Goal: Information Seeking & Learning: Learn about a topic

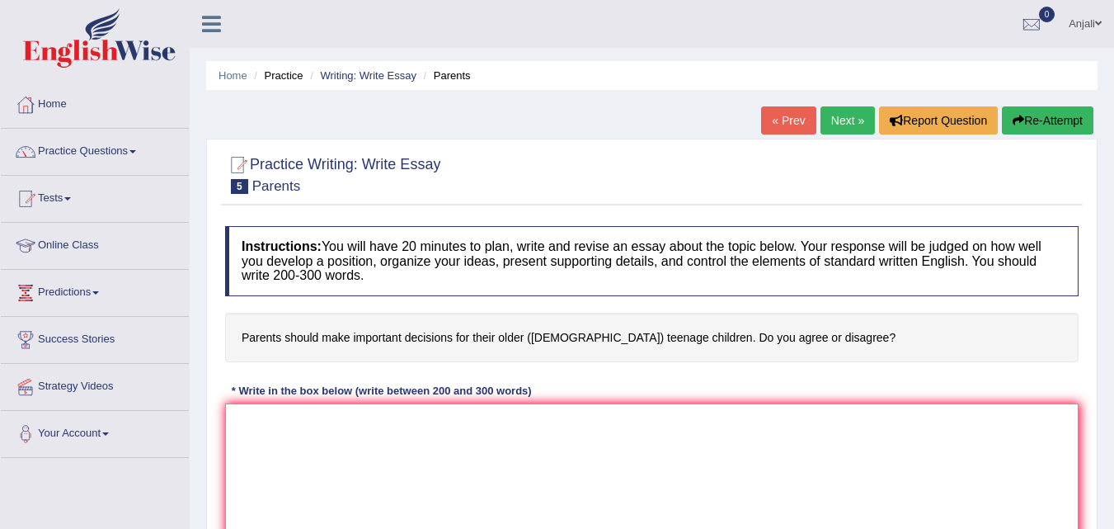
paste textarea "The increasing influence of (essay topic) on our lives has ignited numerous dis…"
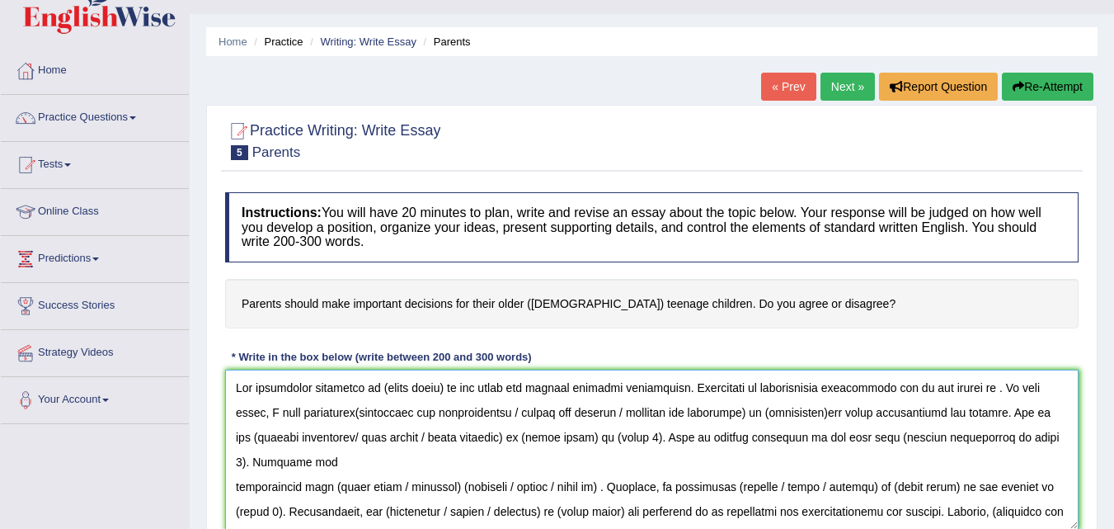
click at [445, 389] on textarea at bounding box center [652, 449] width 854 height 160
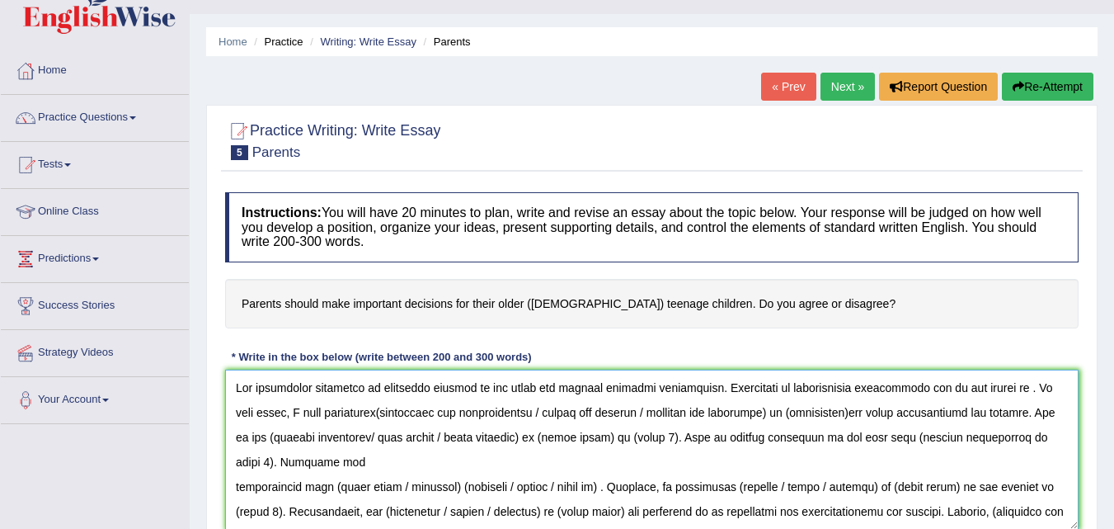
click at [725, 388] on textarea at bounding box center [652, 449] width 854 height 160
click at [340, 412] on textarea at bounding box center [652, 449] width 854 height 160
click at [531, 414] on textarea at bounding box center [652, 449] width 854 height 160
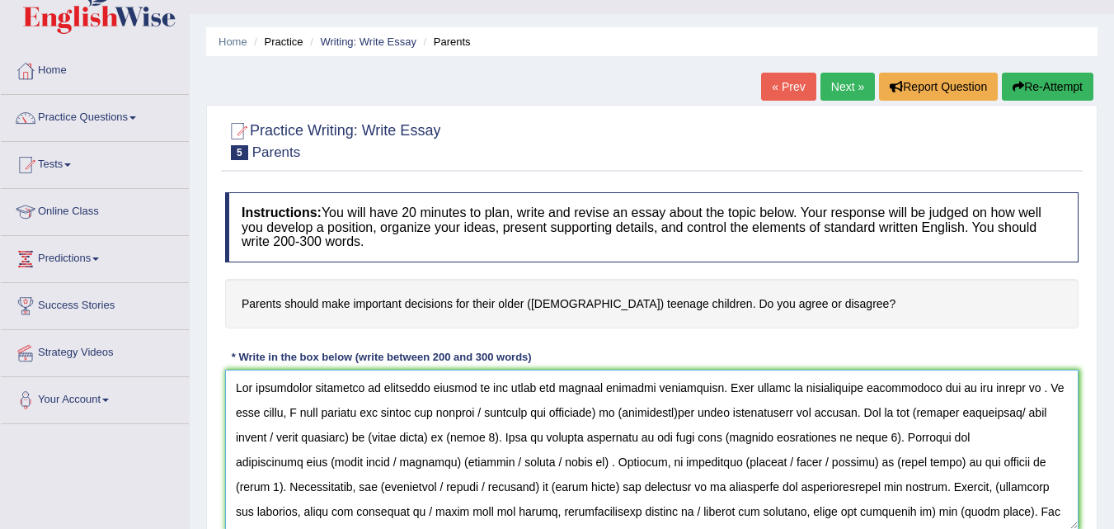
click at [592, 414] on textarea at bounding box center [652, 449] width 854 height 160
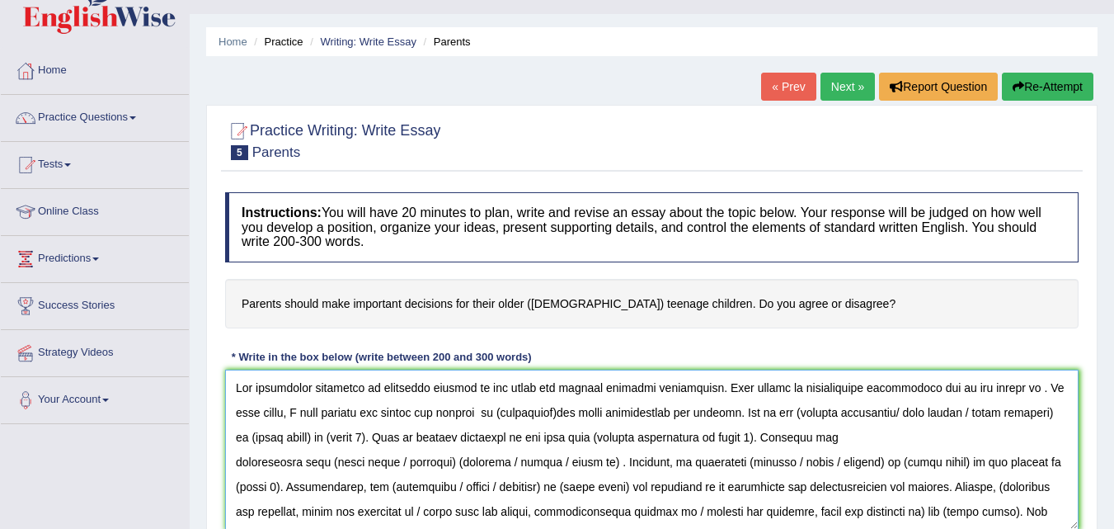
click at [538, 412] on textarea at bounding box center [652, 449] width 854 height 160
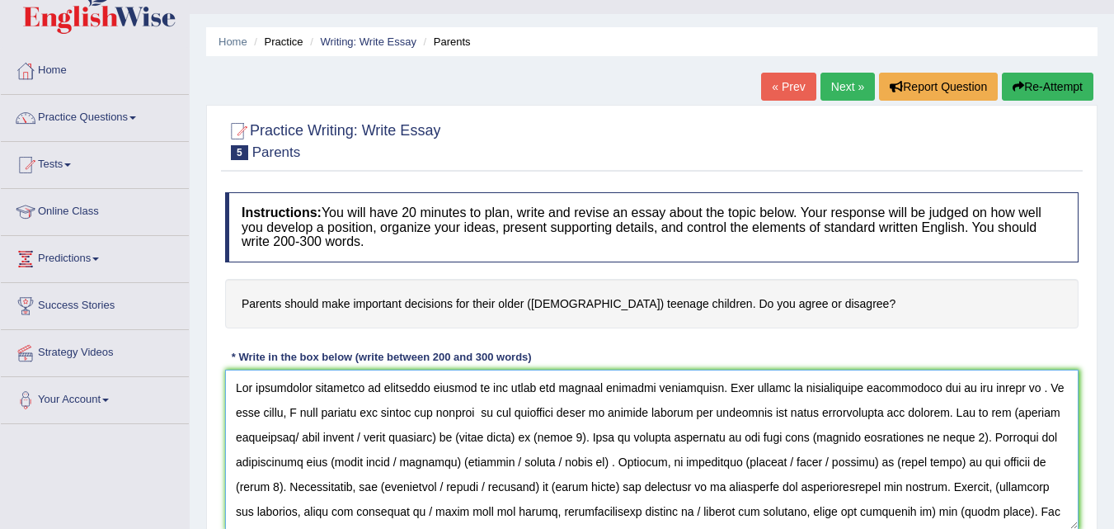
click at [461, 438] on textarea at bounding box center [652, 449] width 854 height 160
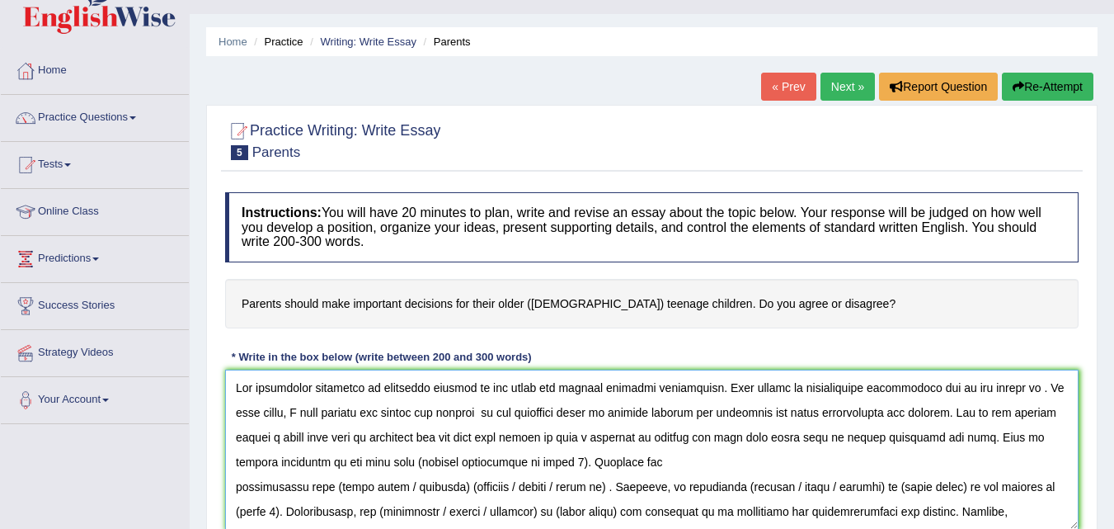
click at [559, 463] on textarea at bounding box center [652, 449] width 854 height 160
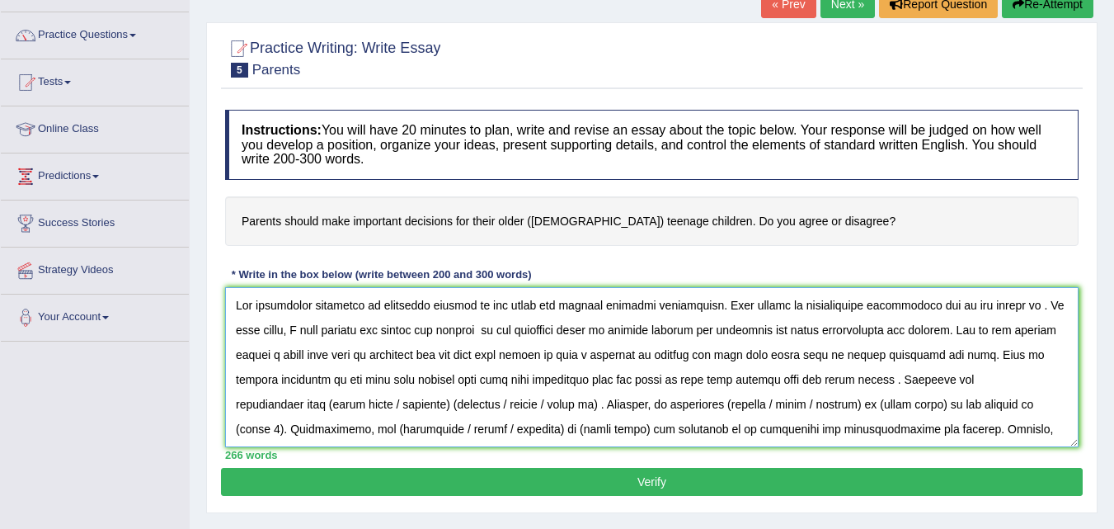
click at [610, 403] on textarea at bounding box center [652, 367] width 854 height 160
click at [1036, 403] on textarea at bounding box center [652, 367] width 854 height 160
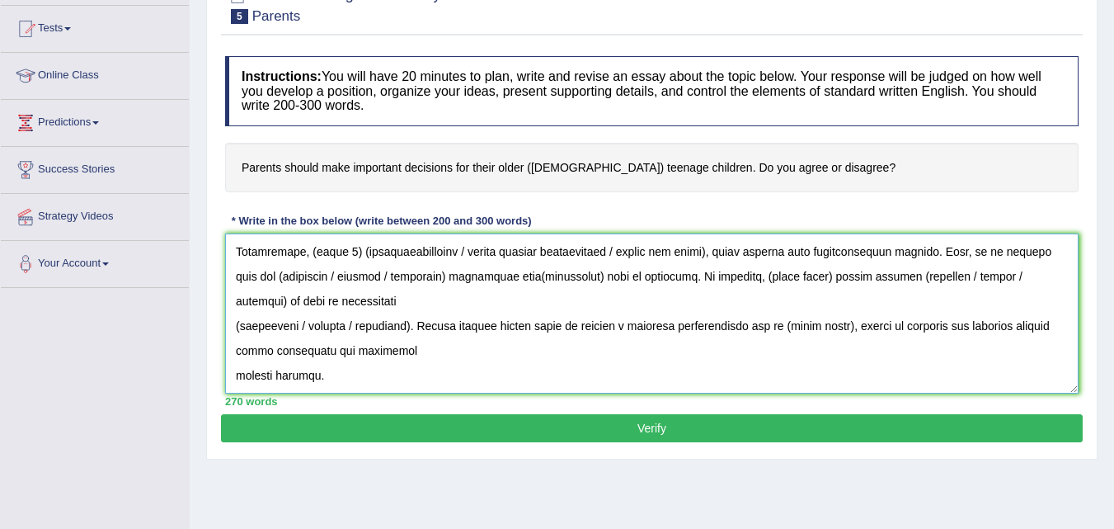
scroll to position [199, 0]
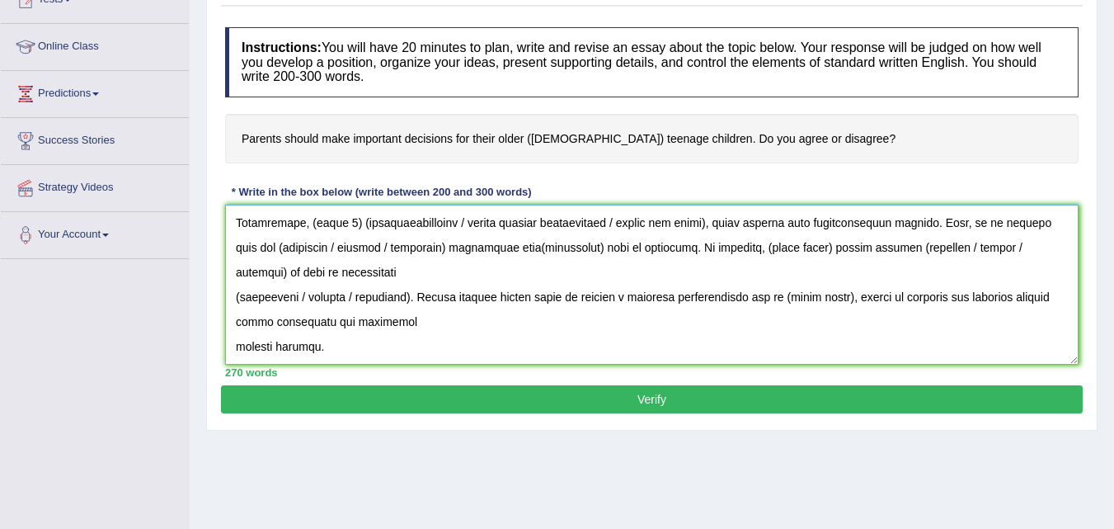
click at [667, 251] on textarea at bounding box center [652, 285] width 854 height 160
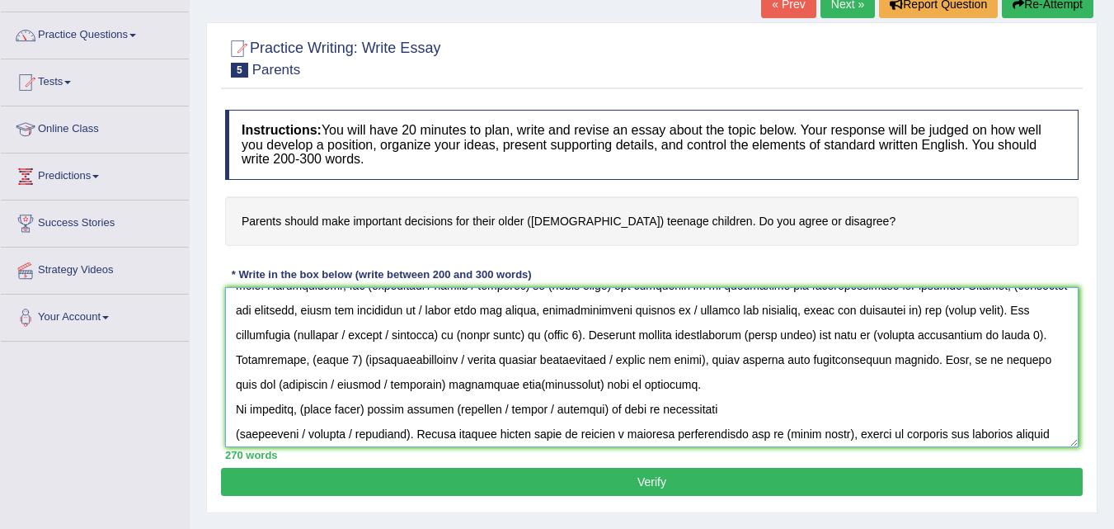
scroll to position [115, 0]
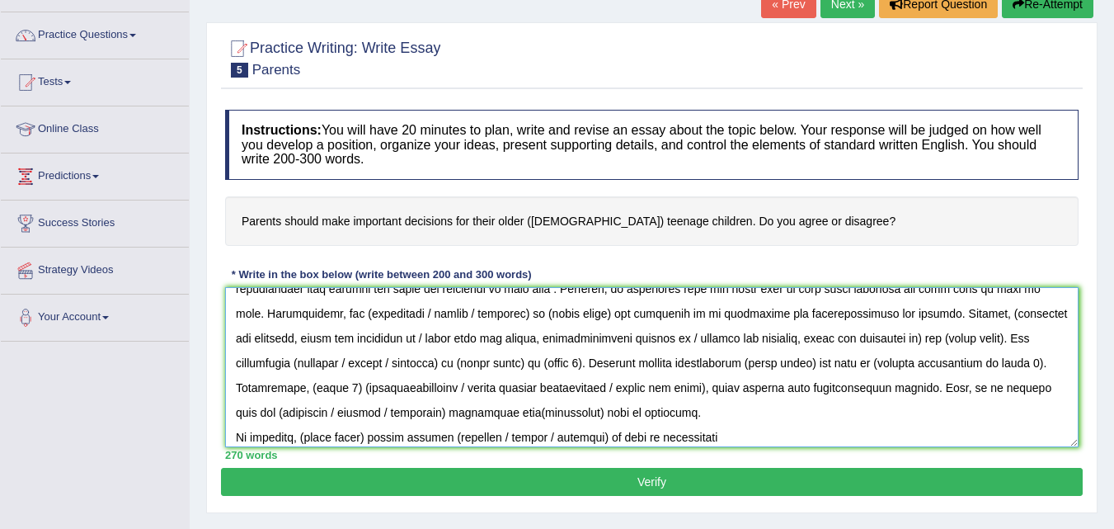
click at [260, 310] on textarea at bounding box center [652, 367] width 854 height 160
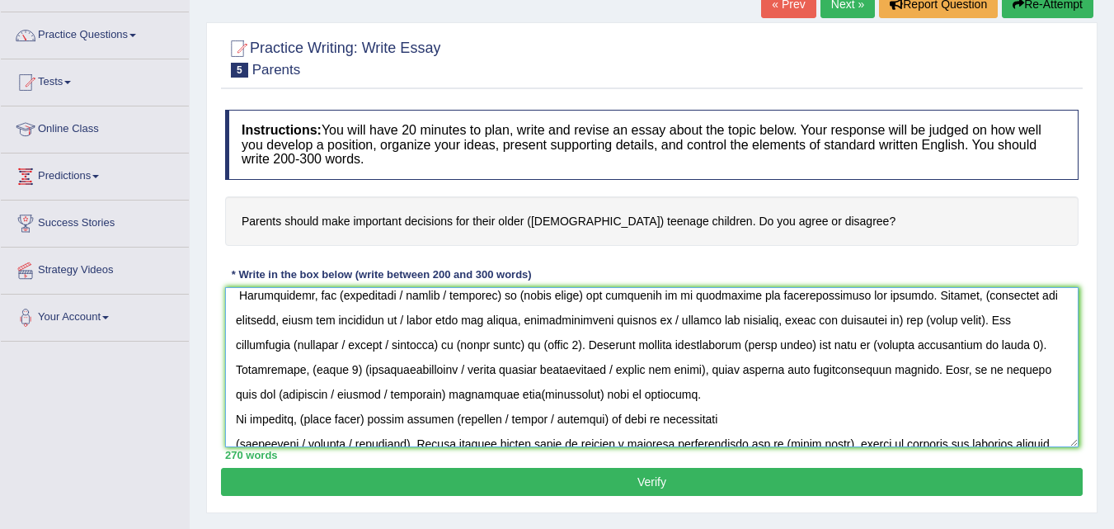
scroll to position [76, 0]
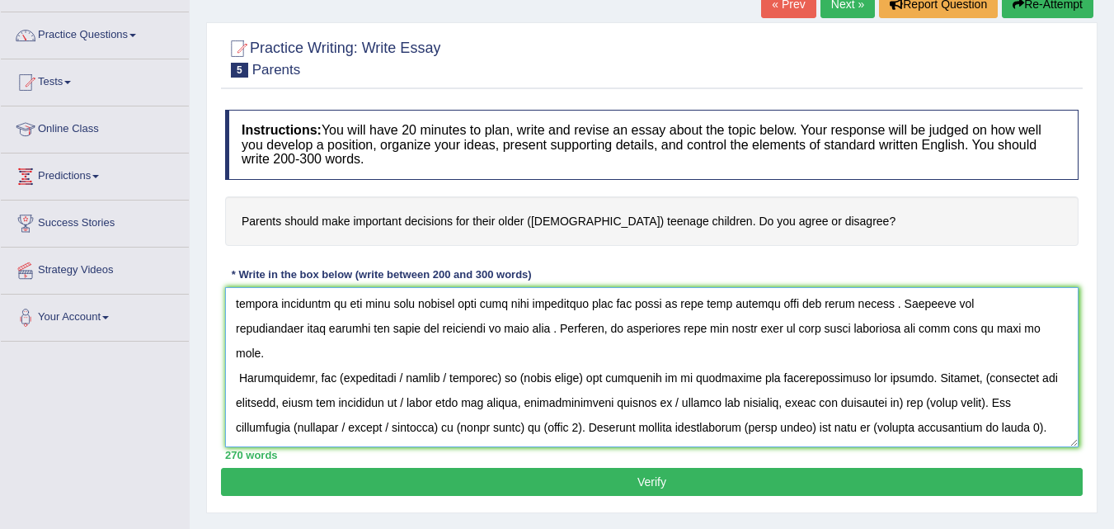
click at [261, 353] on textarea at bounding box center [652, 367] width 854 height 160
click at [784, 379] on textarea at bounding box center [652, 367] width 854 height 160
click at [586, 379] on textarea at bounding box center [652, 367] width 854 height 160
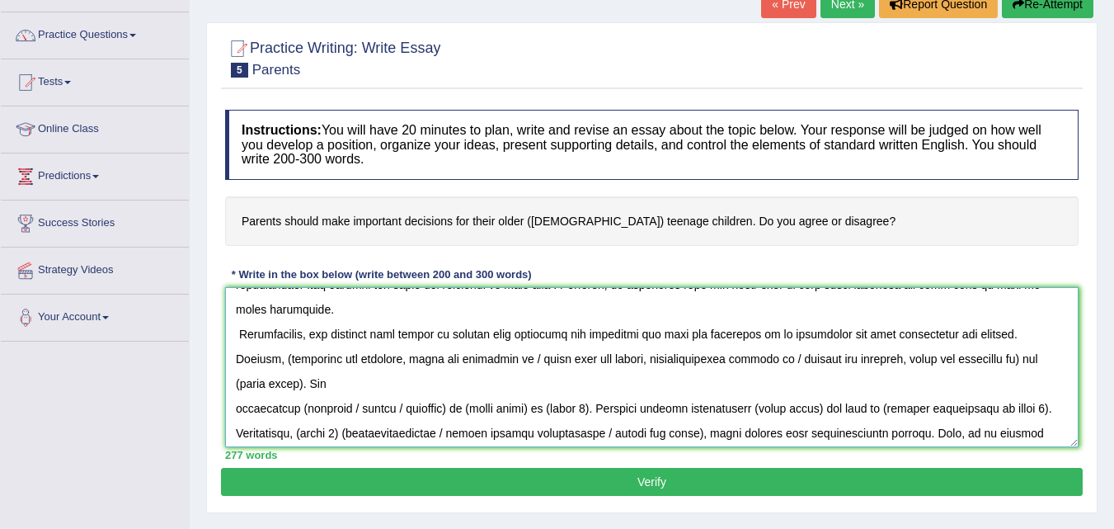
scroll to position [158, 0]
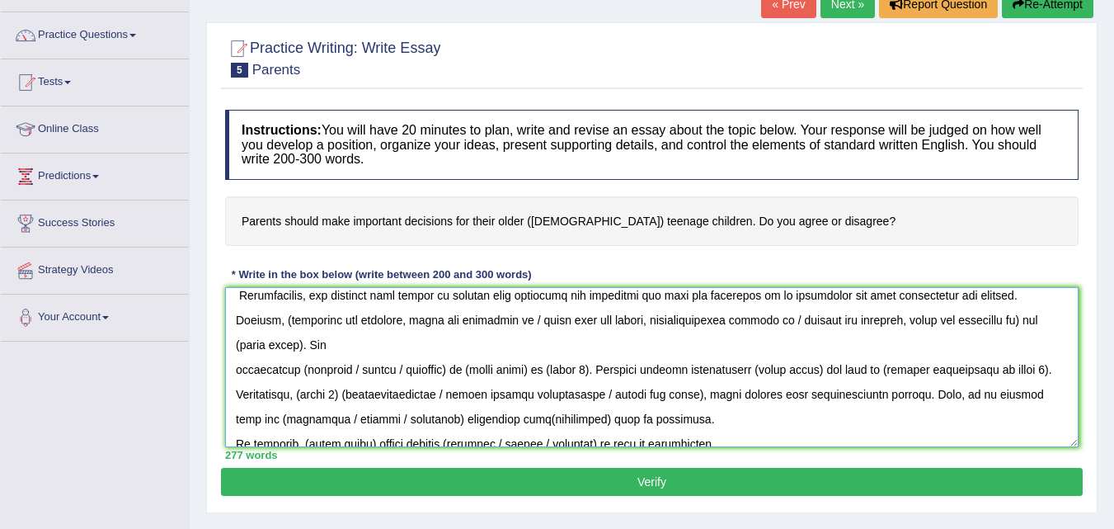
click at [237, 371] on textarea at bounding box center [652, 367] width 854 height 160
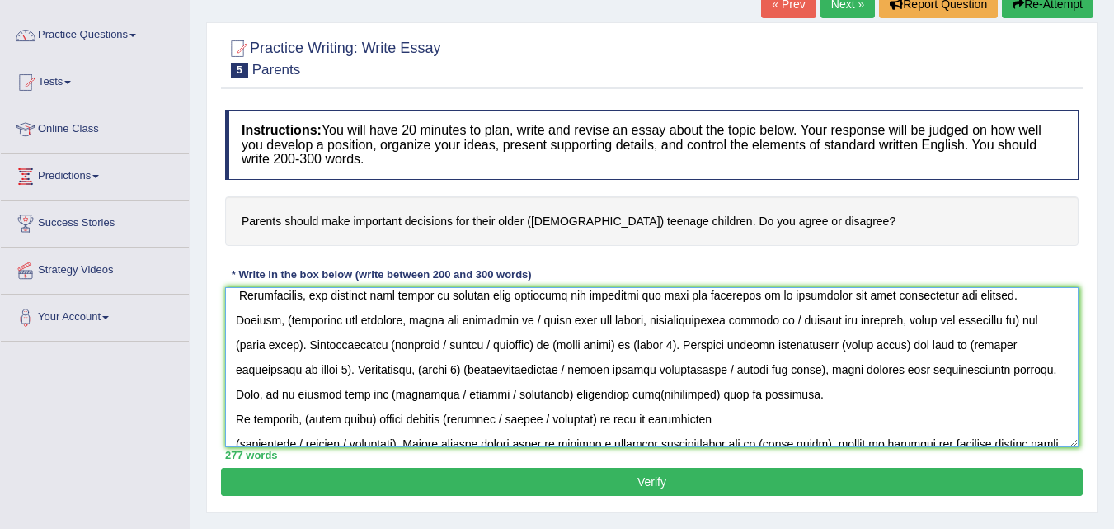
scroll to position [134, 0]
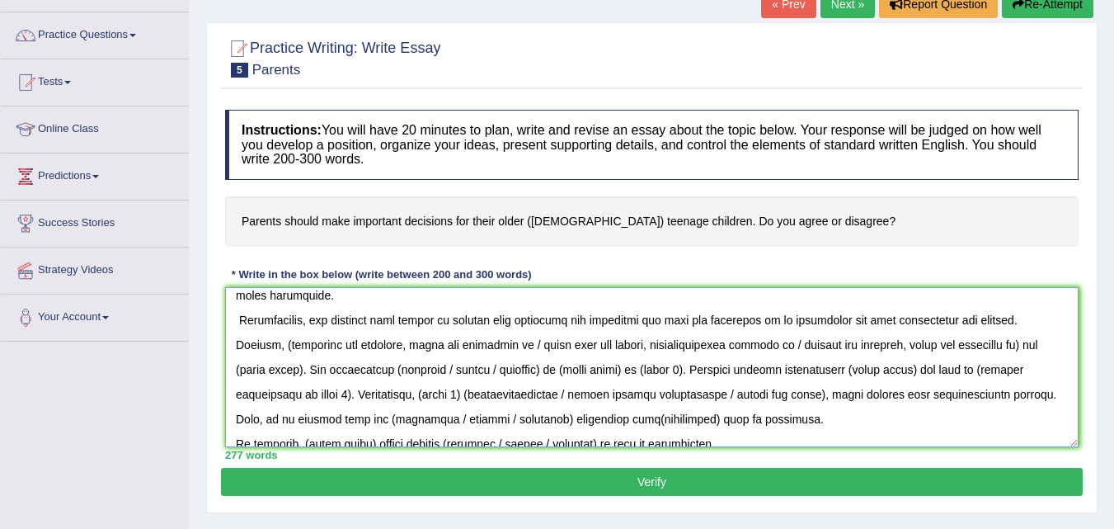
click at [289, 346] on textarea at bounding box center [652, 367] width 854 height 160
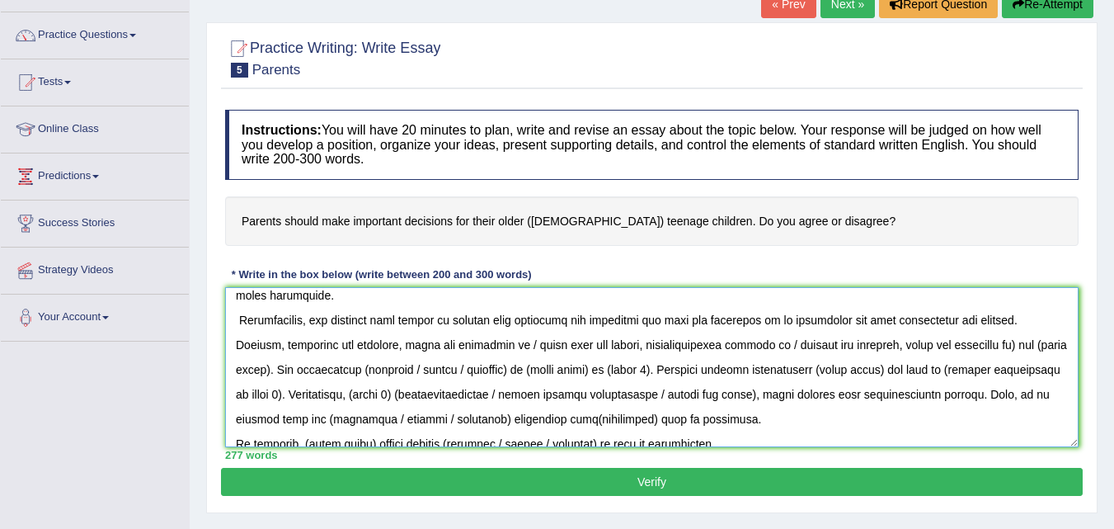
click at [642, 347] on textarea at bounding box center [652, 367] width 854 height 160
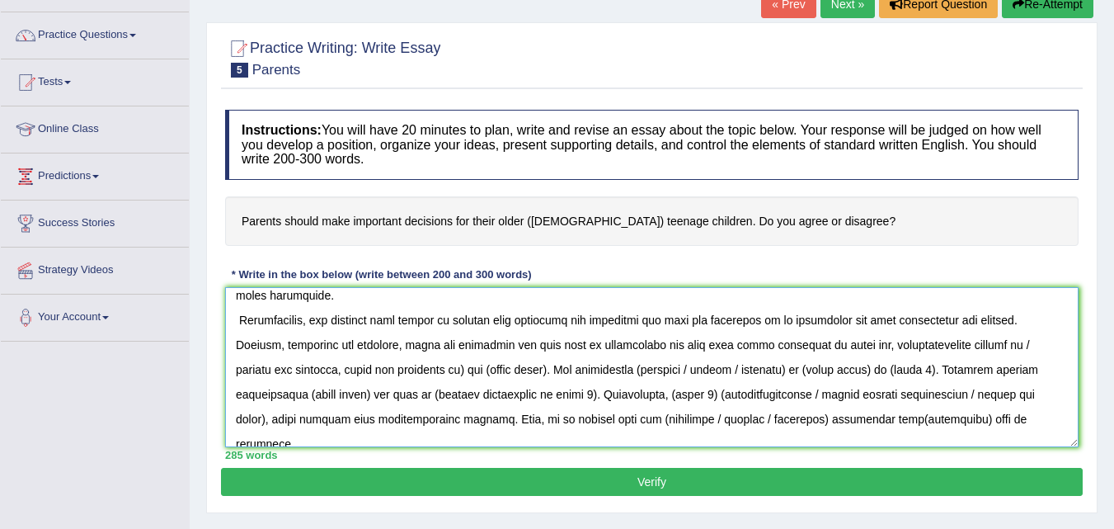
click at [913, 345] on textarea at bounding box center [652, 367] width 854 height 160
click at [934, 344] on textarea at bounding box center [652, 367] width 854 height 160
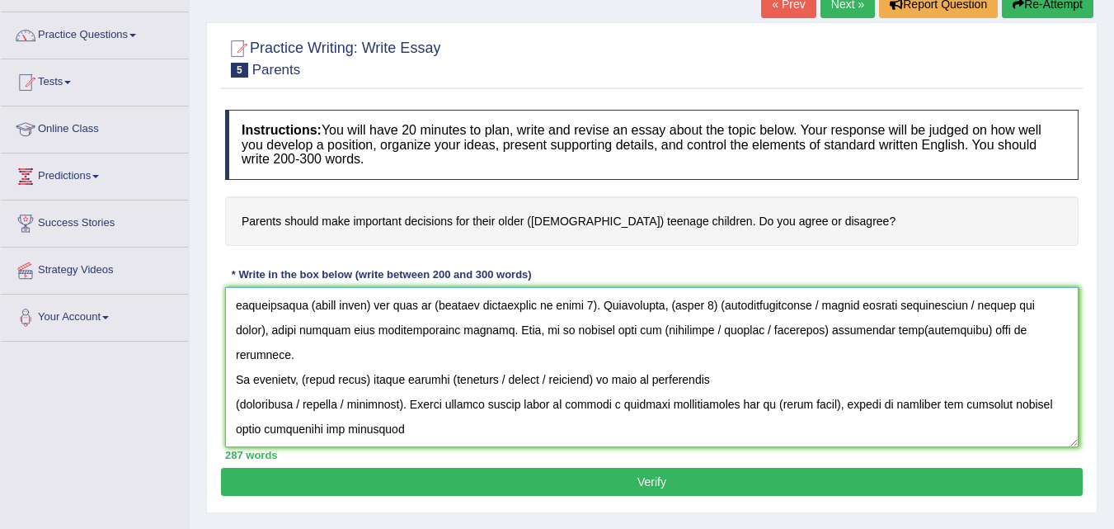
scroll to position [140, 0]
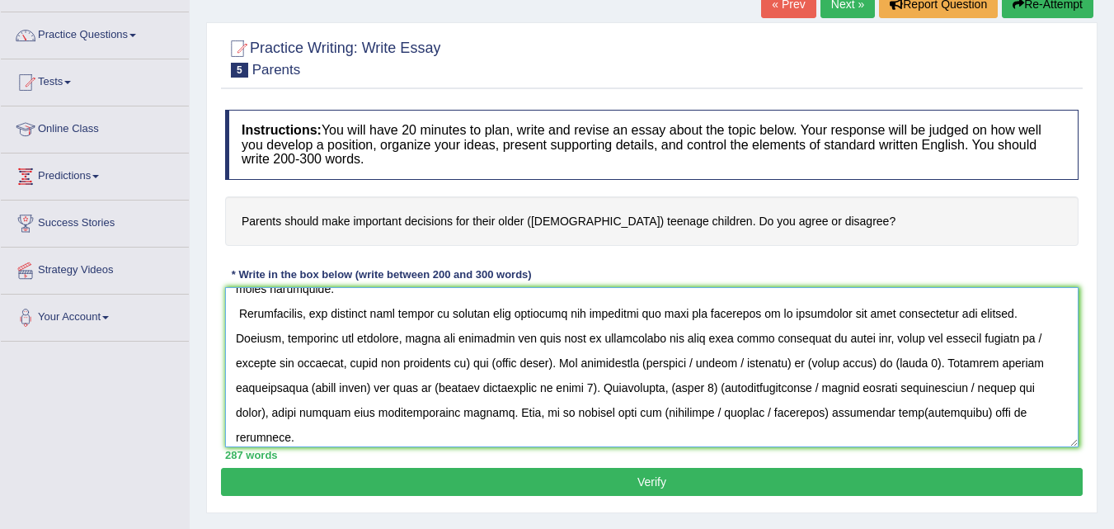
click at [1039, 336] on textarea at bounding box center [652, 367] width 854 height 160
click at [548, 366] on textarea at bounding box center [652, 367] width 854 height 160
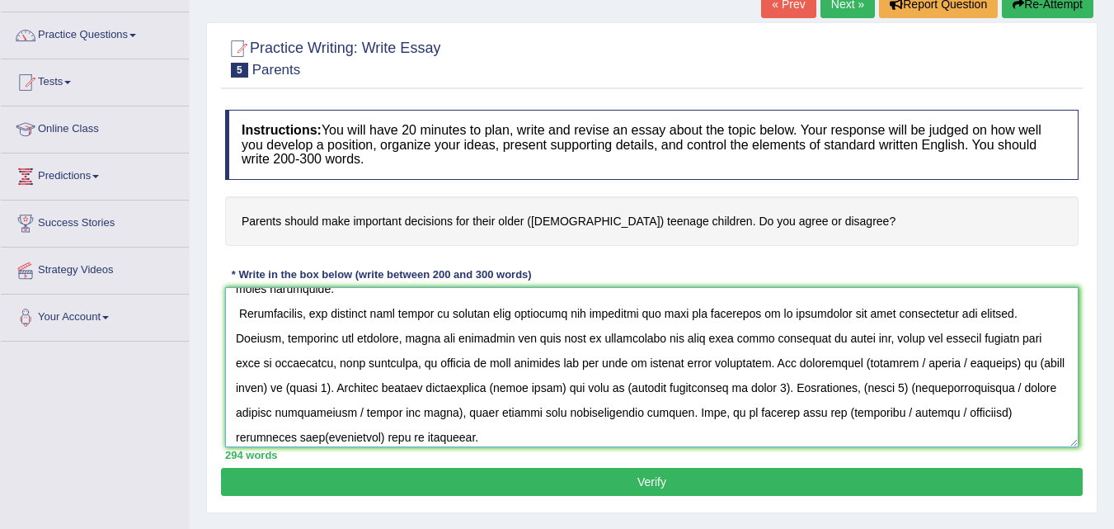
click at [464, 388] on textarea at bounding box center [652, 367] width 854 height 160
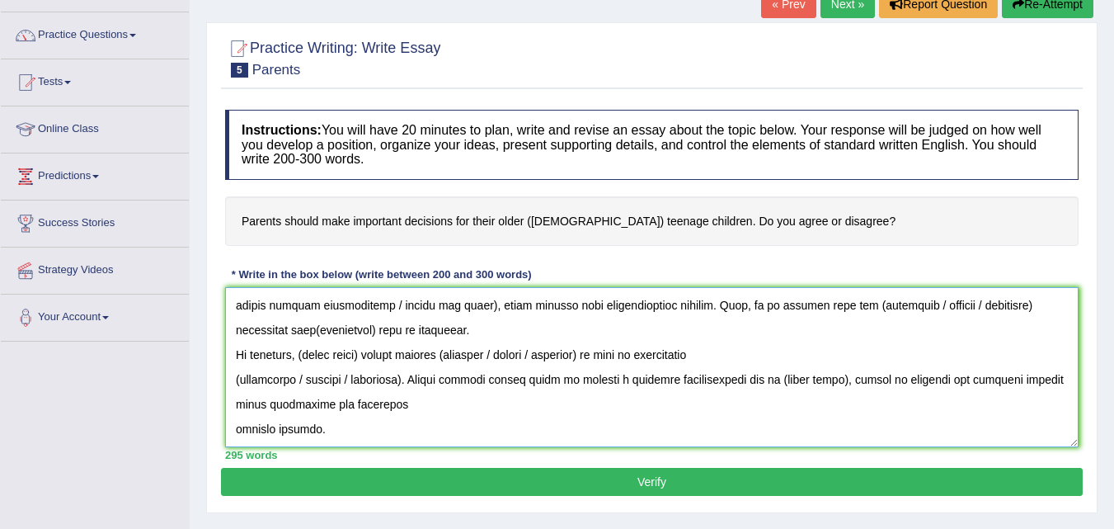
scroll to position [165, 0]
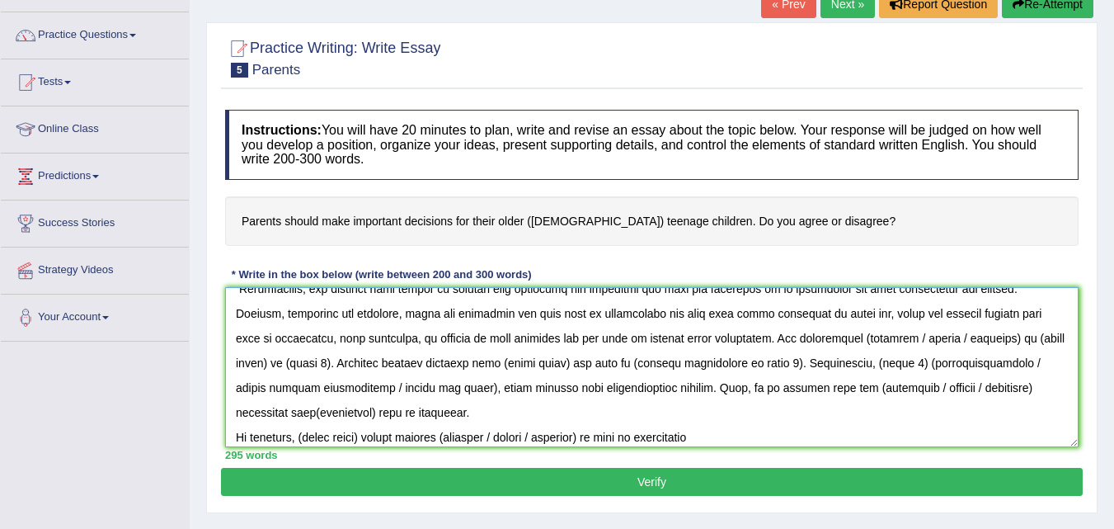
click at [994, 340] on textarea at bounding box center [652, 367] width 854 height 160
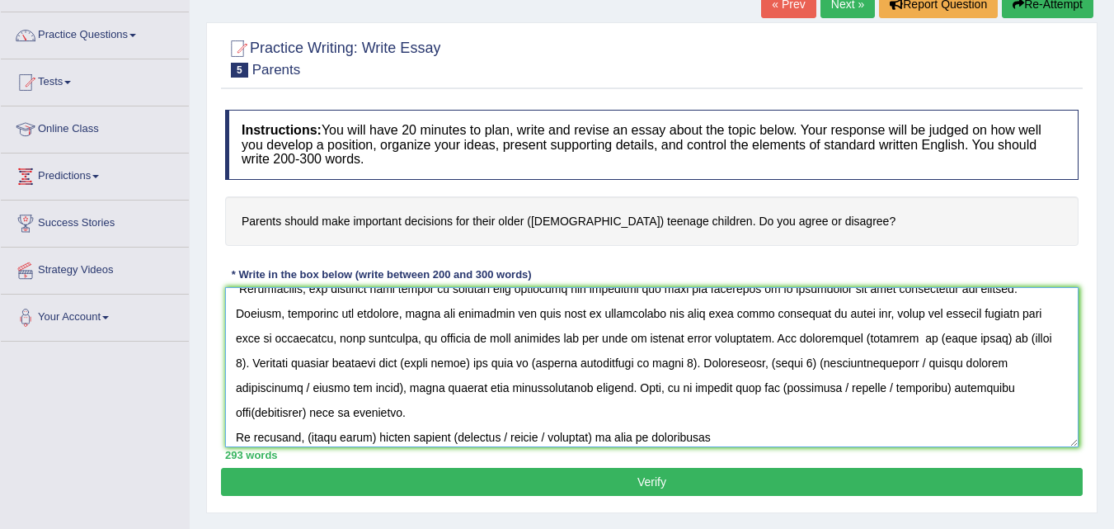
click at [987, 340] on textarea at bounding box center [652, 367] width 854 height 160
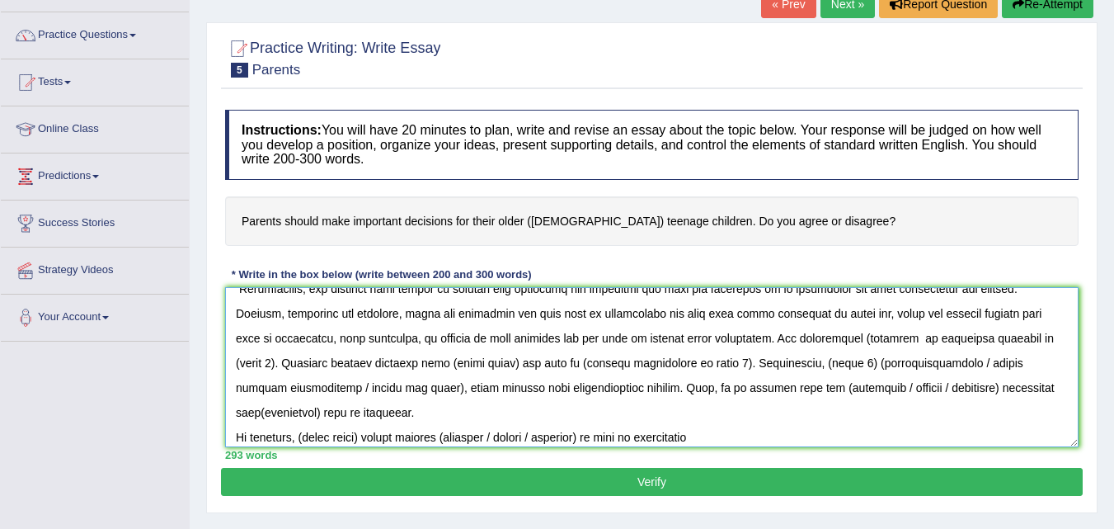
click at [418, 340] on textarea at bounding box center [652, 367] width 854 height 160
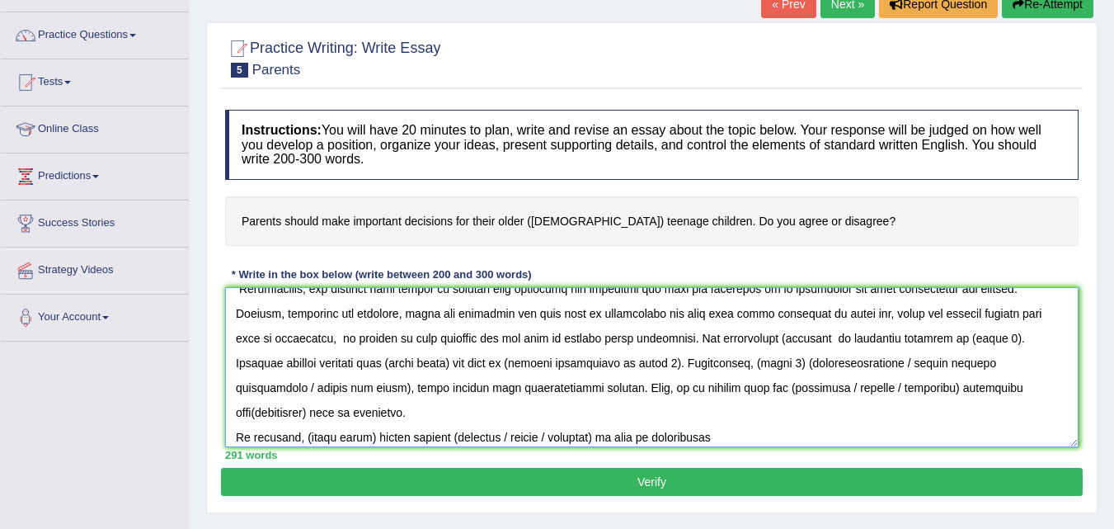
click at [986, 336] on textarea at bounding box center [652, 367] width 854 height 160
click at [716, 364] on textarea at bounding box center [652, 367] width 854 height 160
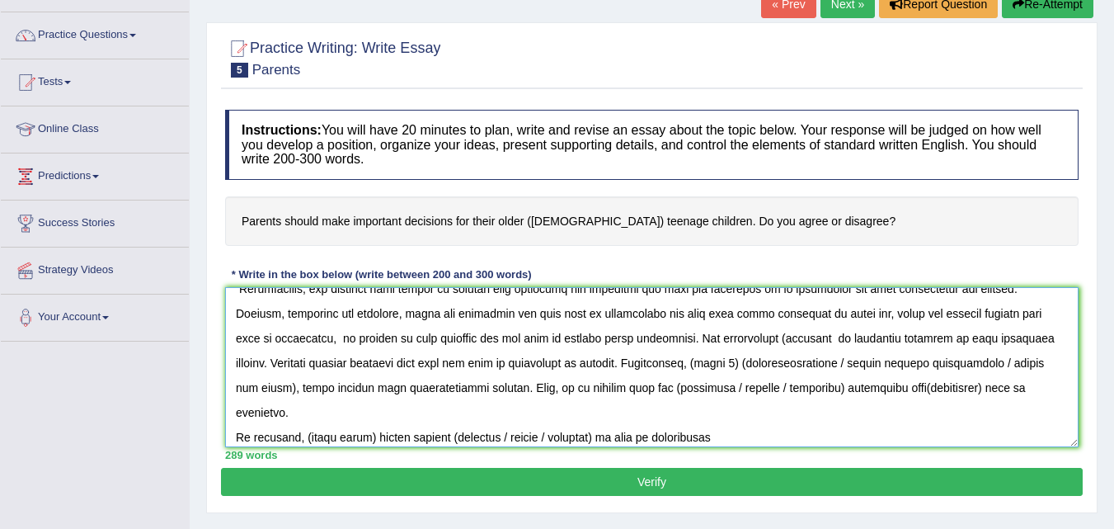
click at [798, 360] on textarea at bounding box center [652, 367] width 854 height 160
click at [761, 365] on textarea at bounding box center [652, 367] width 854 height 160
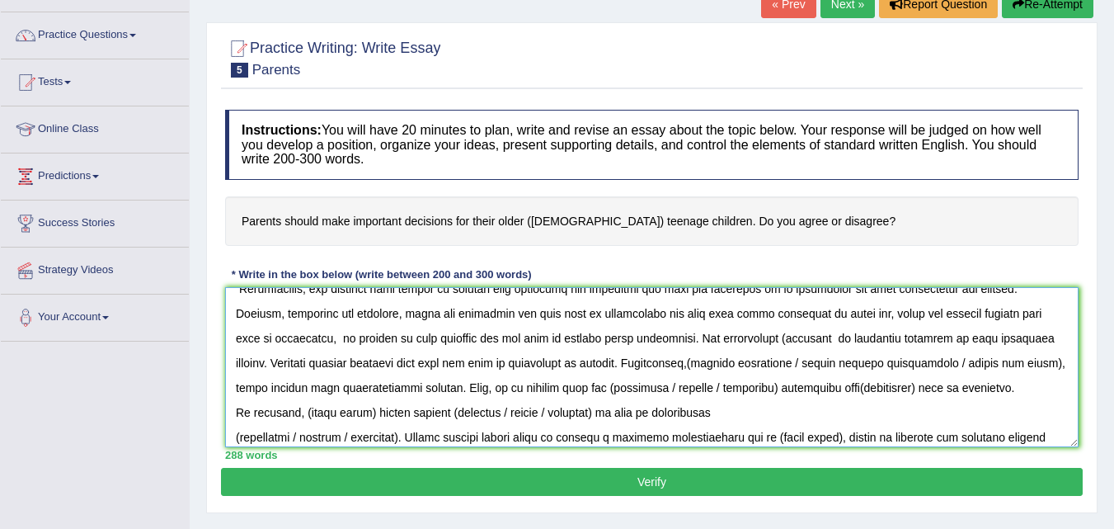
click at [714, 364] on textarea at bounding box center [652, 367] width 854 height 160
click at [271, 388] on textarea at bounding box center [652, 367] width 854 height 160
click at [265, 388] on textarea at bounding box center [652, 367] width 854 height 160
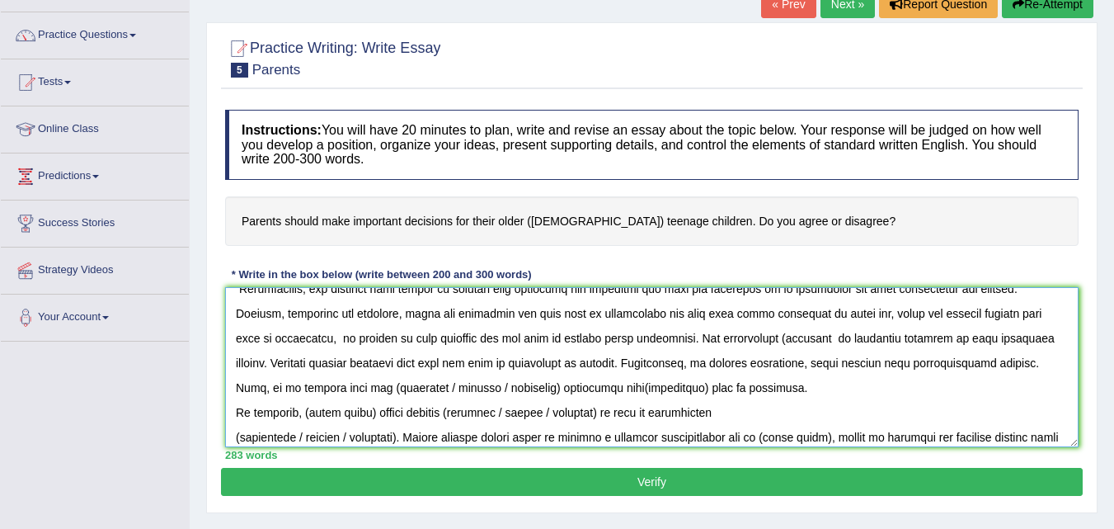
click at [533, 389] on textarea at bounding box center [652, 367] width 854 height 160
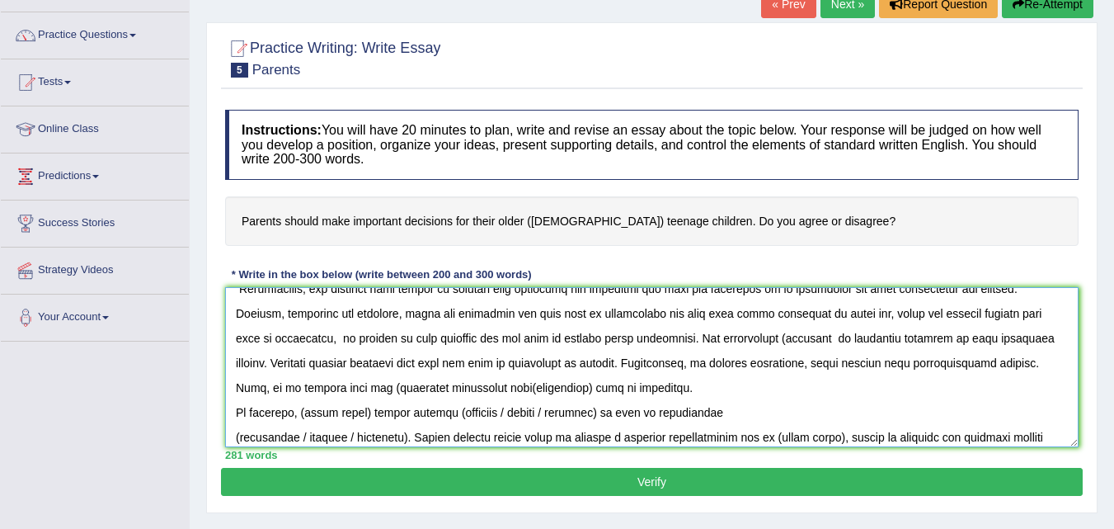
click at [371, 390] on textarea at bounding box center [652, 367] width 854 height 160
click at [569, 387] on textarea at bounding box center [652, 367] width 854 height 160
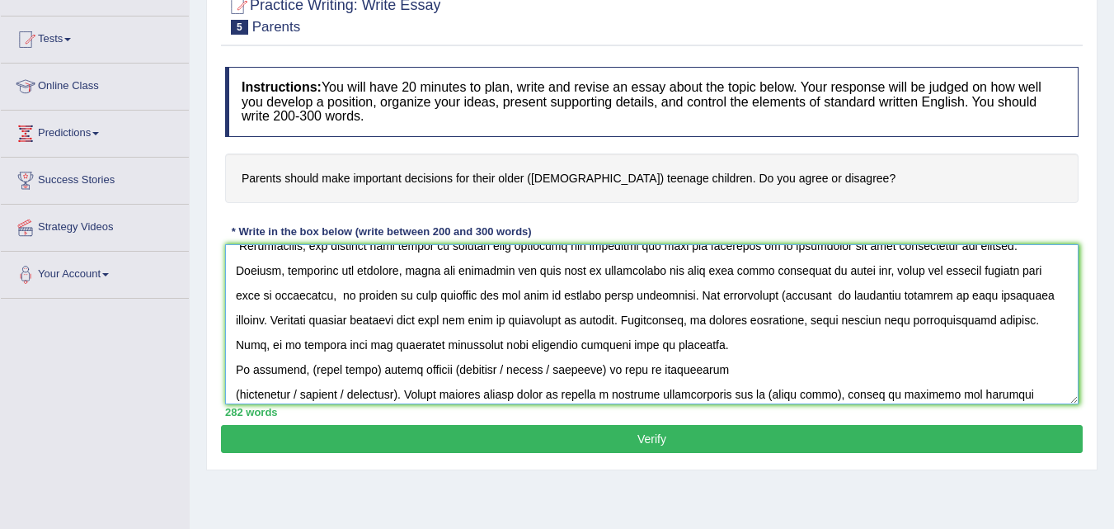
scroll to position [199, 0]
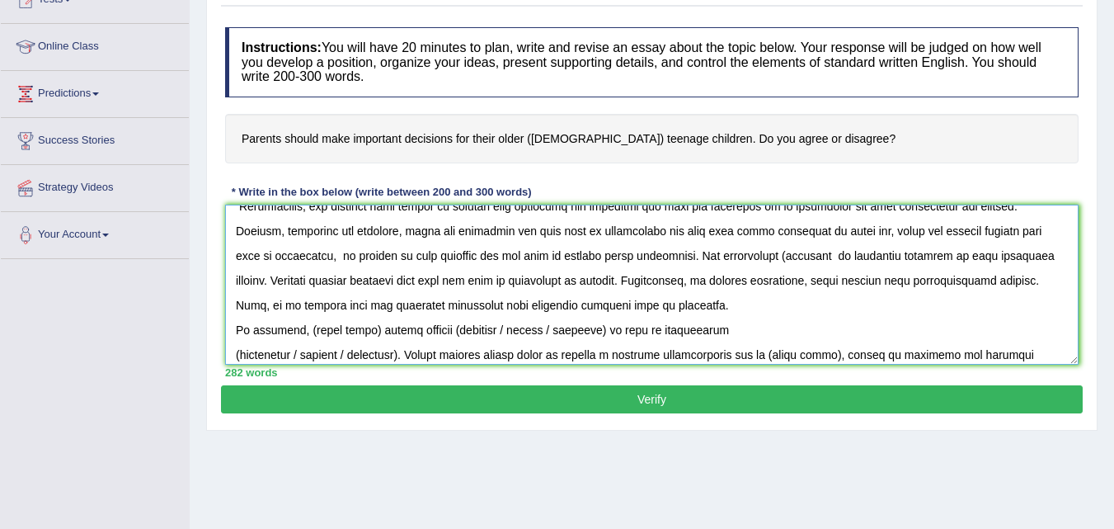
click at [372, 331] on textarea at bounding box center [652, 285] width 854 height 160
click at [468, 330] on textarea at bounding box center [652, 285] width 854 height 160
click at [612, 332] on textarea at bounding box center [652, 285] width 854 height 160
click at [236, 355] on textarea at bounding box center [652, 285] width 854 height 160
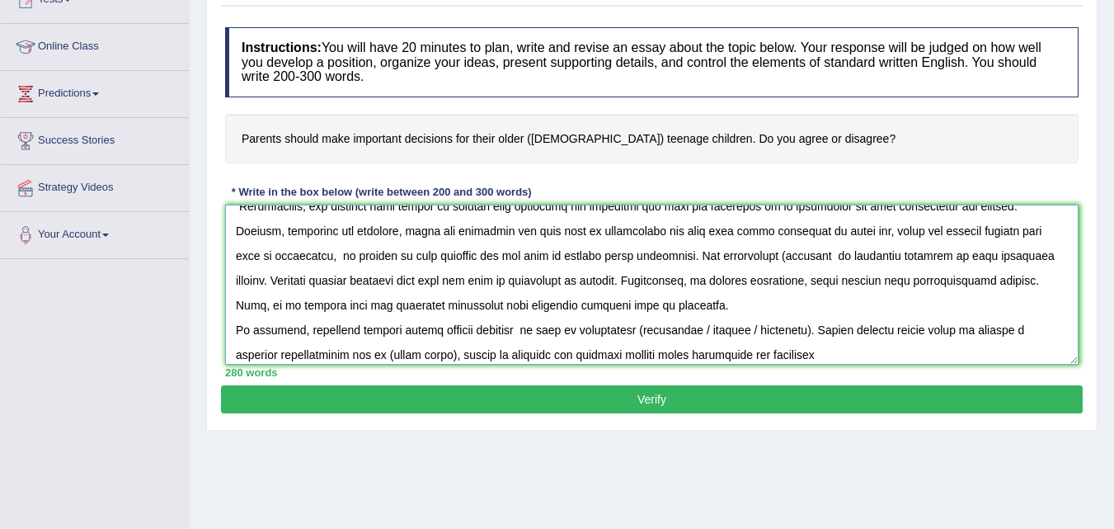
click at [623, 332] on textarea at bounding box center [652, 285] width 854 height 160
click at [776, 328] on textarea at bounding box center [652, 285] width 854 height 160
click at [981, 328] on textarea at bounding box center [652, 285] width 854 height 160
click at [986, 330] on textarea at bounding box center [652, 285] width 854 height 160
click at [299, 355] on textarea at bounding box center [652, 285] width 854 height 160
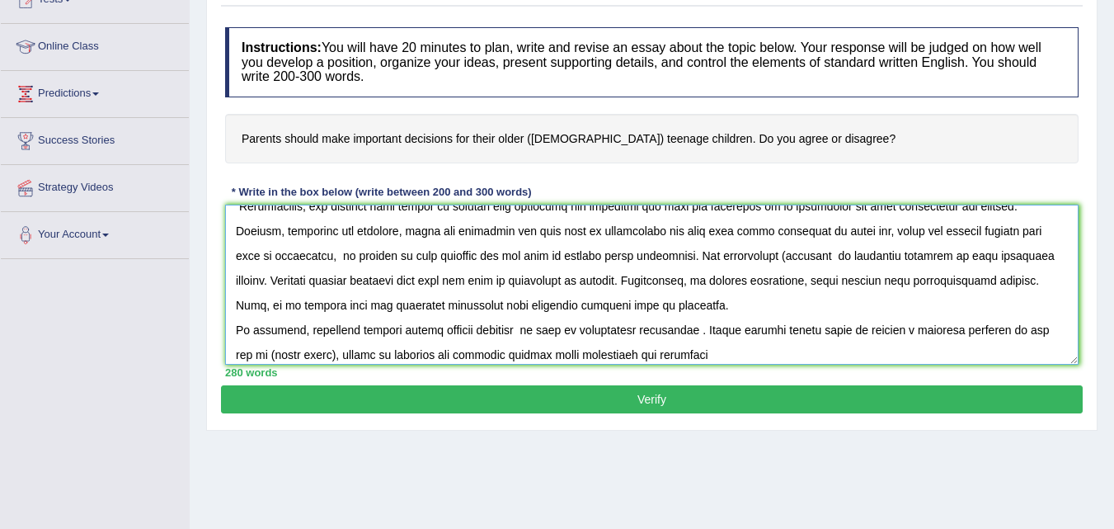
click at [307, 356] on textarea at bounding box center [652, 285] width 854 height 160
type textarea "The increasing influence of parentral control on our lives has ignited numerous…"
click at [728, 395] on button "Verify" at bounding box center [652, 399] width 862 height 28
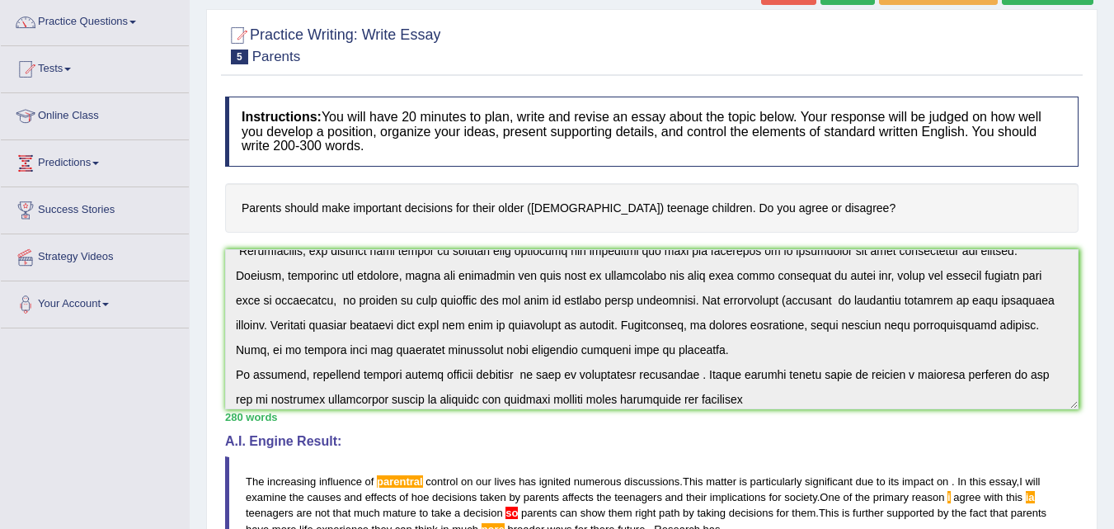
scroll to position [0, 0]
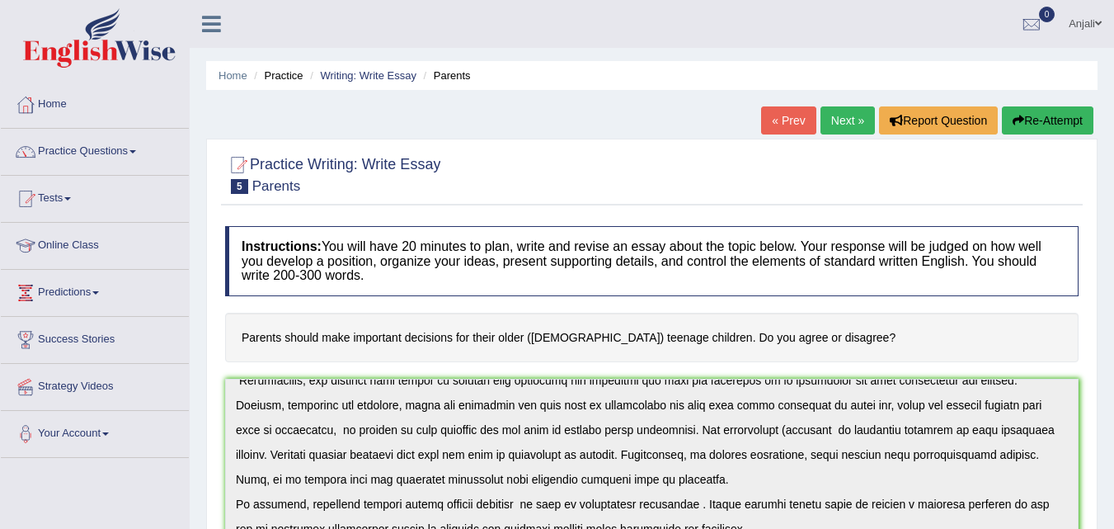
click at [841, 118] on link "Next »" at bounding box center [848, 120] width 54 height 28
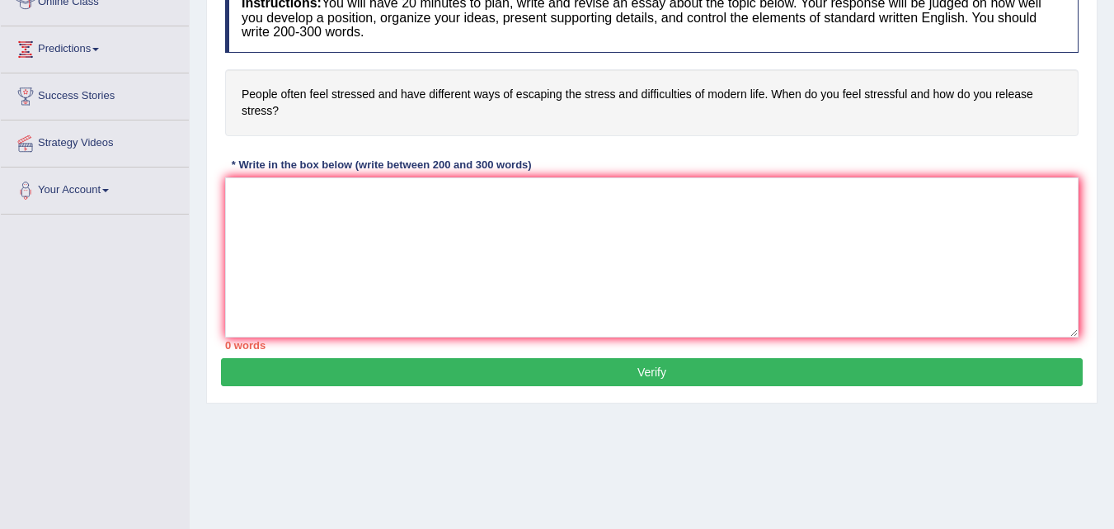
scroll to position [247, 0]
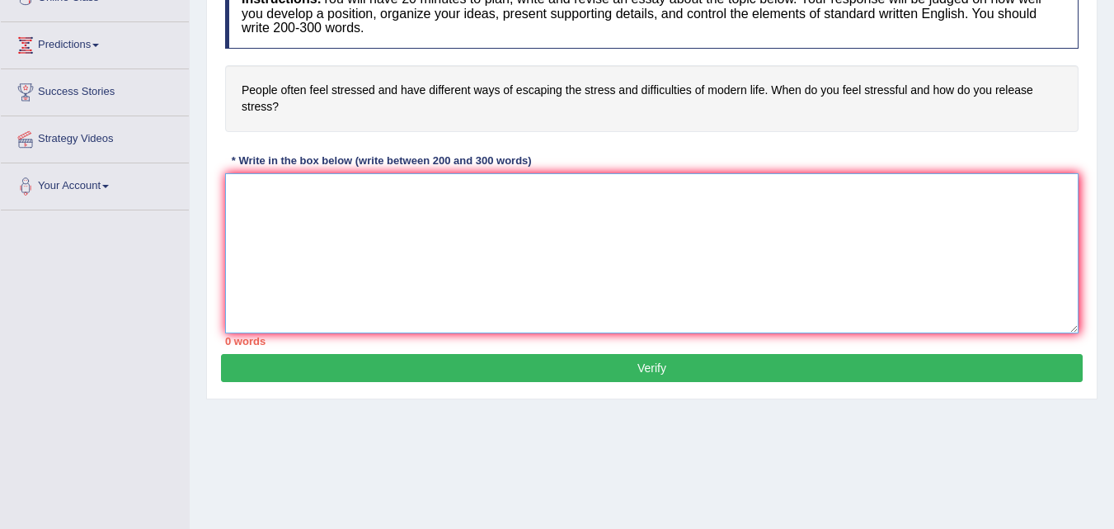
paste textarea "The increasing influence of (essay topic) on our lives has ignited numerous dis…"
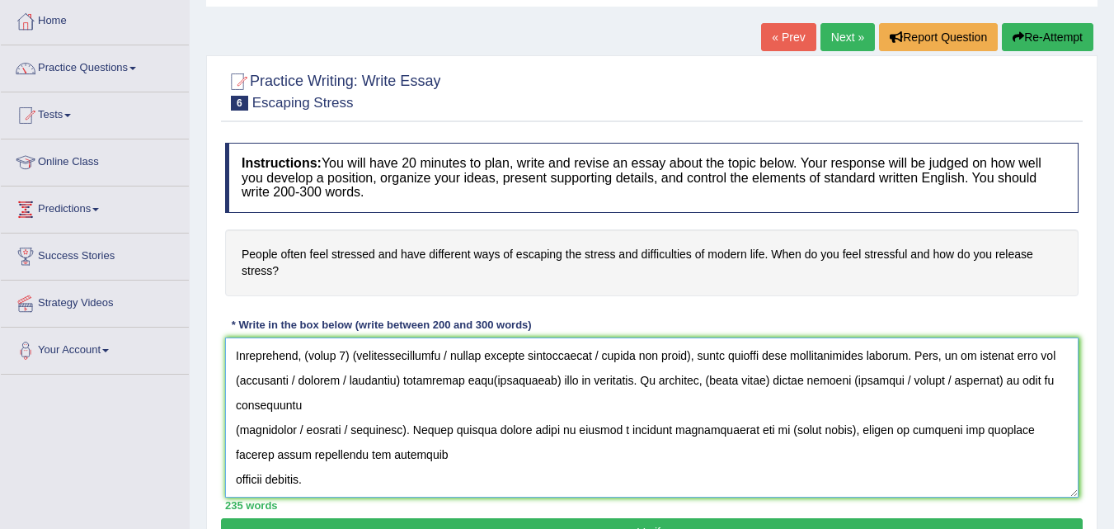
scroll to position [82, 0]
click at [668, 388] on textarea at bounding box center [652, 418] width 854 height 160
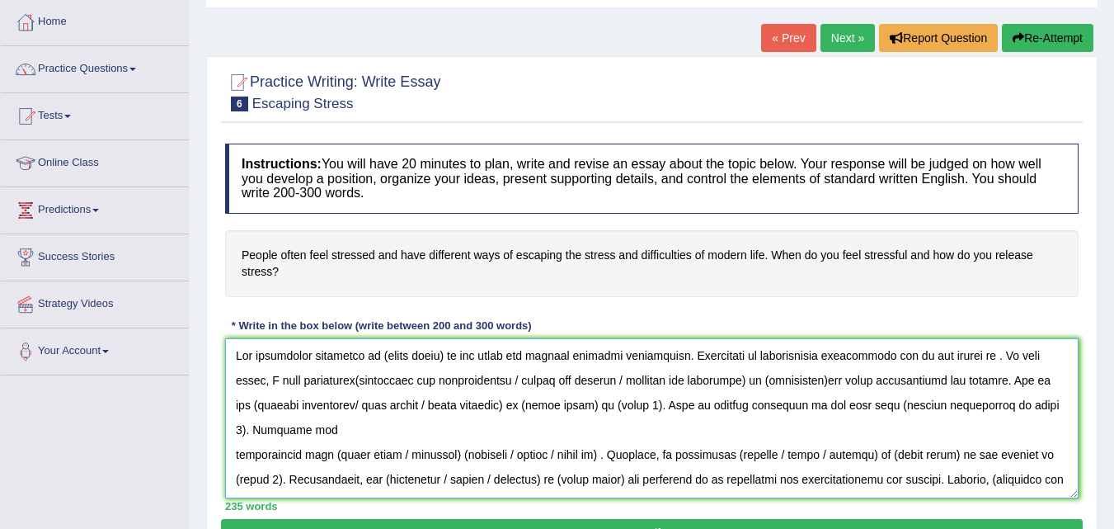
scroll to position [0, 0]
click at [235, 455] on textarea at bounding box center [652, 418] width 854 height 160
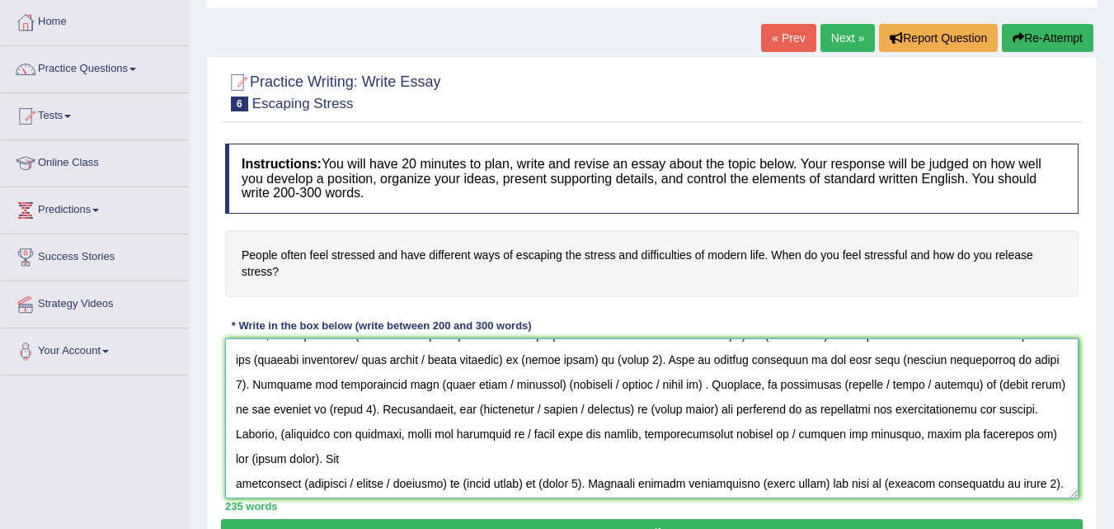
scroll to position [82, 0]
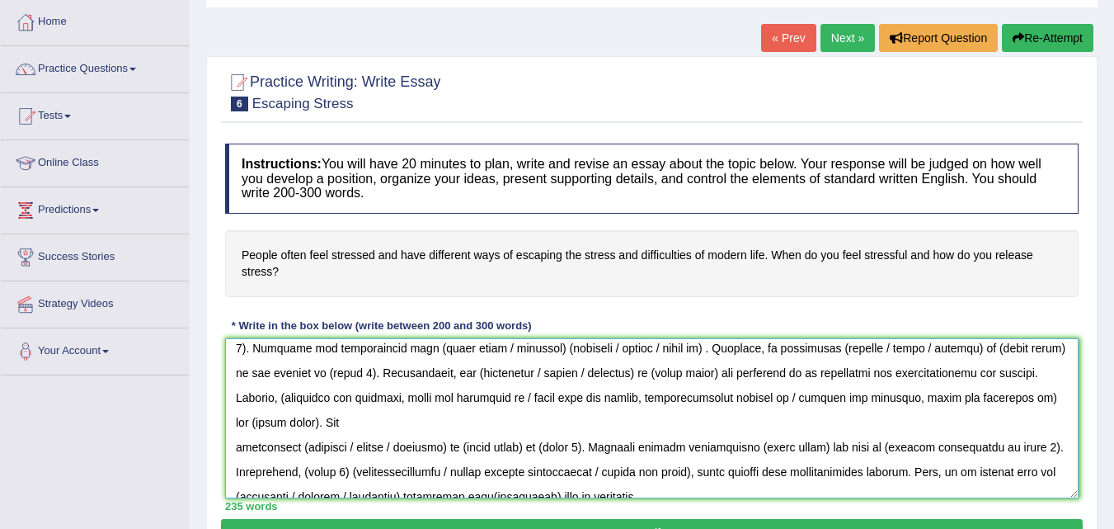
click at [346, 373] on textarea at bounding box center [652, 418] width 854 height 160
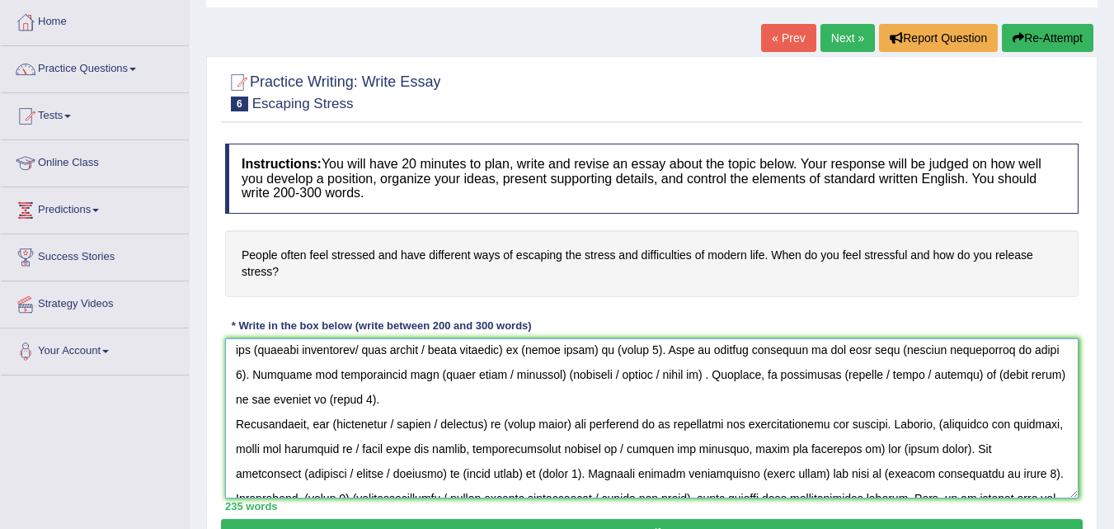
scroll to position [0, 0]
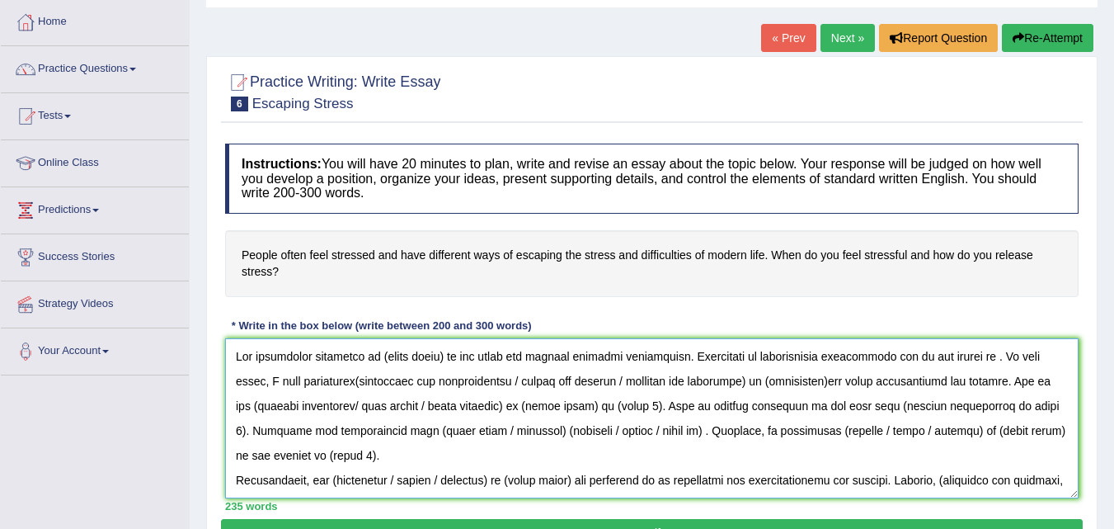
click at [444, 354] on textarea at bounding box center [652, 418] width 854 height 160
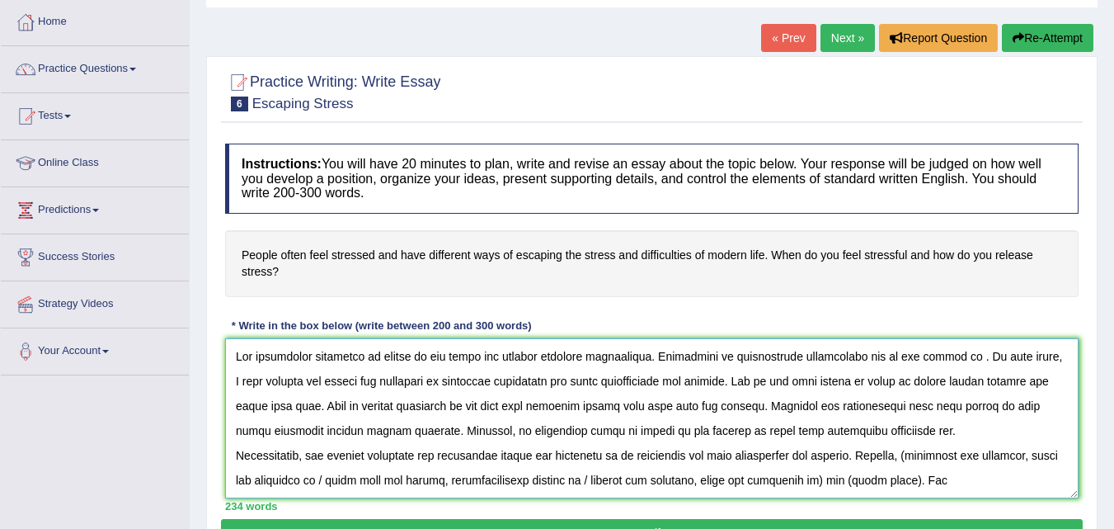
scroll to position [82, 0]
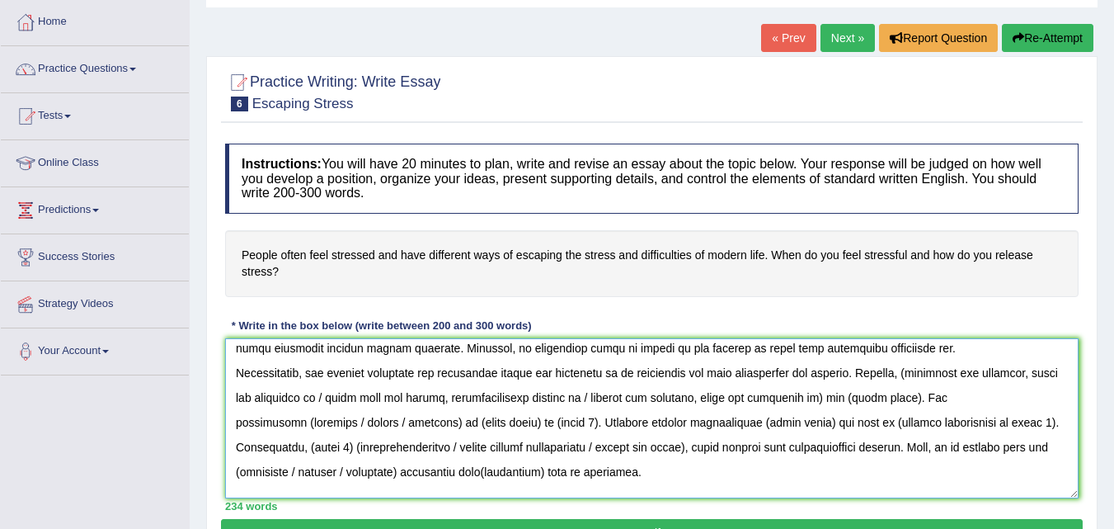
click at [333, 398] on textarea at bounding box center [652, 418] width 854 height 160
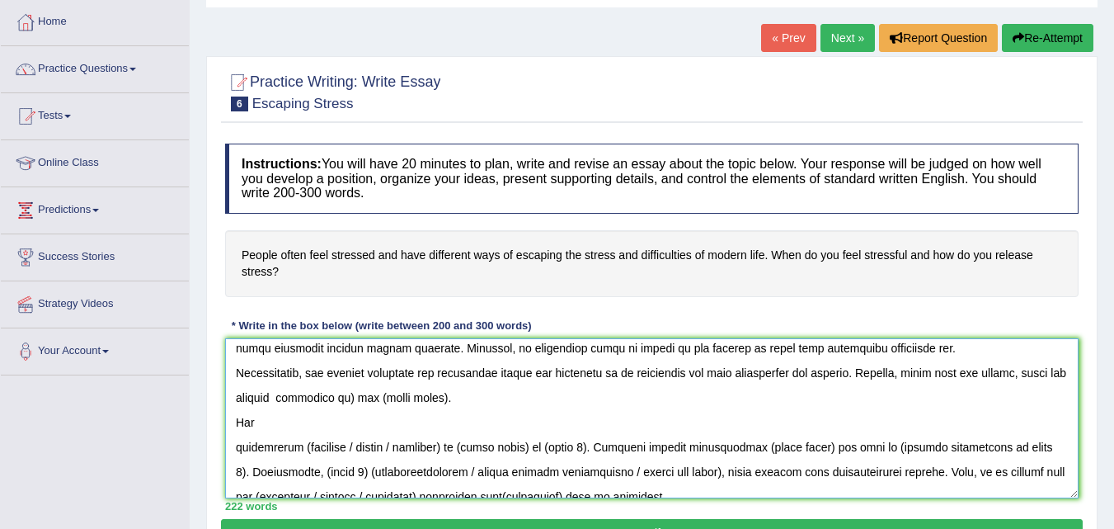
click at [457, 392] on textarea at bounding box center [652, 418] width 854 height 160
click at [355, 397] on textarea at bounding box center [652, 418] width 854 height 160
click at [479, 394] on textarea at bounding box center [652, 418] width 854 height 160
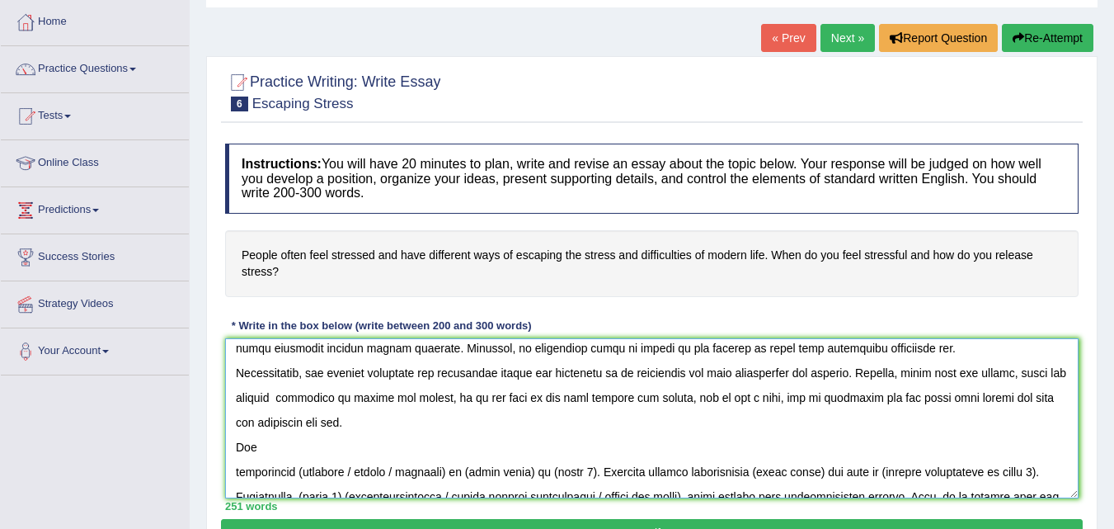
click at [1010, 398] on textarea at bounding box center [652, 418] width 854 height 160
click at [1034, 393] on textarea at bounding box center [652, 418] width 854 height 160
click at [257, 422] on textarea at bounding box center [652, 418] width 854 height 160
click at [257, 417] on textarea at bounding box center [652, 418] width 854 height 160
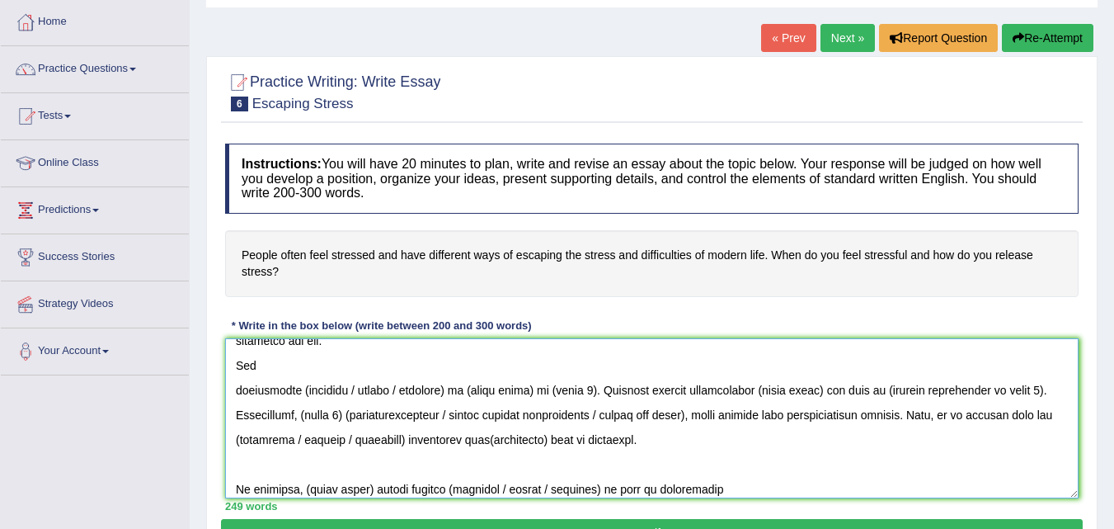
scroll to position [165, 0]
click at [234, 390] on textarea at bounding box center [652, 418] width 854 height 160
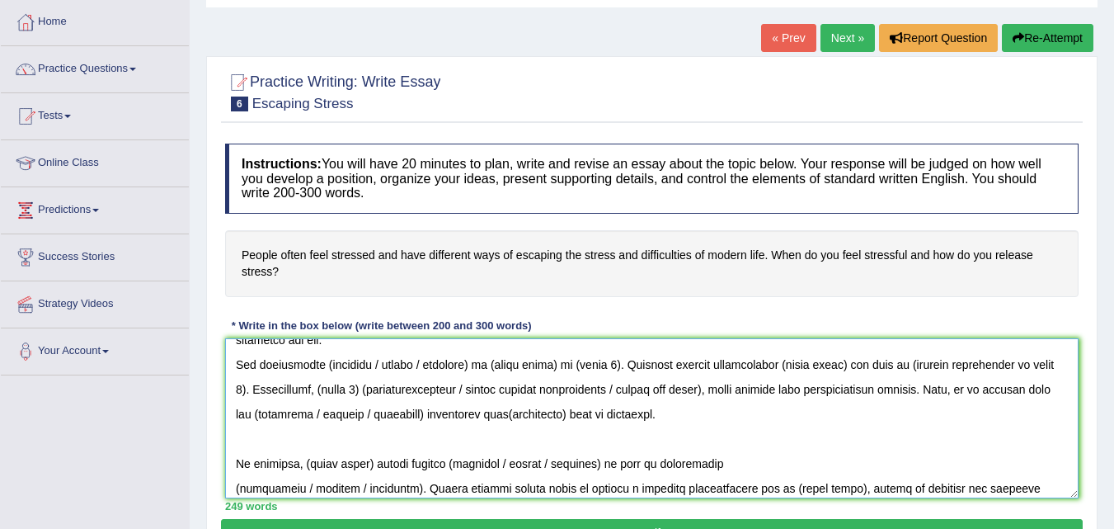
click at [377, 363] on textarea at bounding box center [652, 418] width 854 height 160
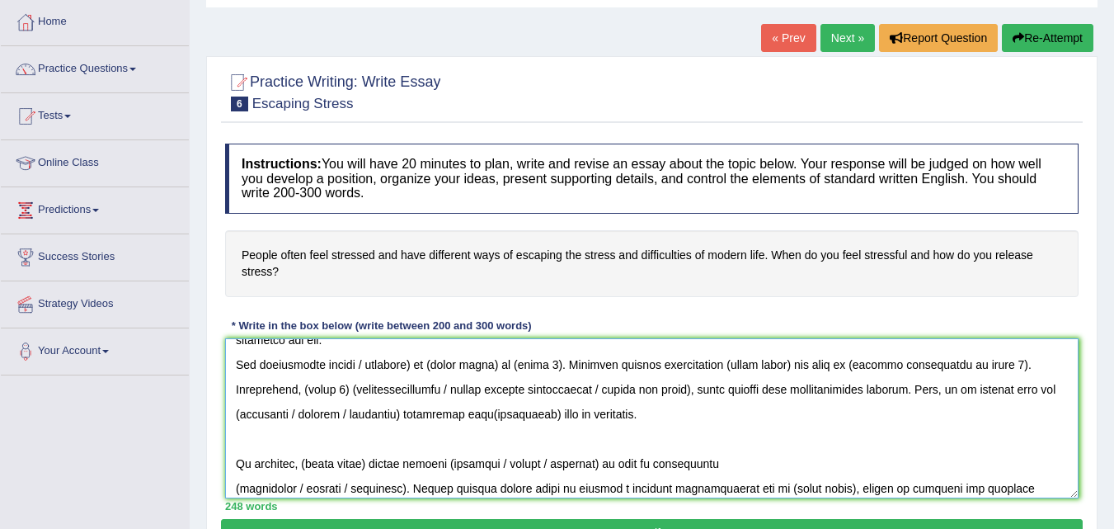
click at [396, 369] on textarea at bounding box center [652, 418] width 854 height 160
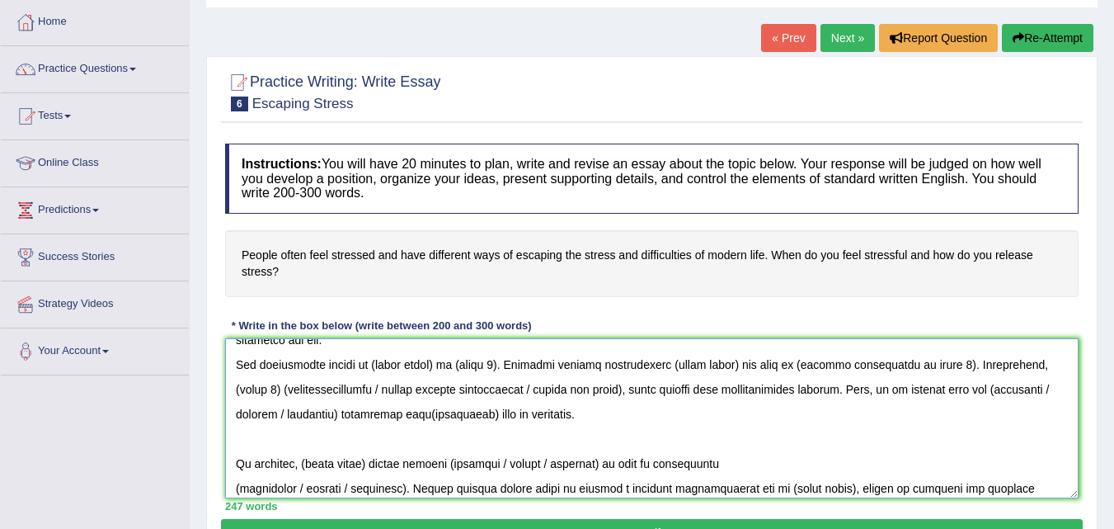
click at [480, 367] on textarea at bounding box center [652, 418] width 854 height 160
click at [663, 364] on textarea at bounding box center [652, 418] width 854 height 160
click at [753, 366] on textarea at bounding box center [652, 418] width 854 height 160
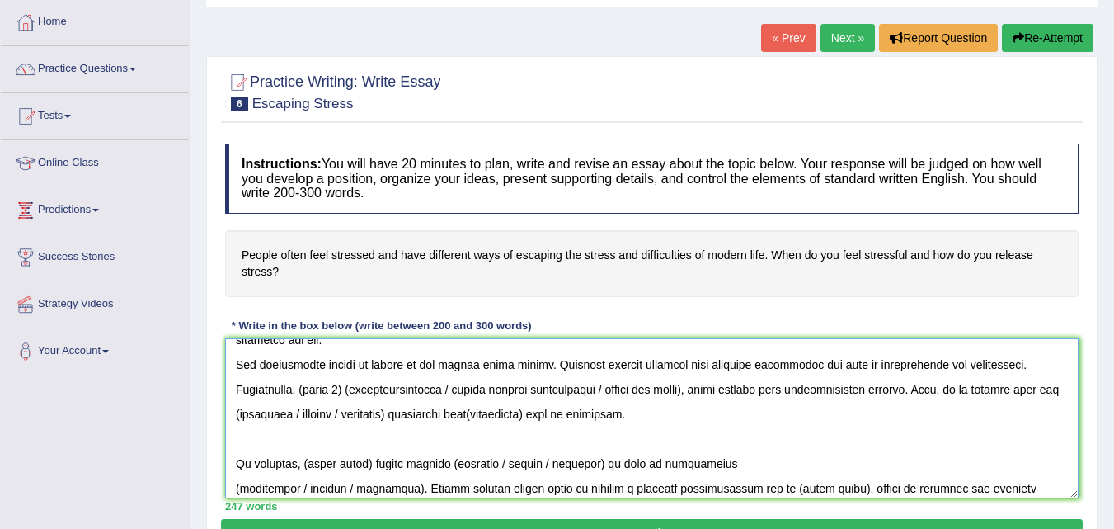
click at [456, 391] on textarea at bounding box center [652, 418] width 854 height 160
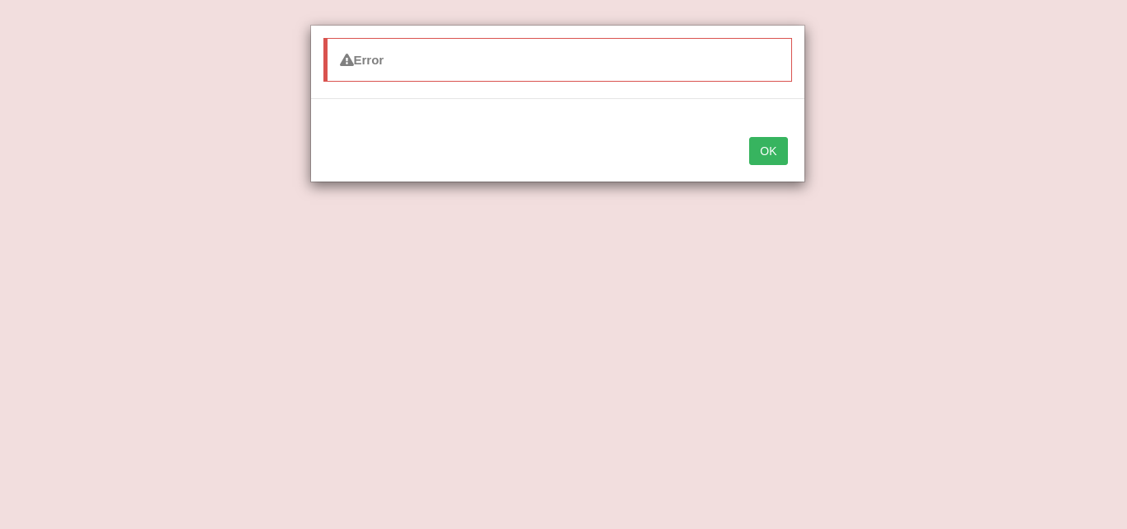
click at [774, 150] on button "OK" at bounding box center [768, 151] width 38 height 28
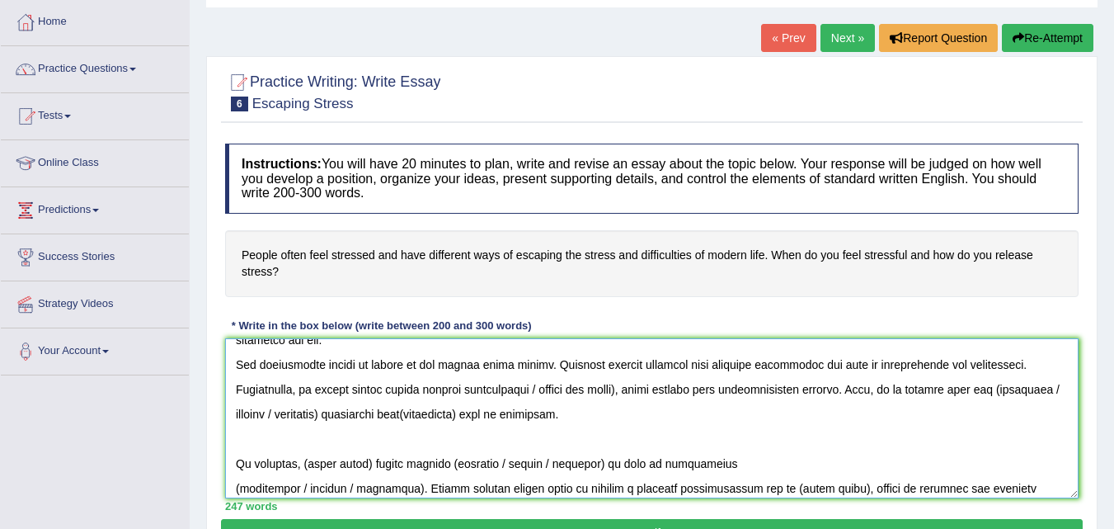
click at [394, 387] on textarea at bounding box center [652, 418] width 854 height 160
click at [283, 416] on textarea at bounding box center [652, 418] width 854 height 160
click at [1046, 389] on textarea at bounding box center [652, 418] width 854 height 160
click at [375, 414] on textarea at bounding box center [652, 418] width 854 height 160
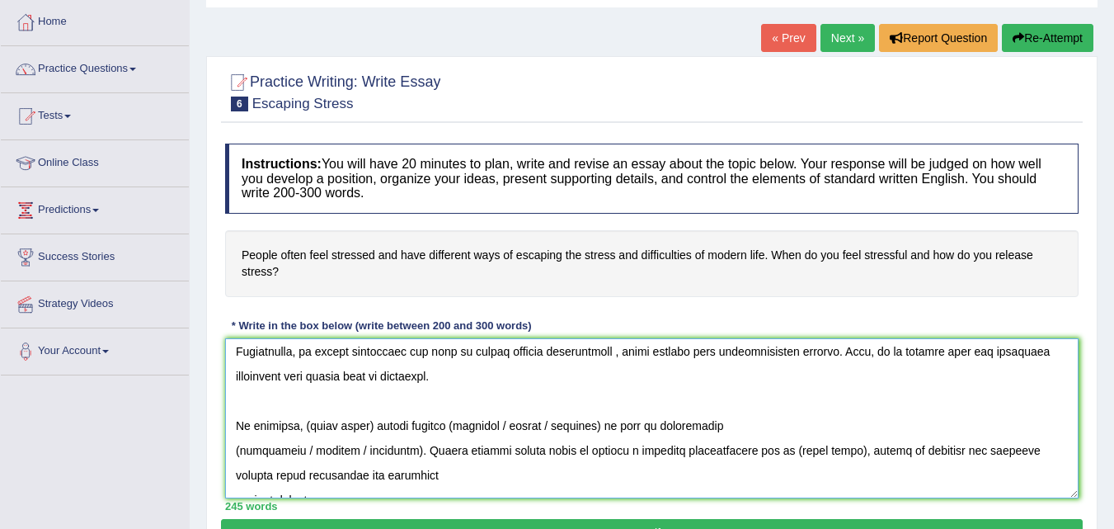
scroll to position [223, 0]
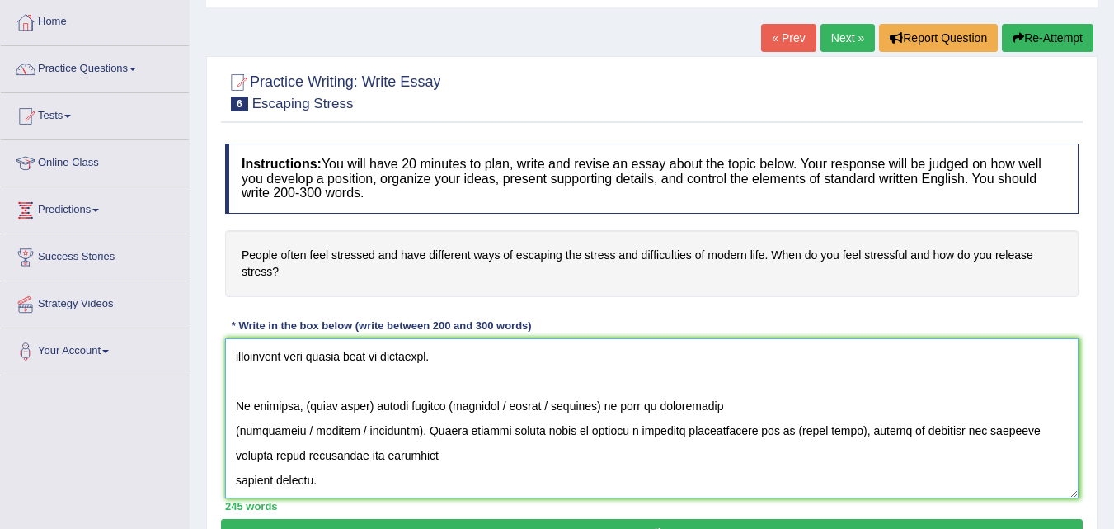
click at [372, 404] on textarea at bounding box center [652, 418] width 854 height 160
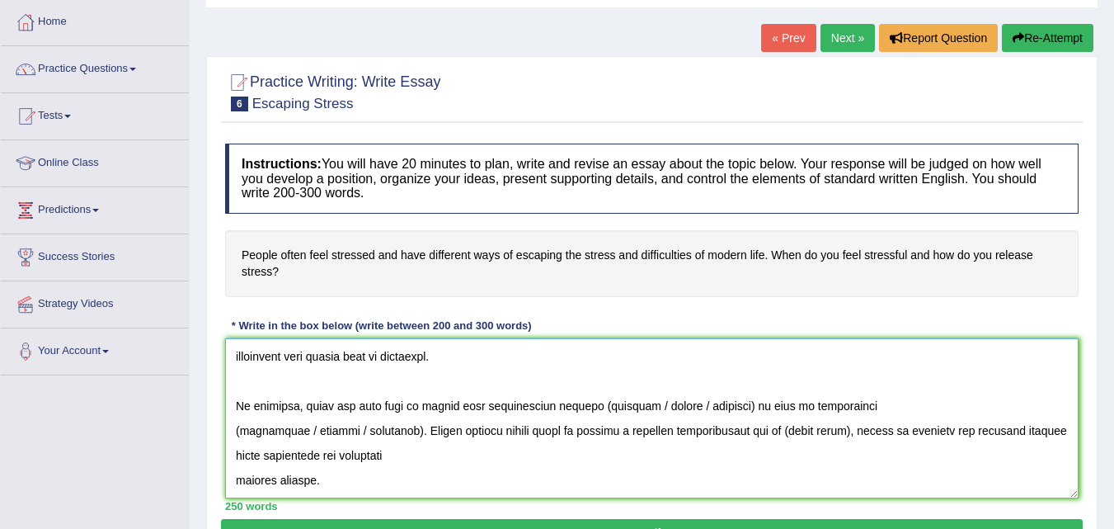
click at [743, 406] on textarea at bounding box center [652, 418] width 854 height 160
click at [747, 402] on textarea at bounding box center [652, 418] width 854 height 160
drag, startPoint x: 545, startPoint y: 403, endPoint x: 699, endPoint y: 393, distance: 153.8
click at [699, 393] on textarea at bounding box center [652, 418] width 854 height 160
click at [842, 383] on textarea at bounding box center [652, 418] width 854 height 160
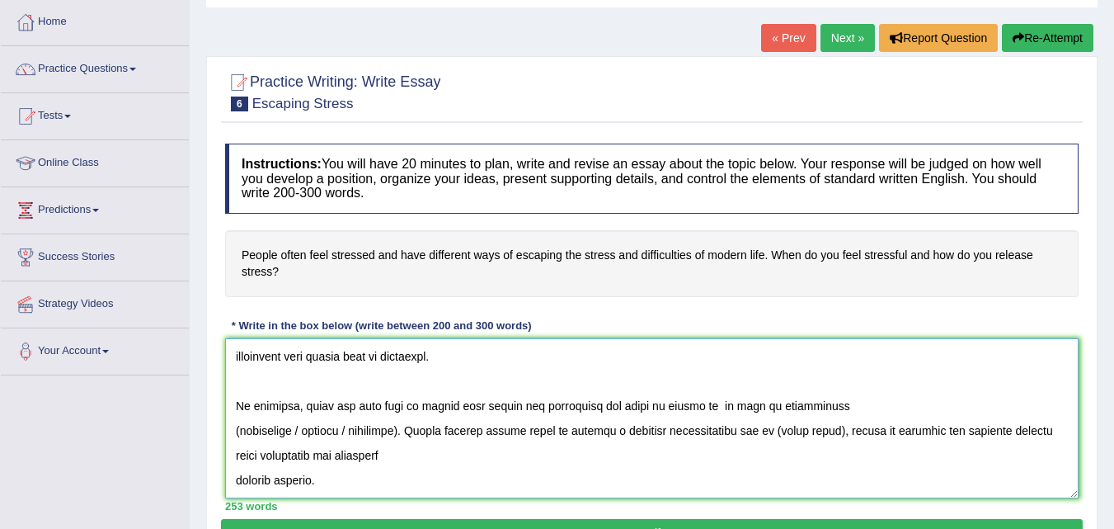
drag, startPoint x: 522, startPoint y: 404, endPoint x: 705, endPoint y: 400, distance: 183.1
click at [705, 400] on textarea at bounding box center [652, 418] width 854 height 160
drag, startPoint x: 598, startPoint y: 403, endPoint x: 532, endPoint y: 365, distance: 76.1
click at [532, 365] on textarea at bounding box center [652, 418] width 854 height 160
click at [719, 405] on textarea at bounding box center [652, 418] width 854 height 160
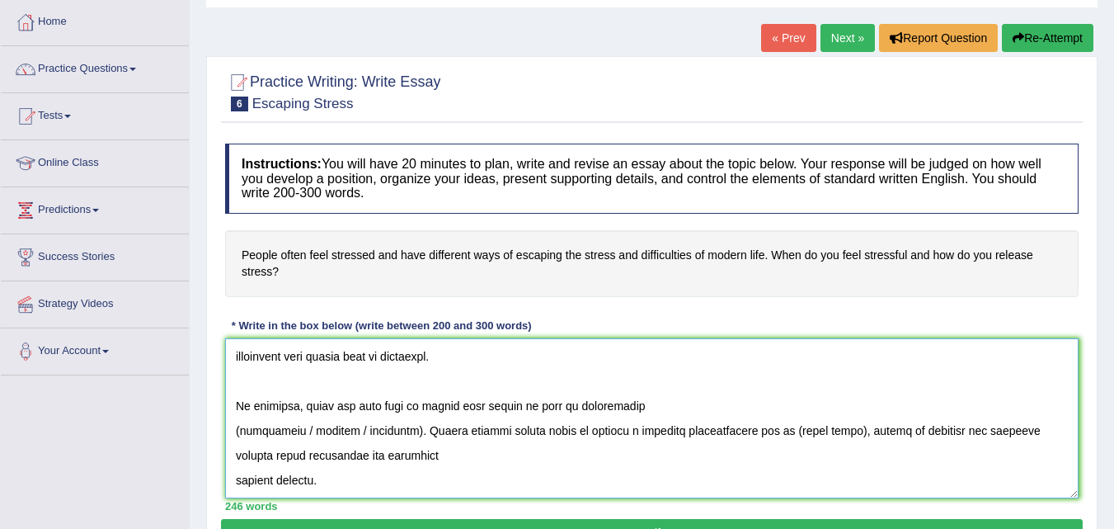
click at [397, 431] on textarea at bounding box center [652, 418] width 854 height 160
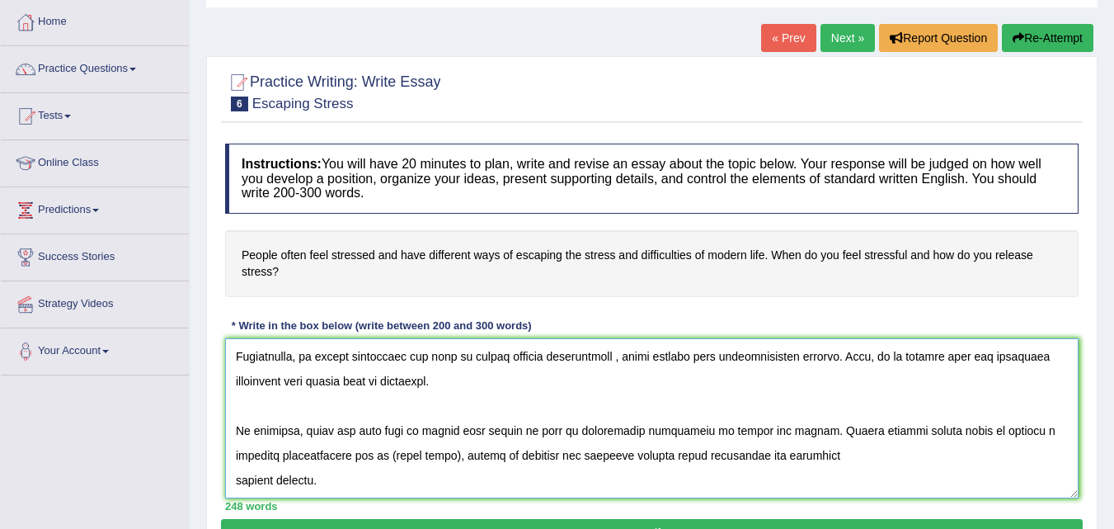
click at [283, 456] on textarea at bounding box center [652, 418] width 854 height 160
click at [296, 455] on textarea at bounding box center [652, 418] width 854 height 160
click at [417, 455] on textarea at bounding box center [652, 418] width 854 height 160
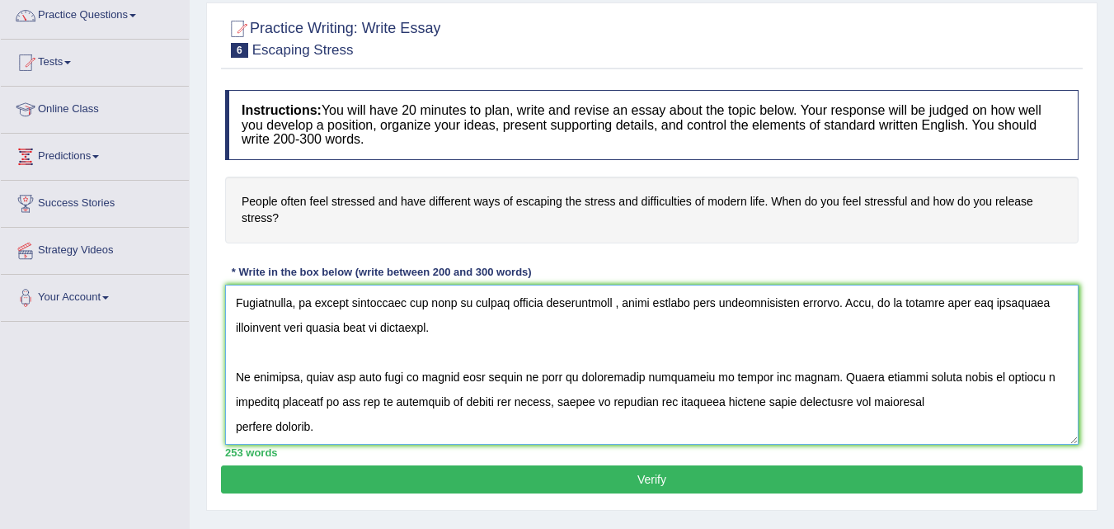
scroll to position [165, 0]
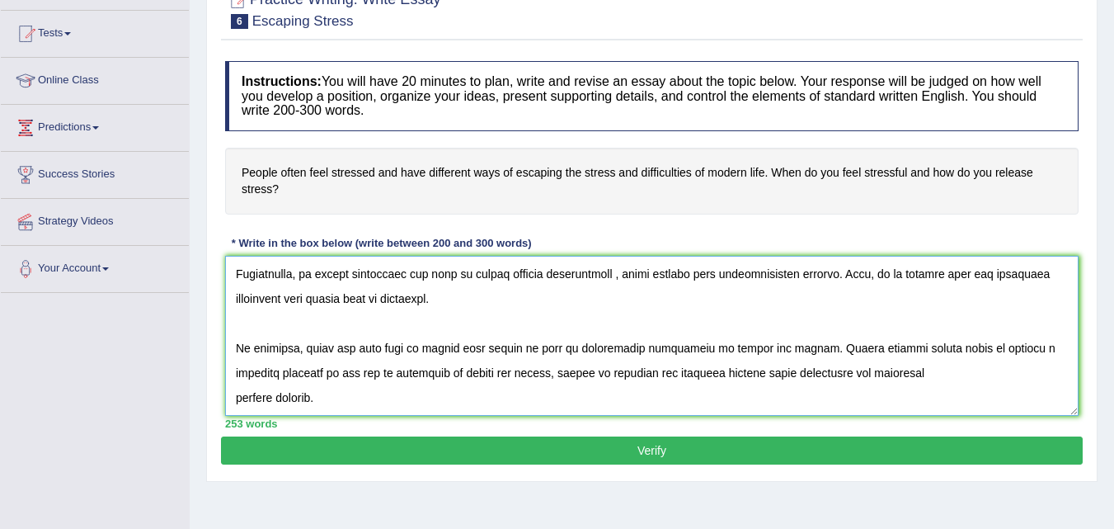
type textarea "The increasing influence of stress on our lives has ignited numerous discussion…"
click at [514, 442] on button "Verify" at bounding box center [652, 450] width 862 height 28
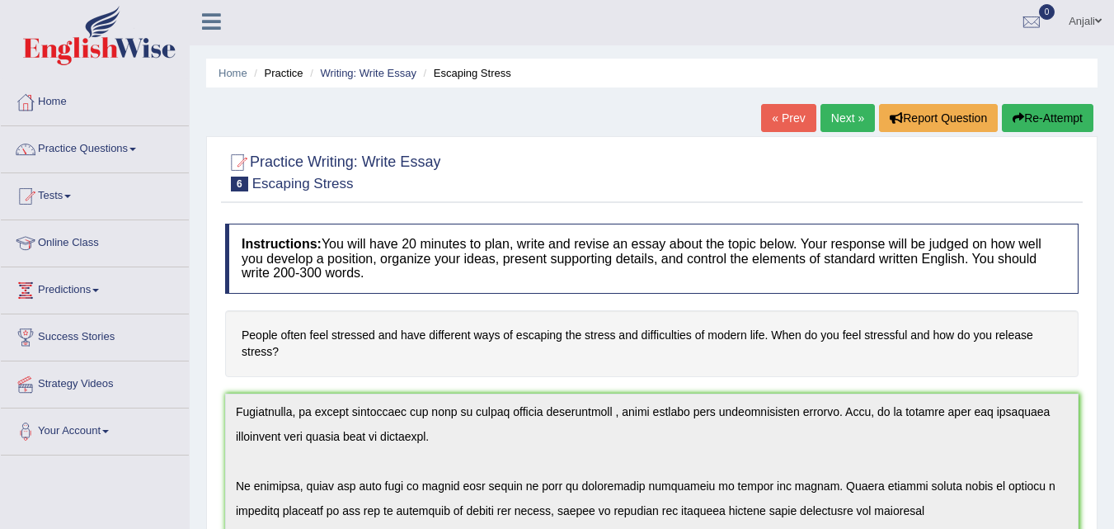
scroll to position [0, 0]
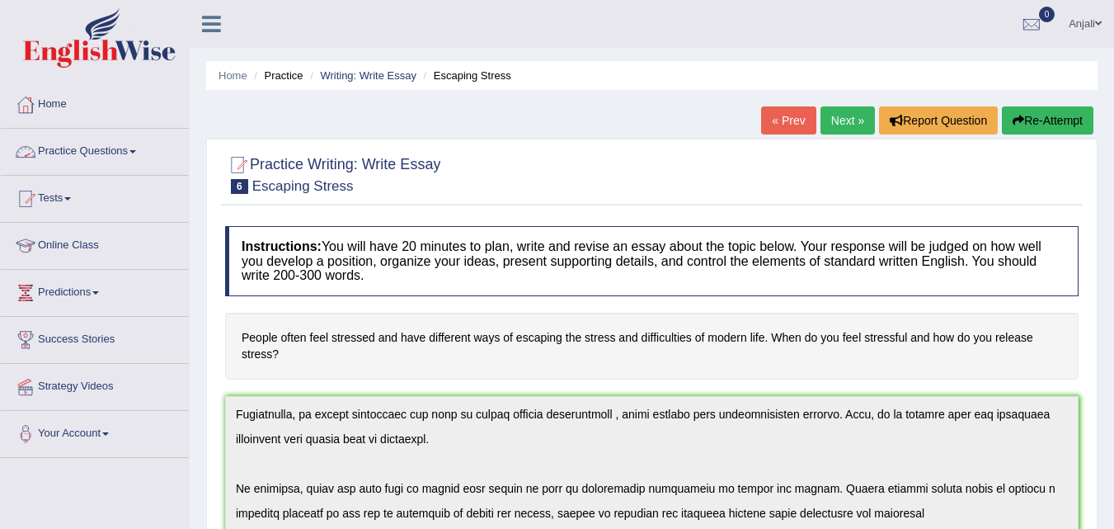
click at [112, 146] on link "Practice Questions" at bounding box center [95, 149] width 188 height 41
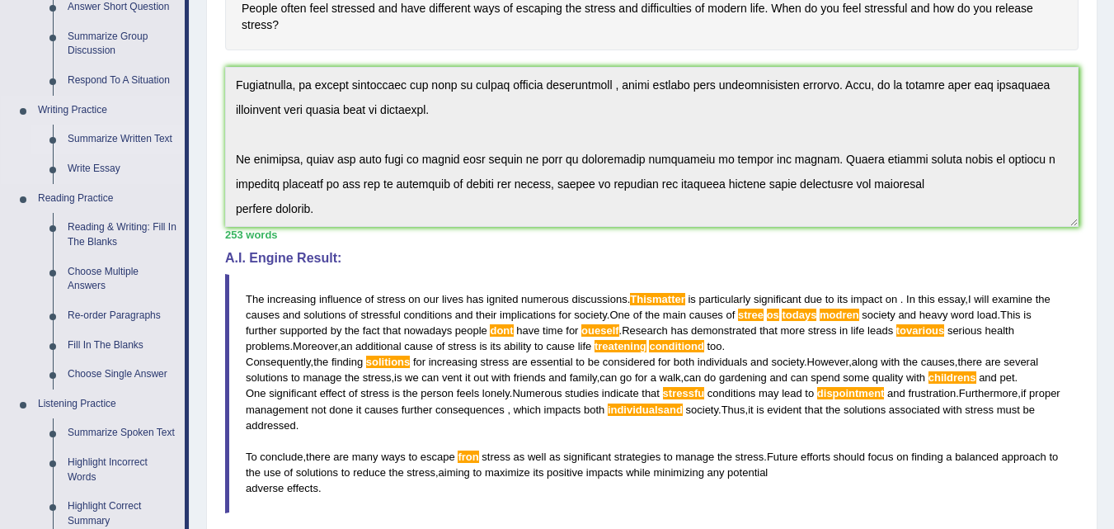
scroll to position [412, 0]
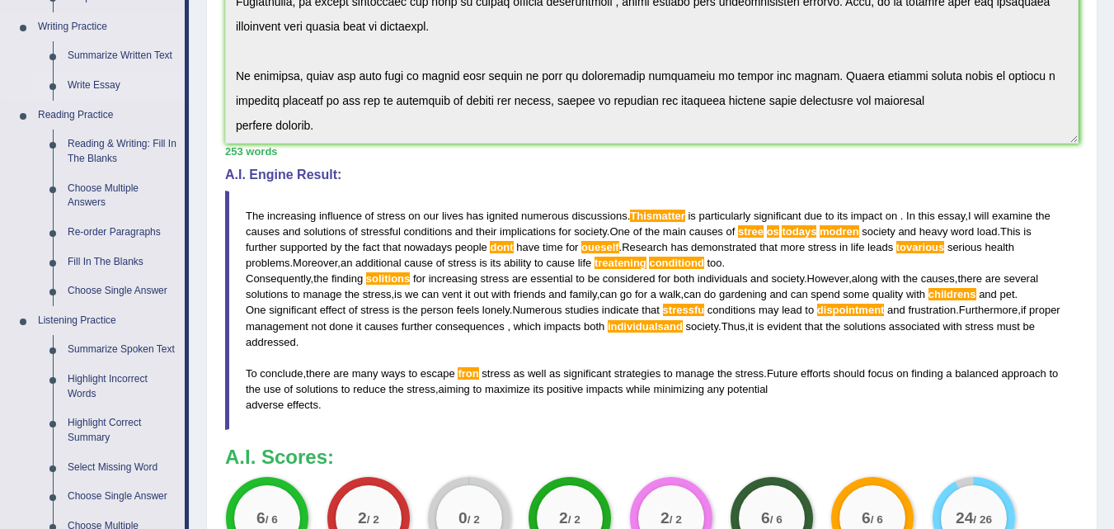
click at [99, 78] on link "Write Essay" at bounding box center [122, 86] width 125 height 30
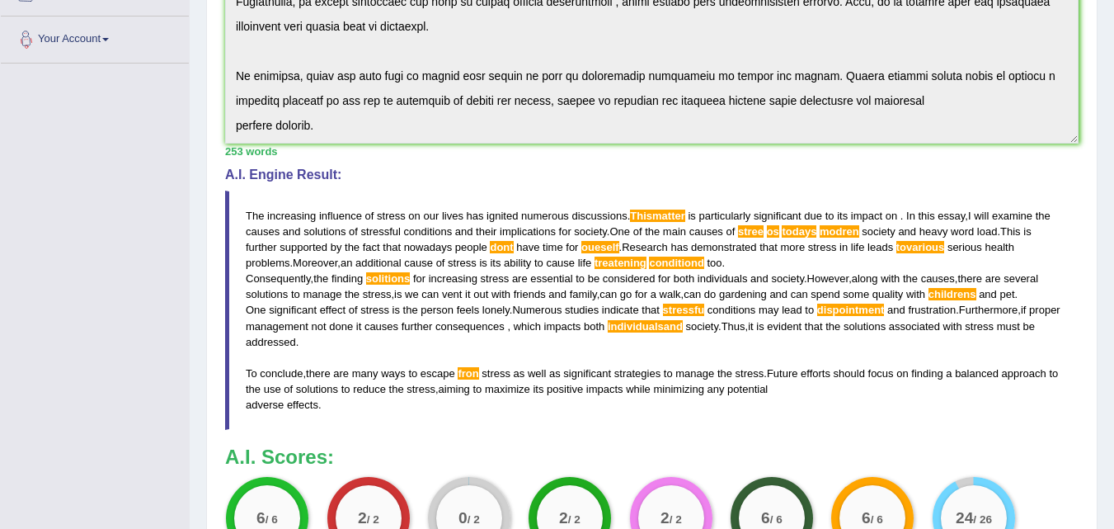
scroll to position [543, 0]
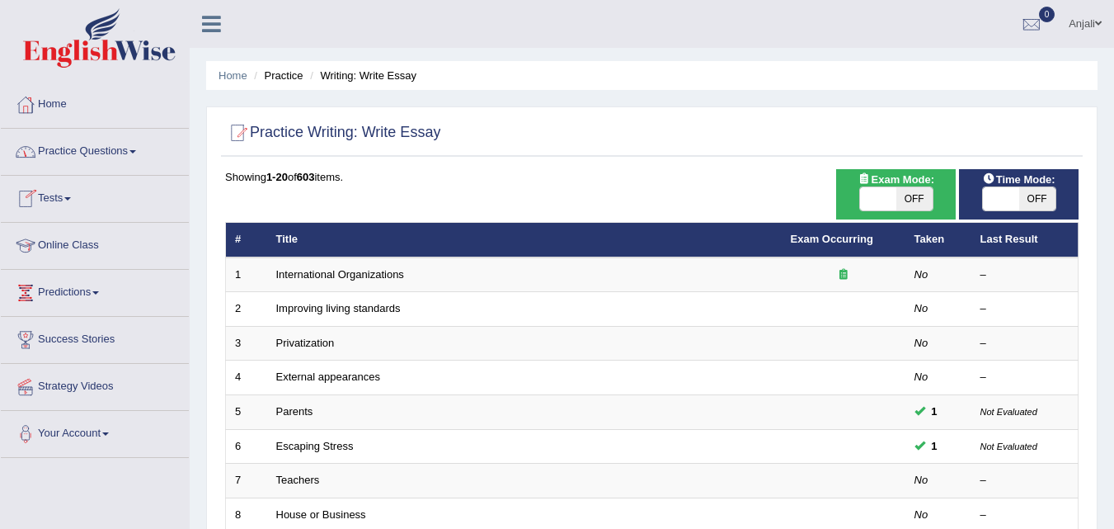
click at [94, 157] on link "Practice Questions" at bounding box center [95, 149] width 188 height 41
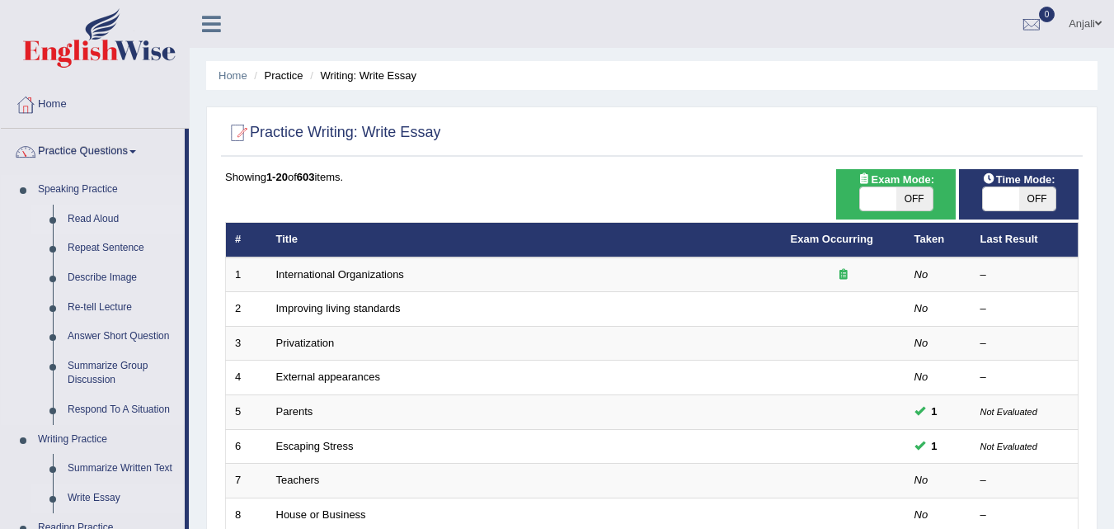
click at [87, 212] on link "Read Aloud" at bounding box center [122, 220] width 125 height 30
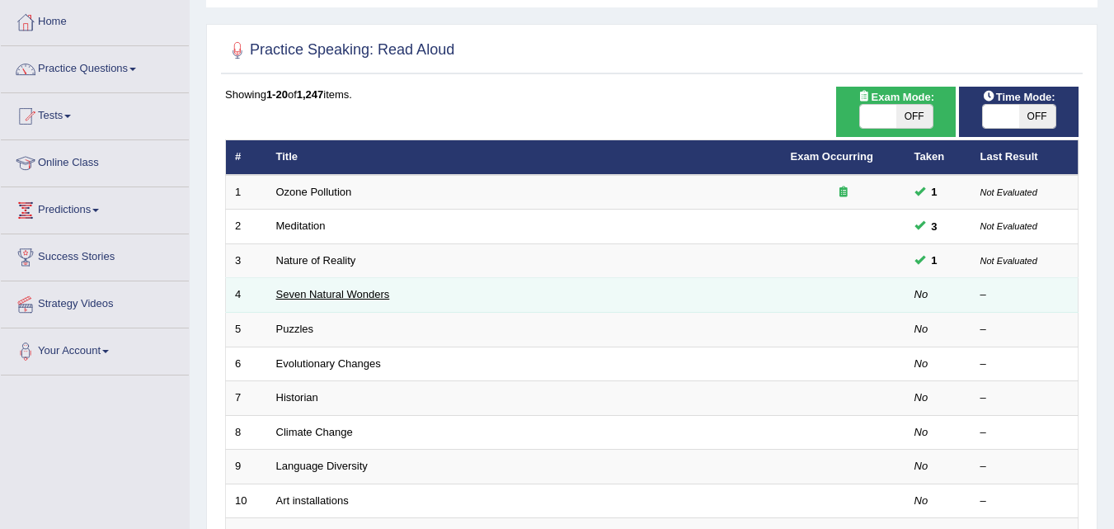
click at [347, 298] on link "Seven Natural Wonders" at bounding box center [333, 294] width 114 height 12
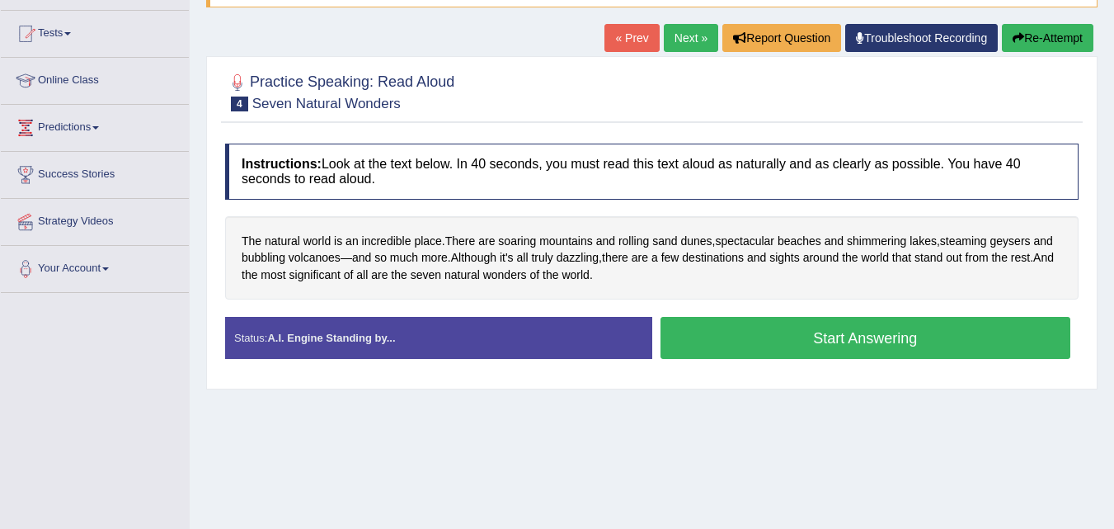
click at [681, 46] on link "Next »" at bounding box center [691, 38] width 54 height 28
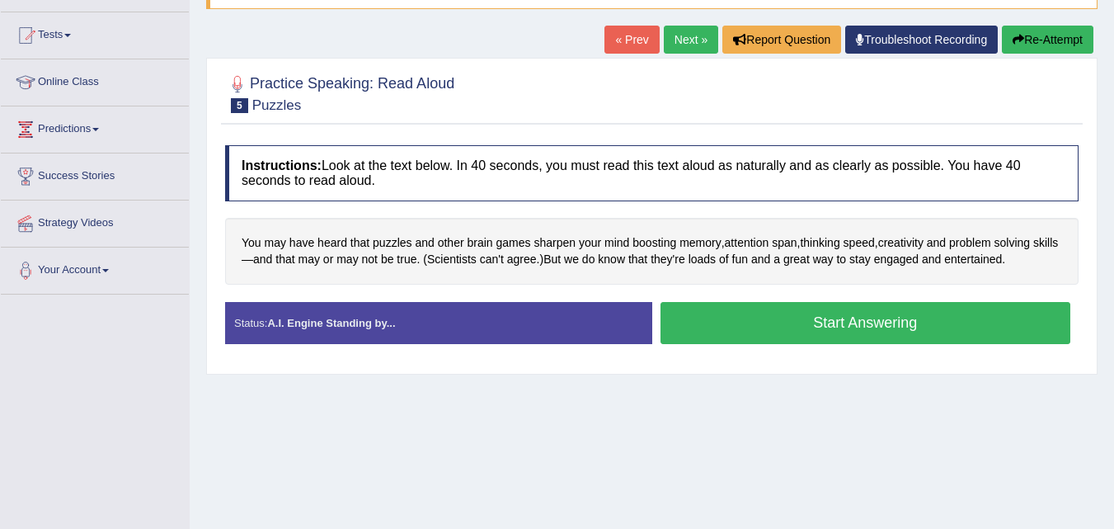
scroll to position [165, 0]
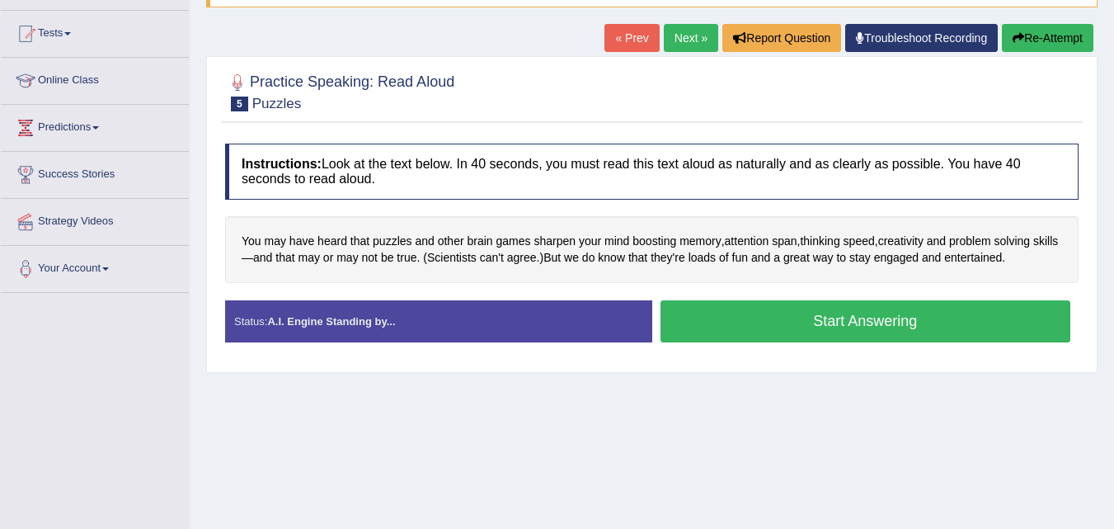
click at [822, 316] on button "Start Answering" at bounding box center [866, 321] width 411 height 42
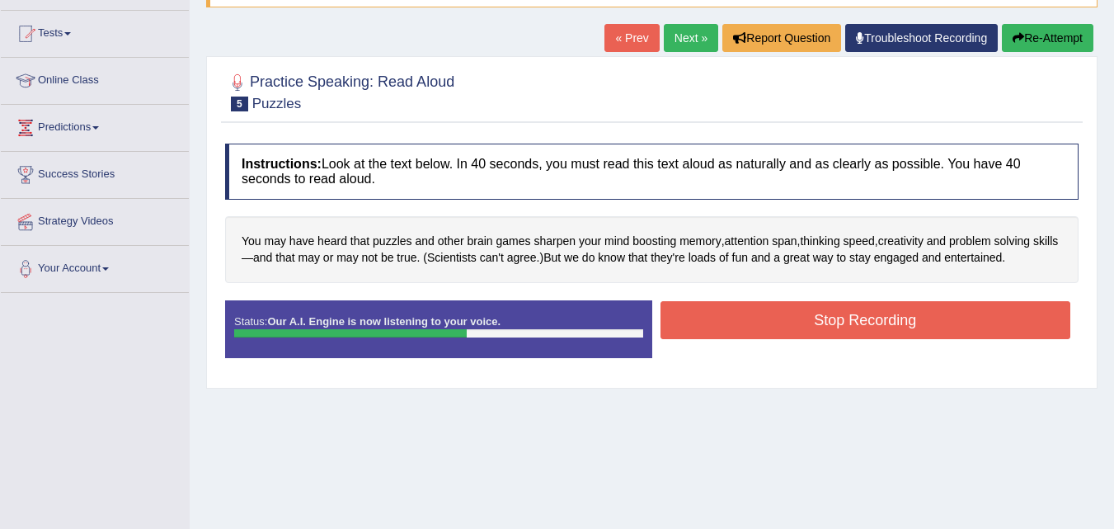
click at [822, 316] on button "Stop Recording" at bounding box center [866, 320] width 411 height 38
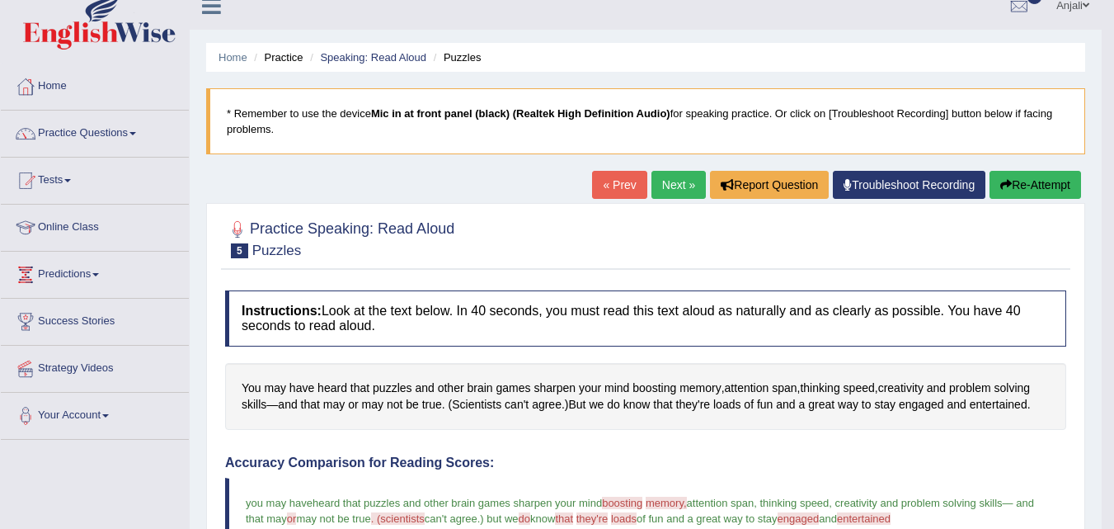
scroll to position [0, 0]
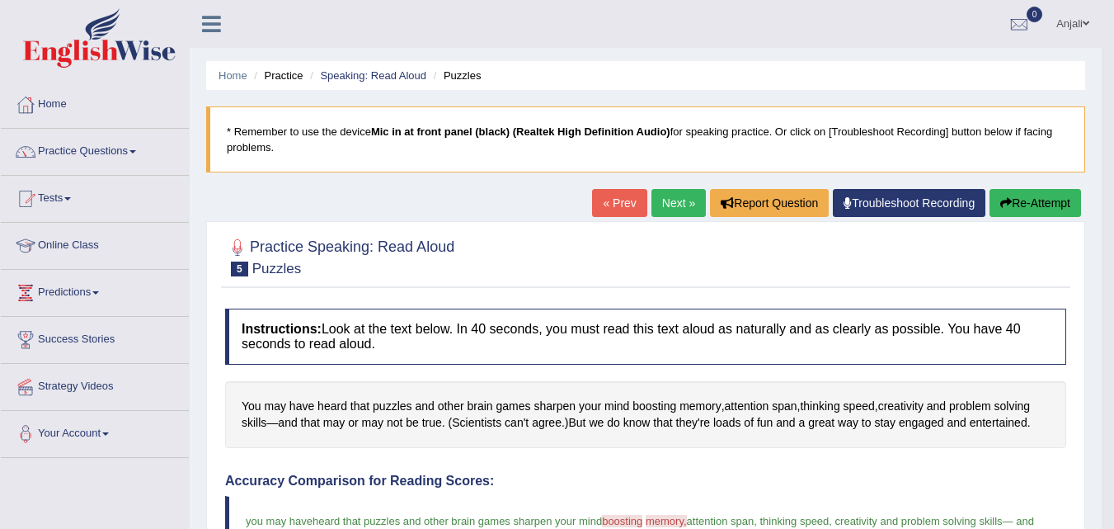
click at [675, 194] on link "Next »" at bounding box center [679, 203] width 54 height 28
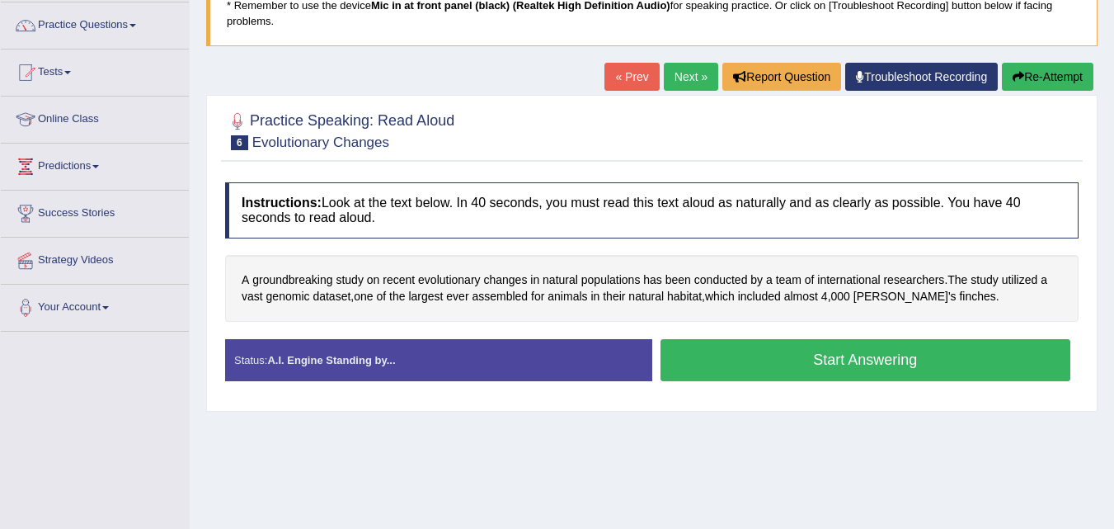
scroll to position [165, 0]
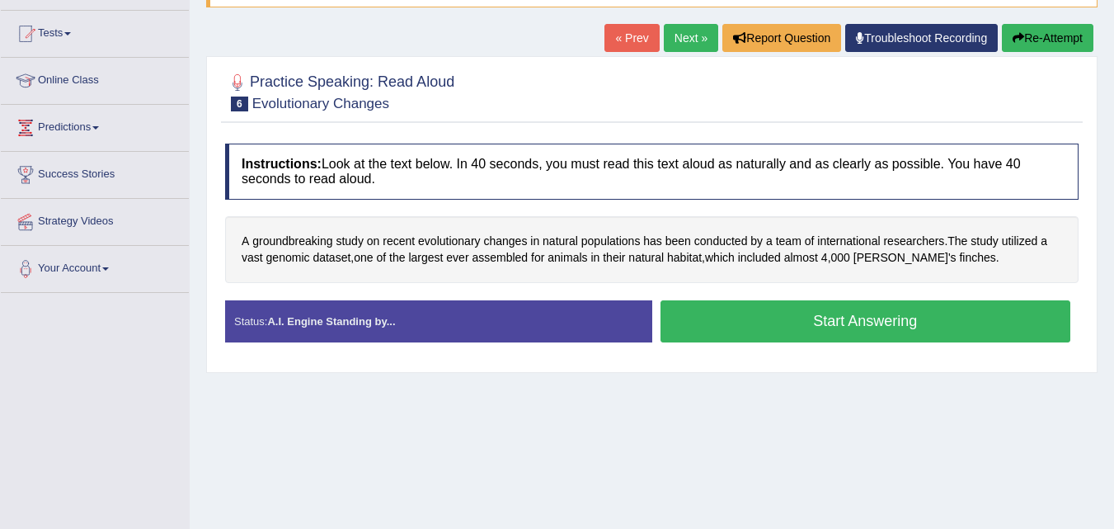
click at [865, 327] on button "Start Answering" at bounding box center [866, 321] width 411 height 42
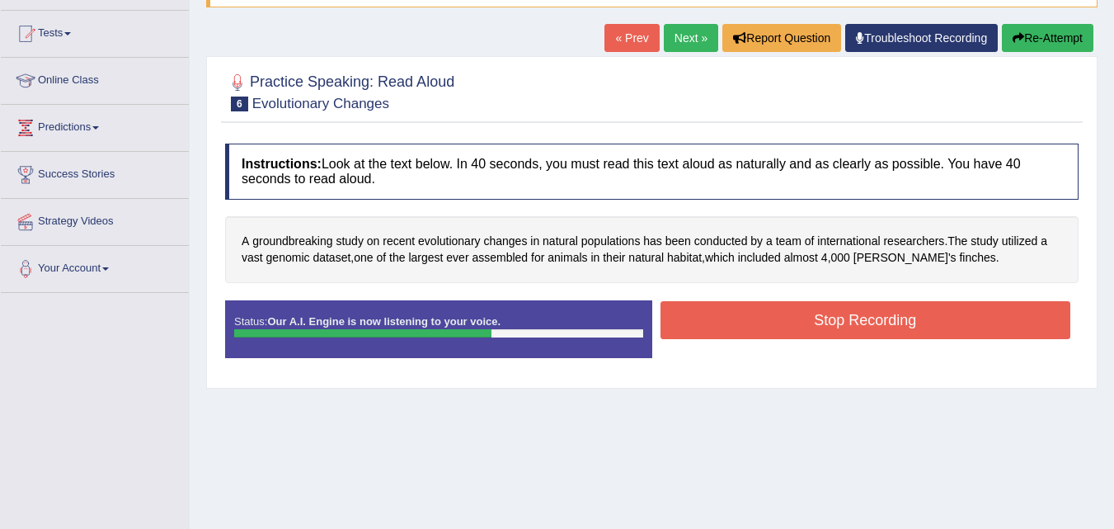
click at [853, 327] on button "Stop Recording" at bounding box center [866, 320] width 411 height 38
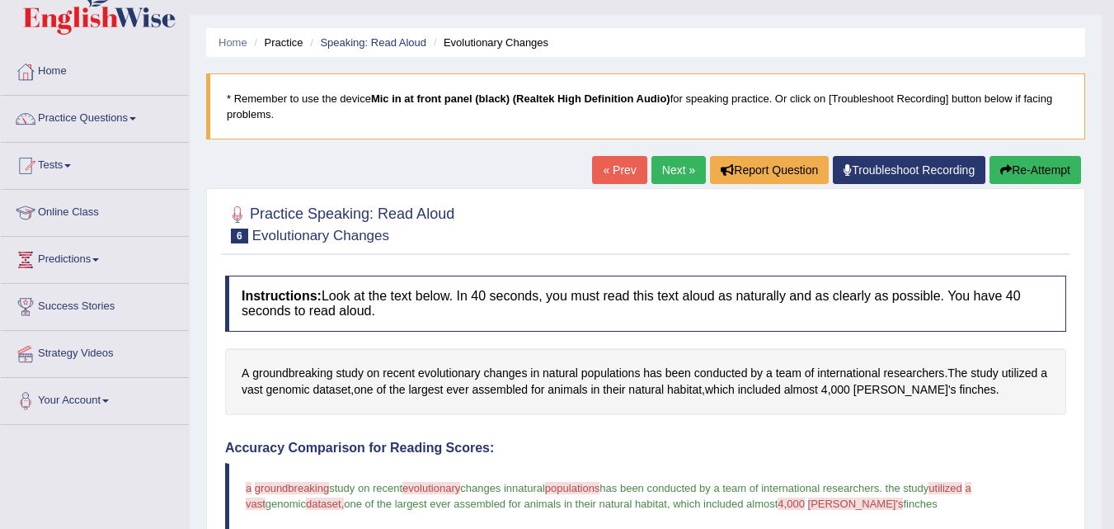
scroll to position [3, 0]
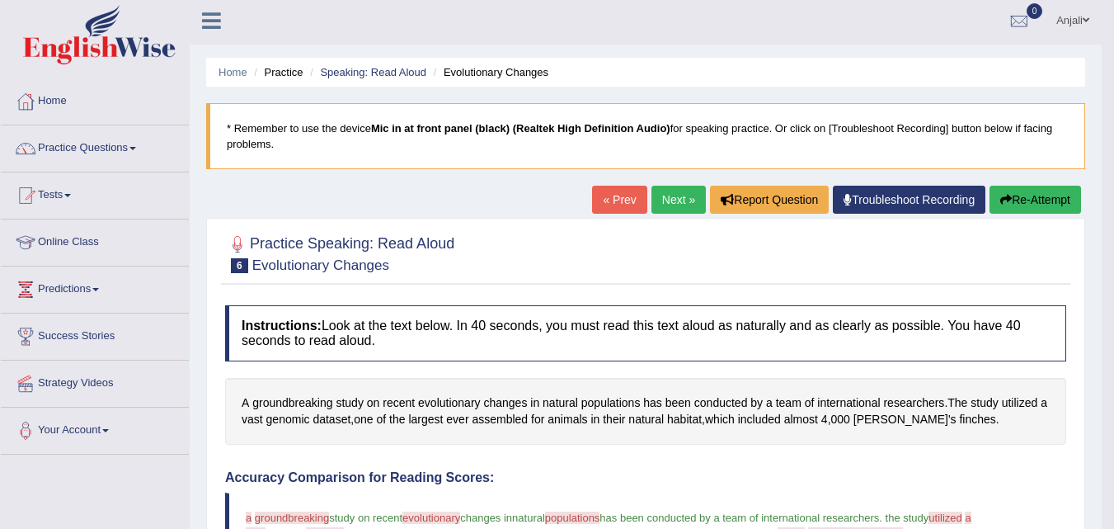
click at [669, 205] on link "Next »" at bounding box center [679, 200] width 54 height 28
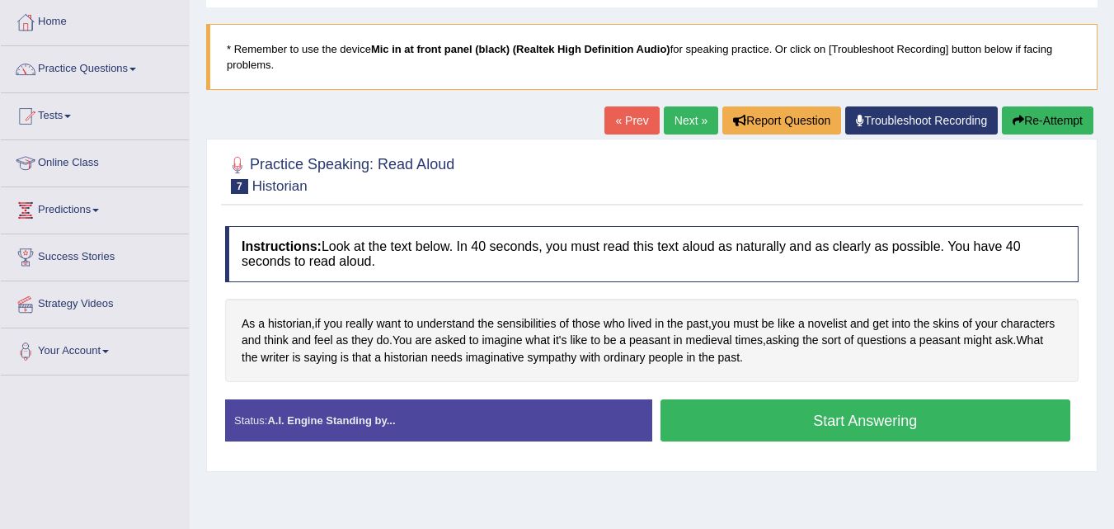
click at [743, 412] on button "Start Answering" at bounding box center [866, 420] width 411 height 42
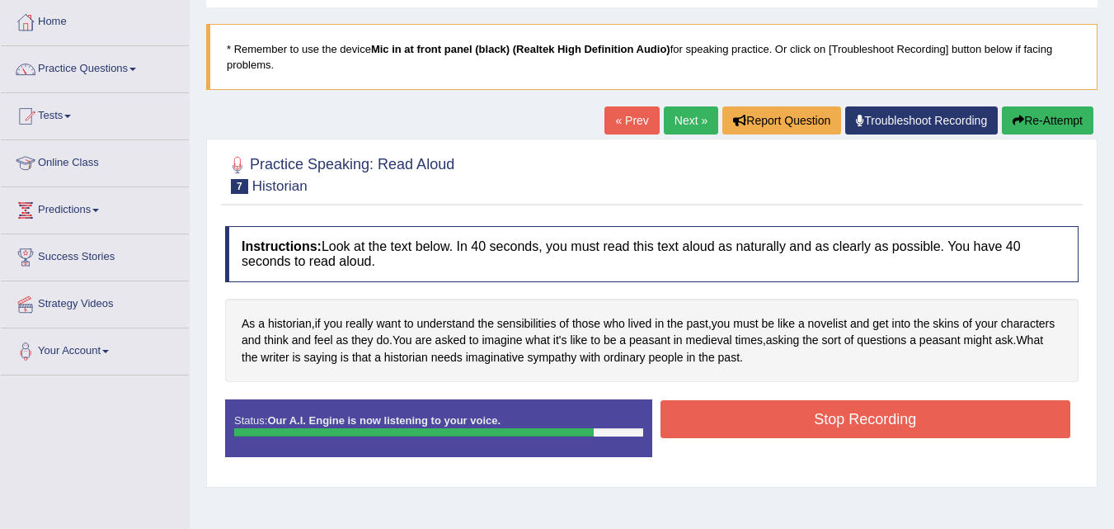
click at [760, 417] on button "Stop Recording" at bounding box center [866, 419] width 411 height 38
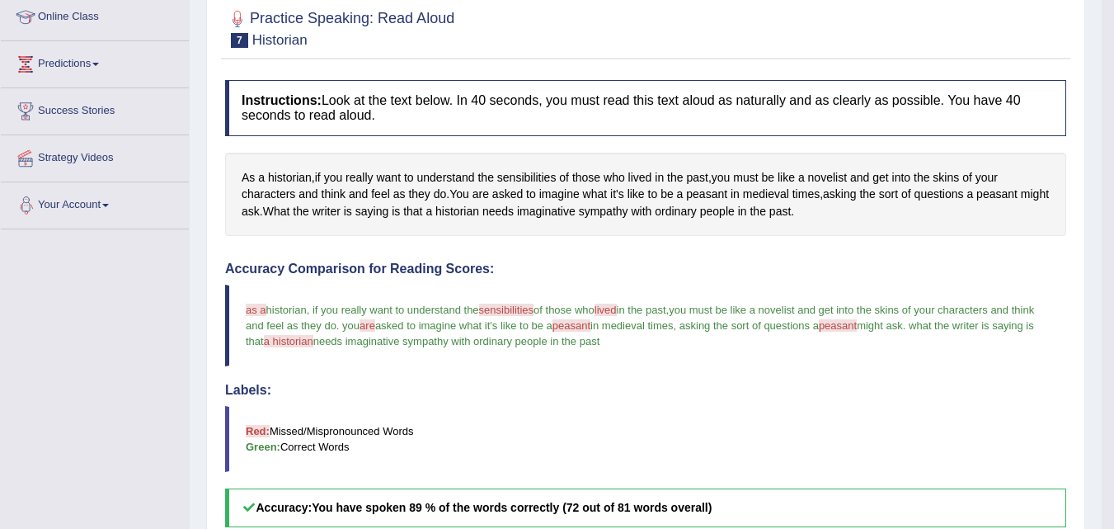
scroll to position [165, 0]
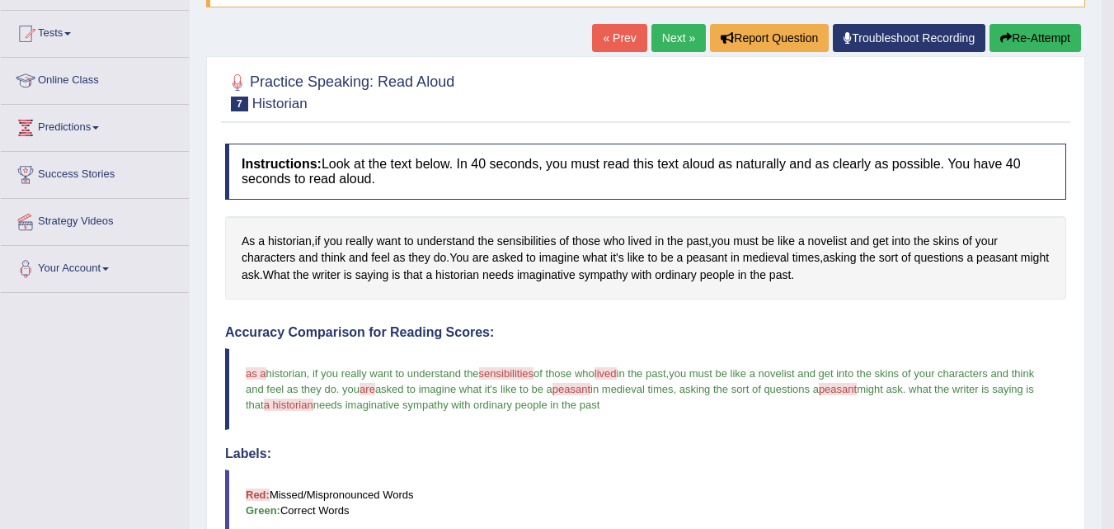
click at [675, 40] on link "Next »" at bounding box center [679, 38] width 54 height 28
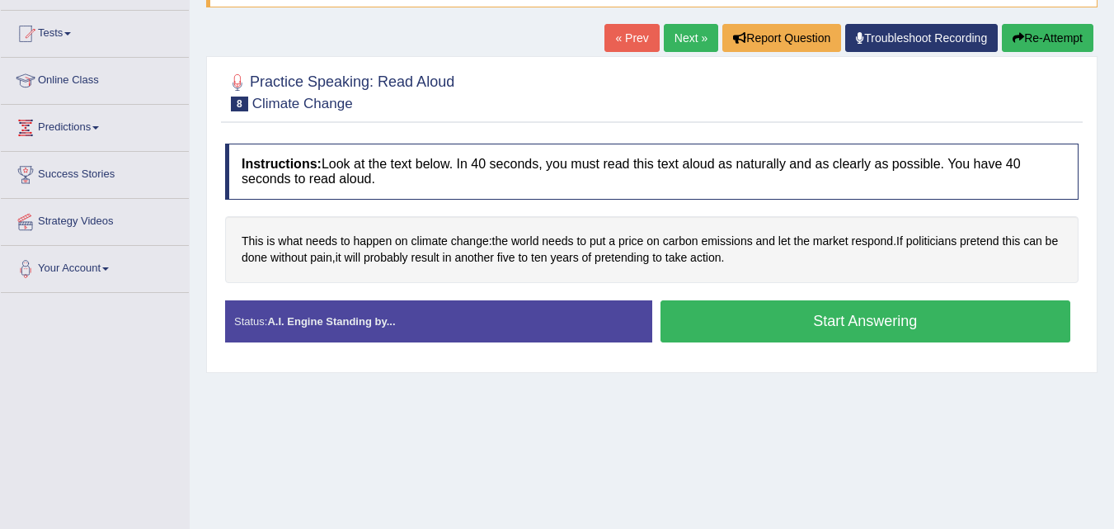
click at [729, 318] on button "Start Answering" at bounding box center [866, 321] width 411 height 42
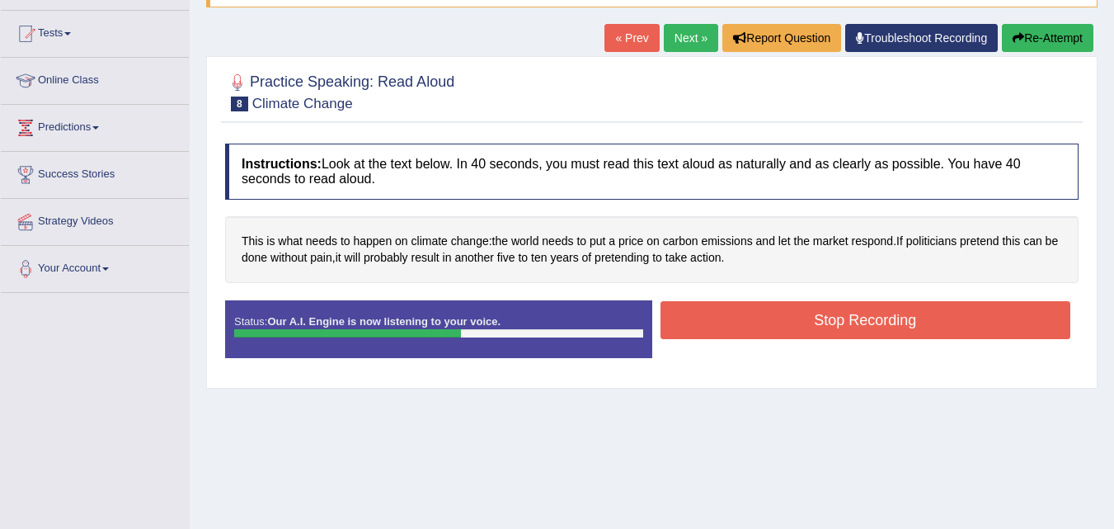
click at [694, 309] on button "Stop Recording" at bounding box center [866, 320] width 411 height 38
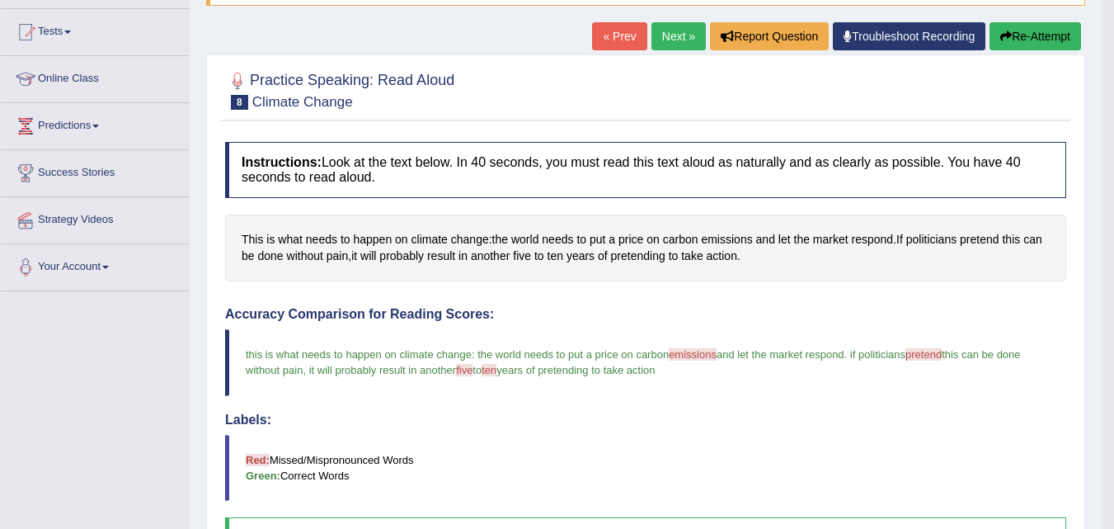
scroll to position [165, 0]
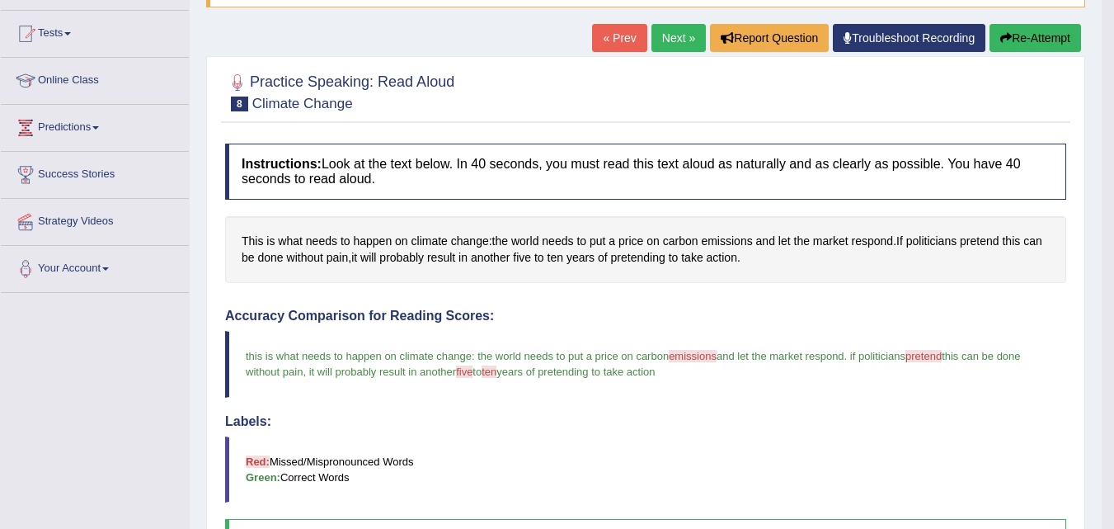
click at [666, 35] on link "Next »" at bounding box center [679, 38] width 54 height 28
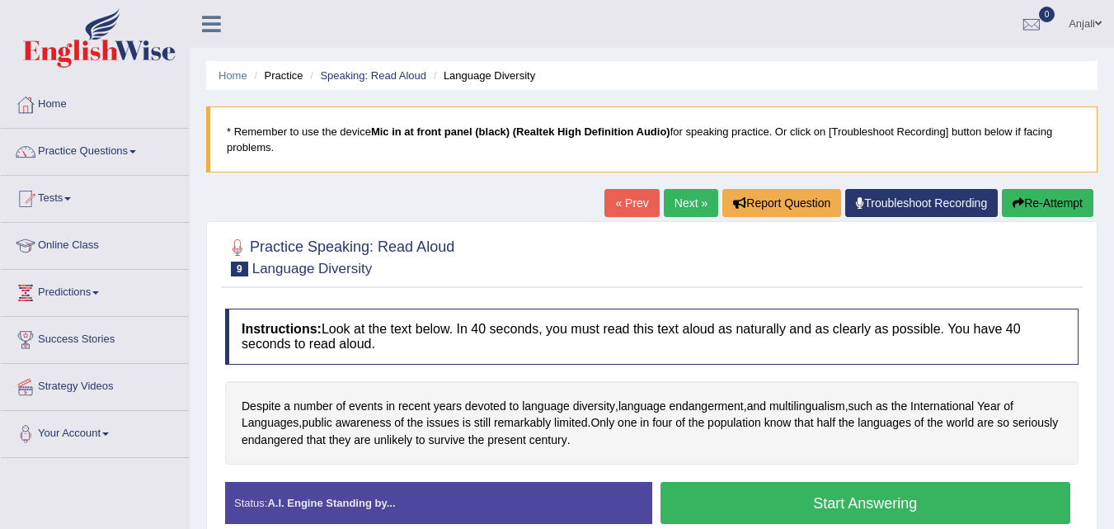
scroll to position [82, 0]
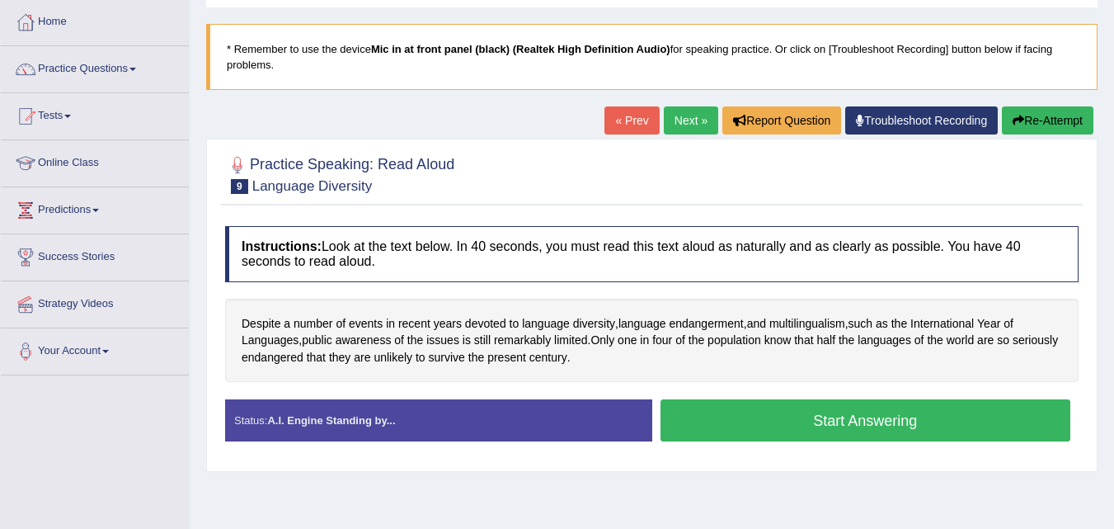
click at [730, 421] on button "Start Answering" at bounding box center [866, 420] width 411 height 42
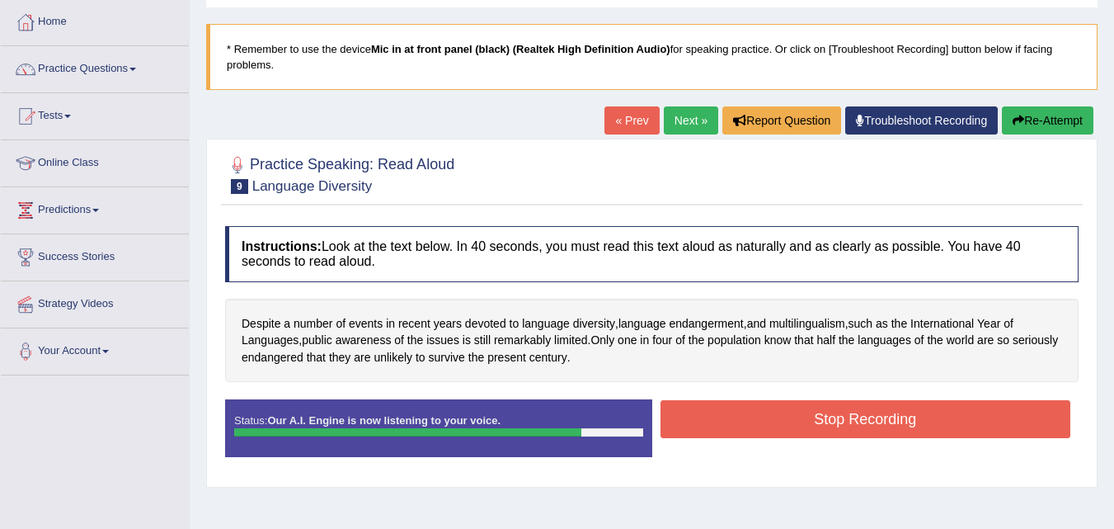
click at [886, 425] on button "Stop Recording" at bounding box center [866, 419] width 411 height 38
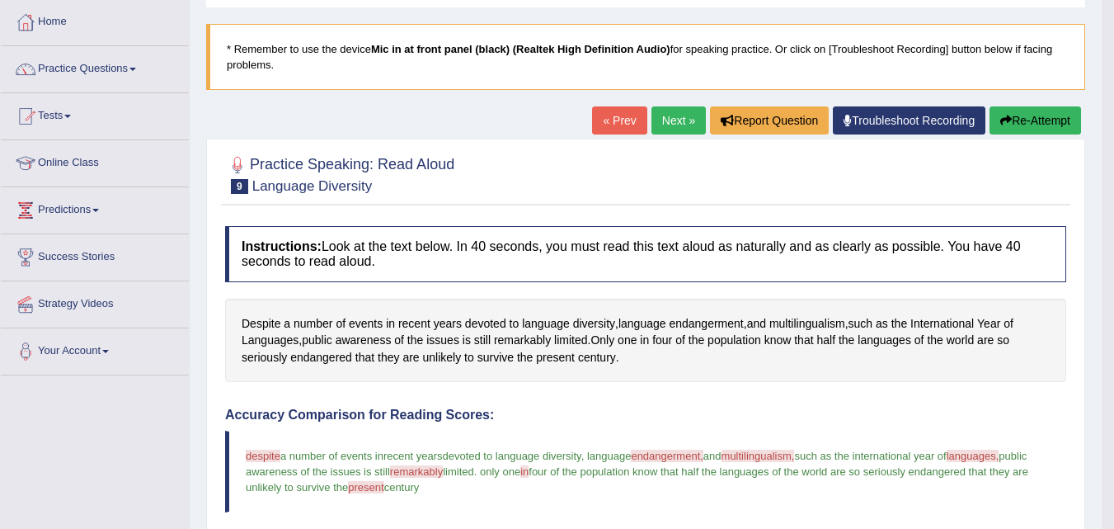
click at [656, 118] on link "Next »" at bounding box center [679, 120] width 54 height 28
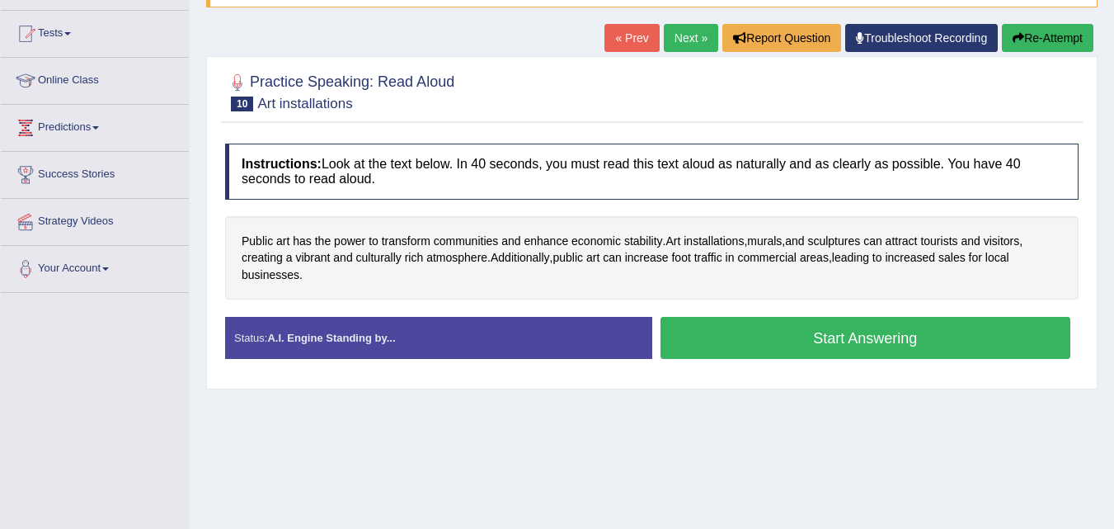
click at [678, 38] on link "Next »" at bounding box center [691, 38] width 54 height 28
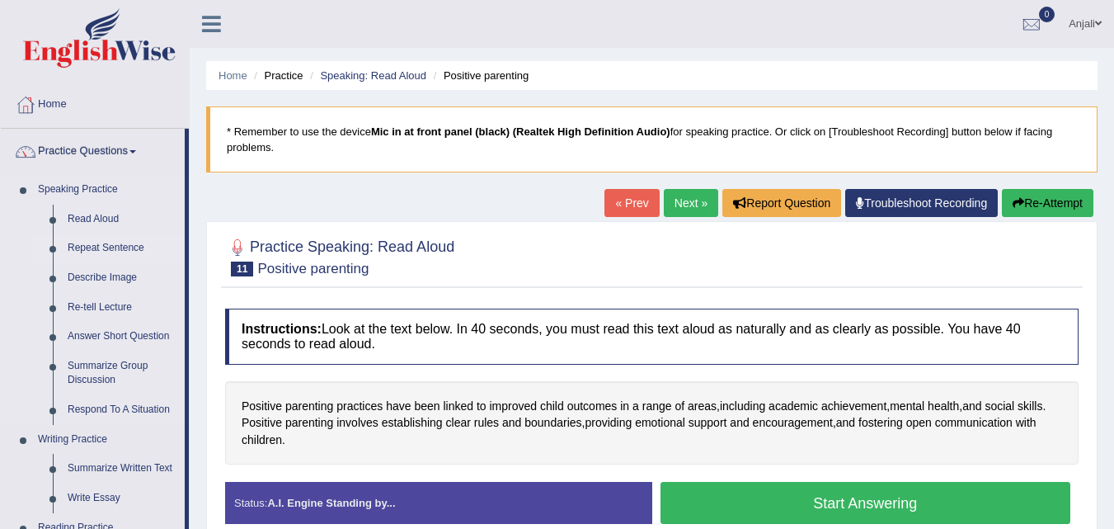
click at [95, 247] on link "Repeat Sentence" at bounding box center [122, 248] width 125 height 30
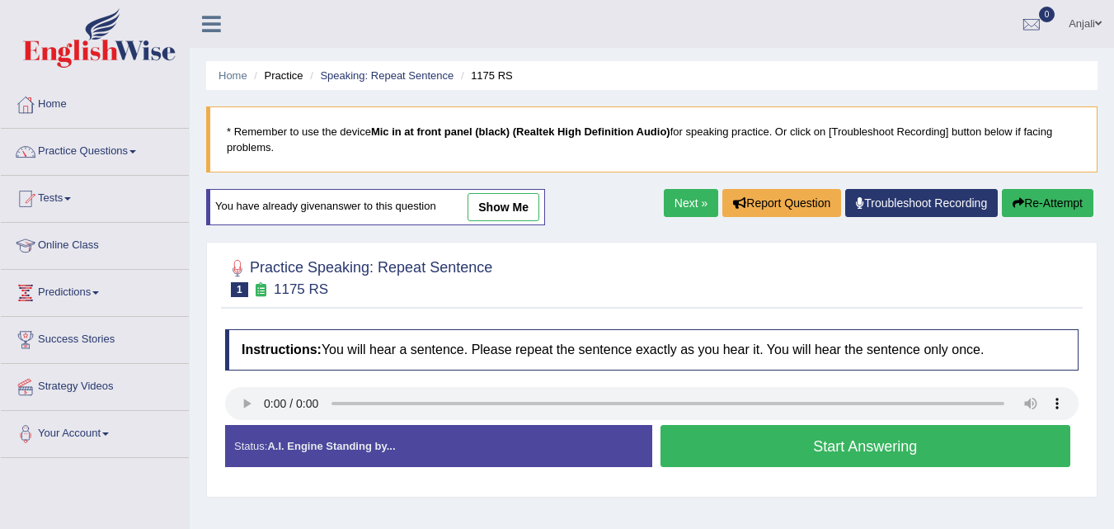
click at [690, 197] on link "Next »" at bounding box center [691, 203] width 54 height 28
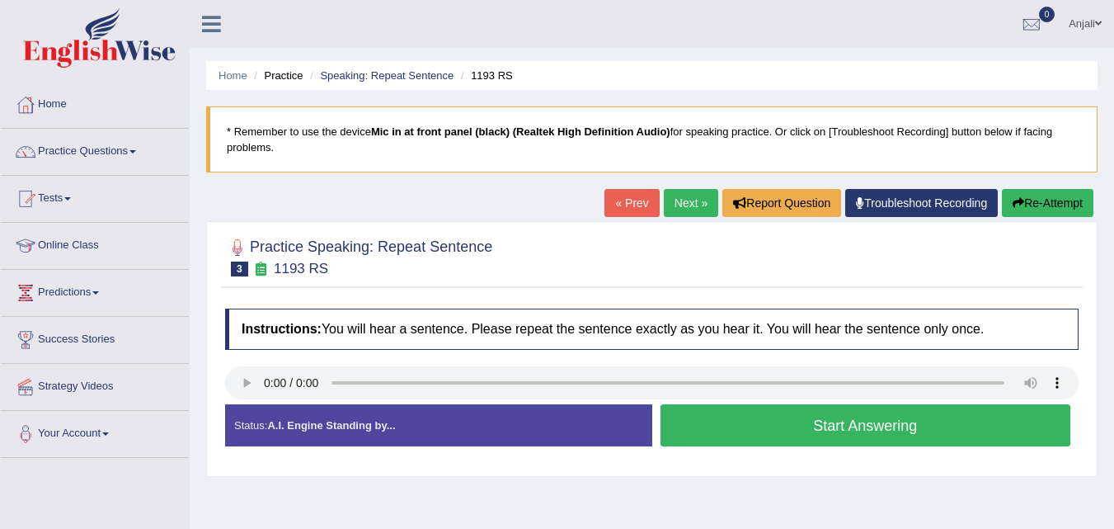
click at [892, 417] on button "Start Answering" at bounding box center [866, 425] width 411 height 42
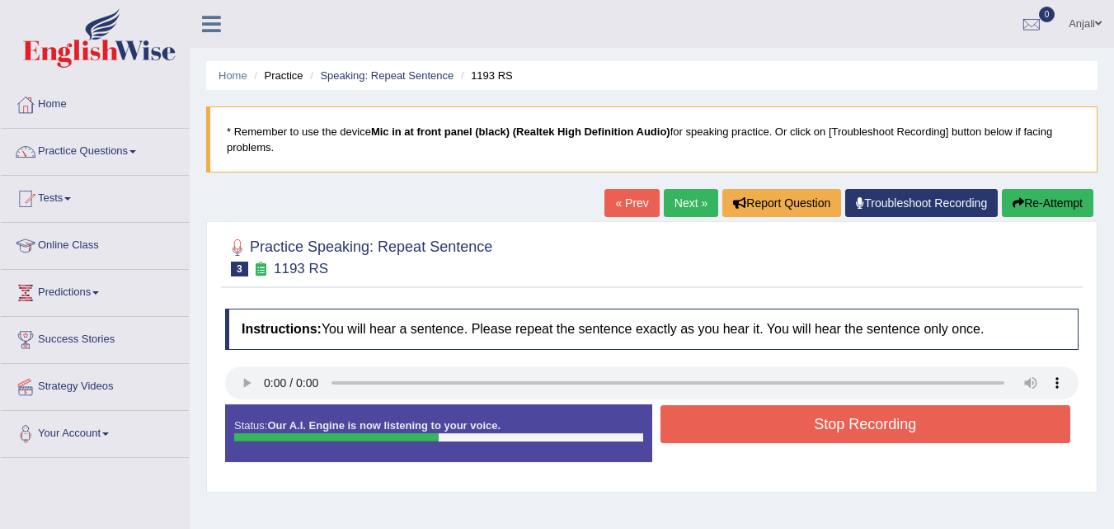
click at [897, 406] on button "Stop Recording" at bounding box center [866, 424] width 411 height 38
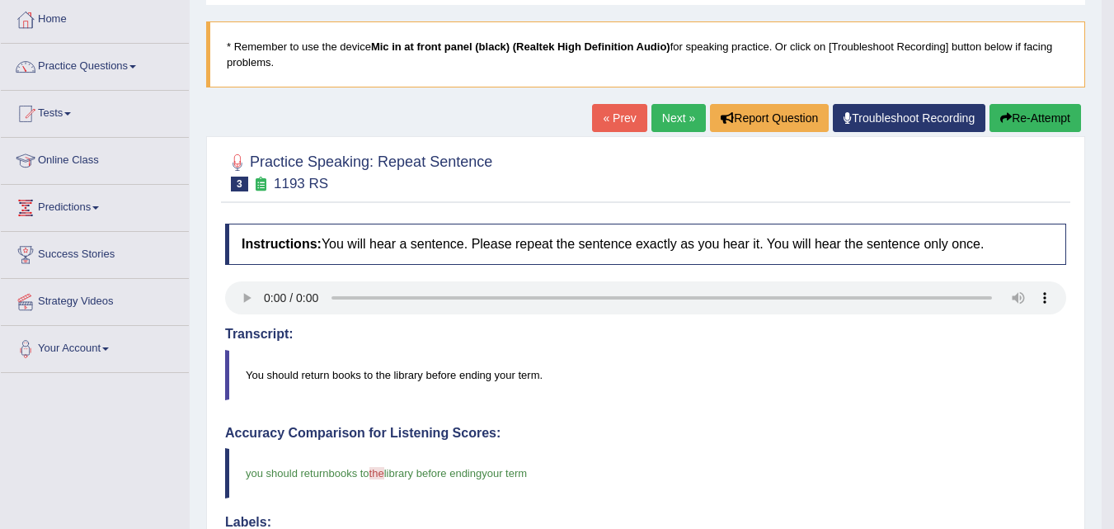
scroll to position [82, 0]
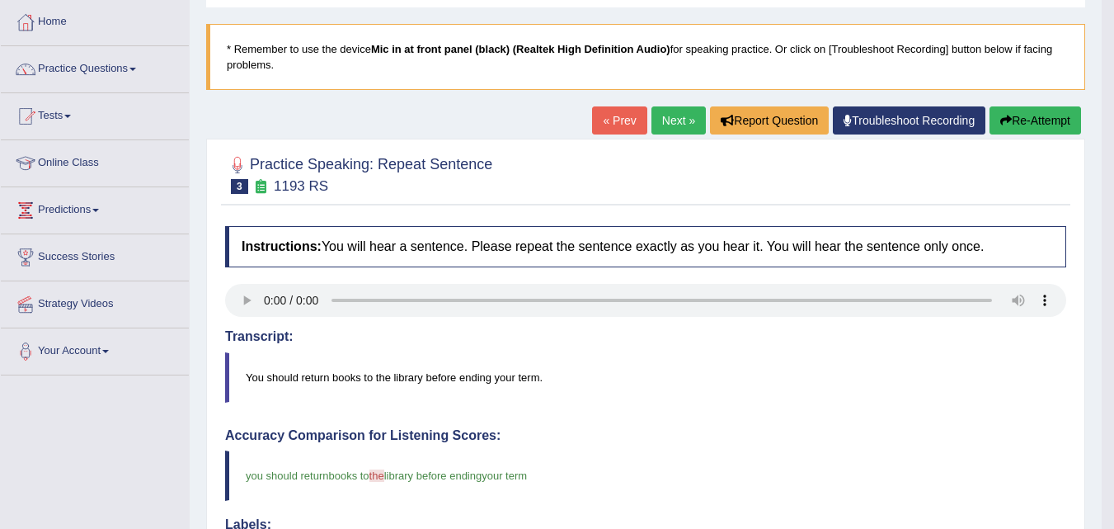
click at [678, 119] on link "Next »" at bounding box center [679, 120] width 54 height 28
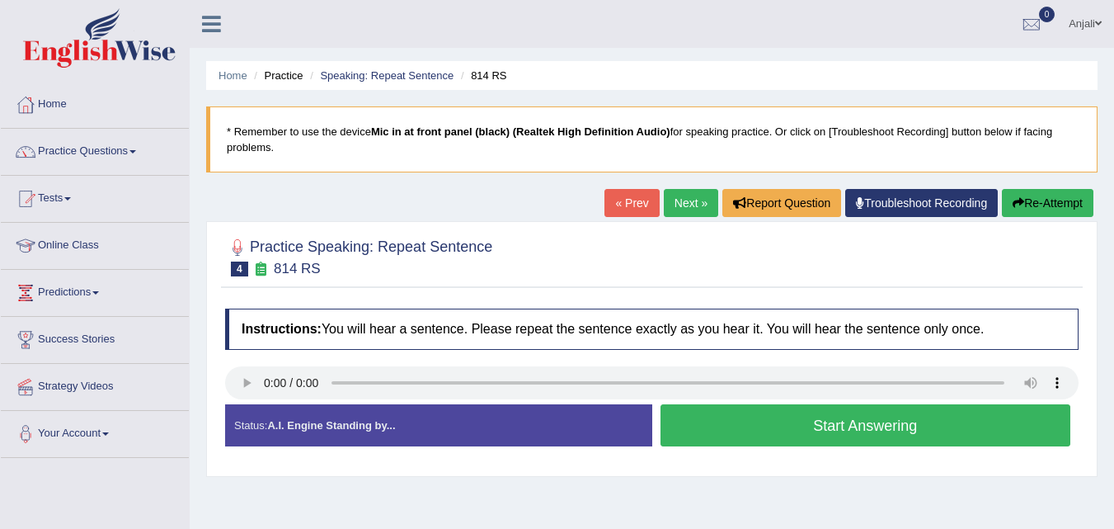
click at [812, 431] on button "Start Answering" at bounding box center [866, 425] width 411 height 42
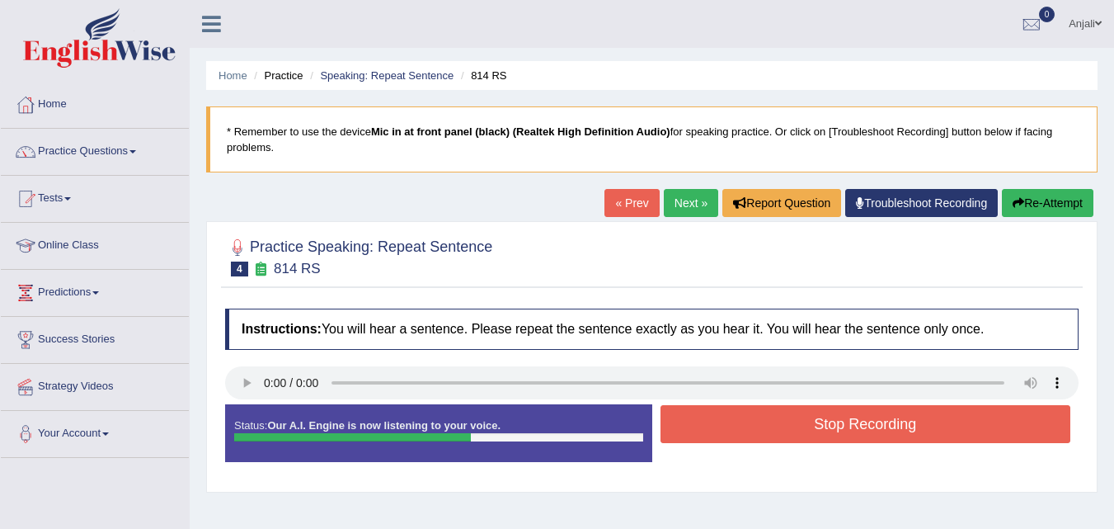
click at [812, 431] on button "Stop Recording" at bounding box center [866, 424] width 411 height 38
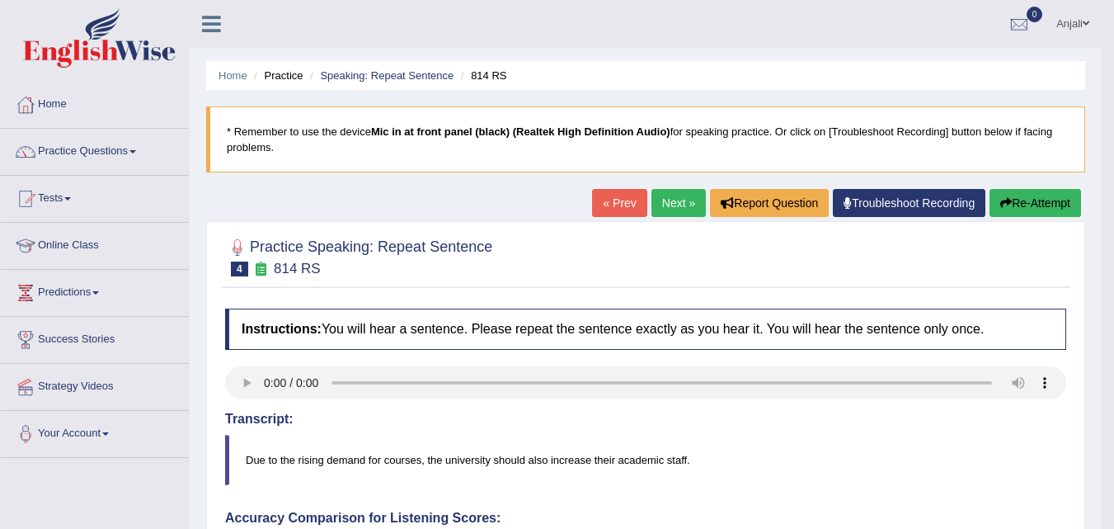
click at [652, 200] on link "Next »" at bounding box center [679, 203] width 54 height 28
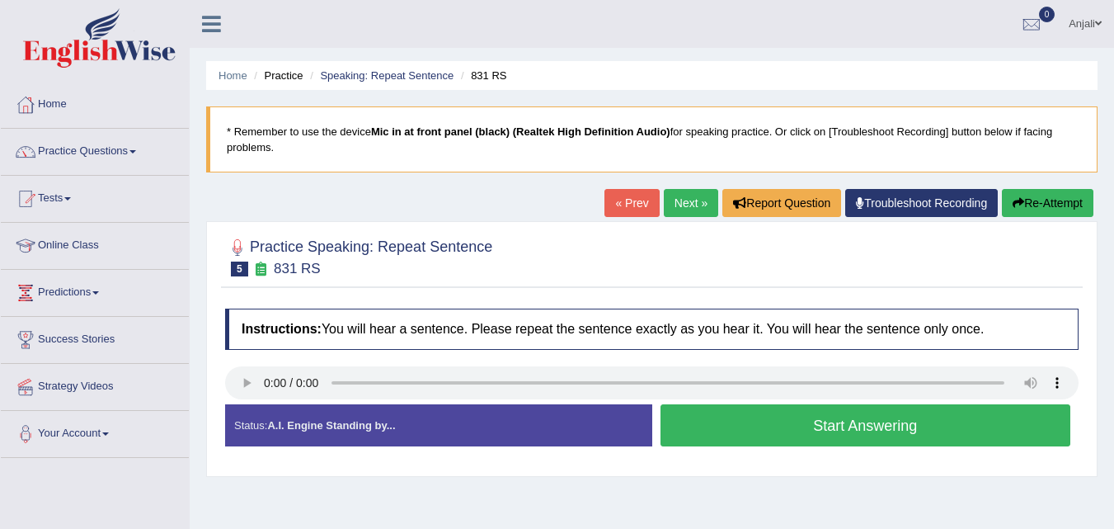
click at [804, 438] on button "Start Answering" at bounding box center [866, 425] width 411 height 42
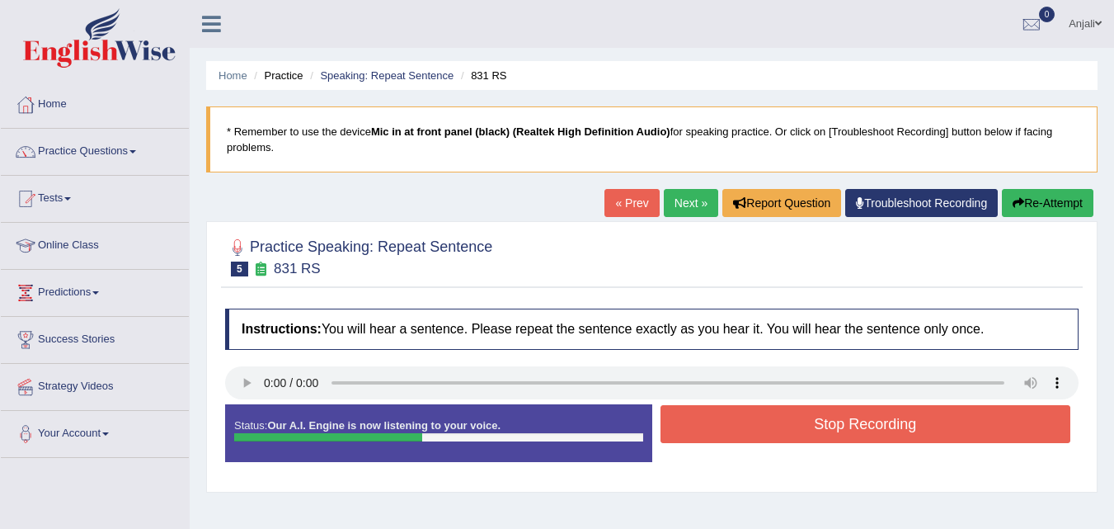
click at [804, 438] on button "Stop Recording" at bounding box center [866, 424] width 411 height 38
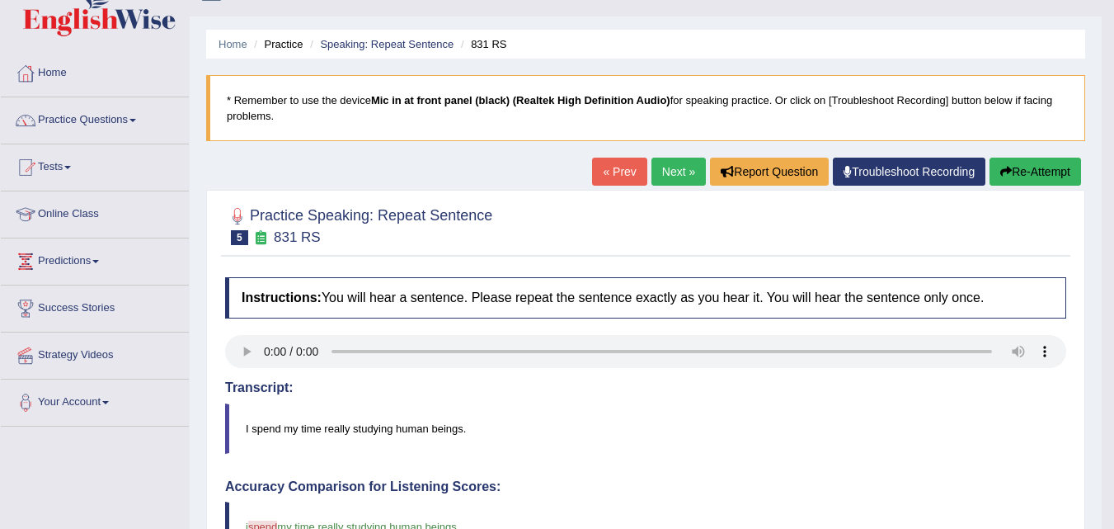
scroll to position [25, 0]
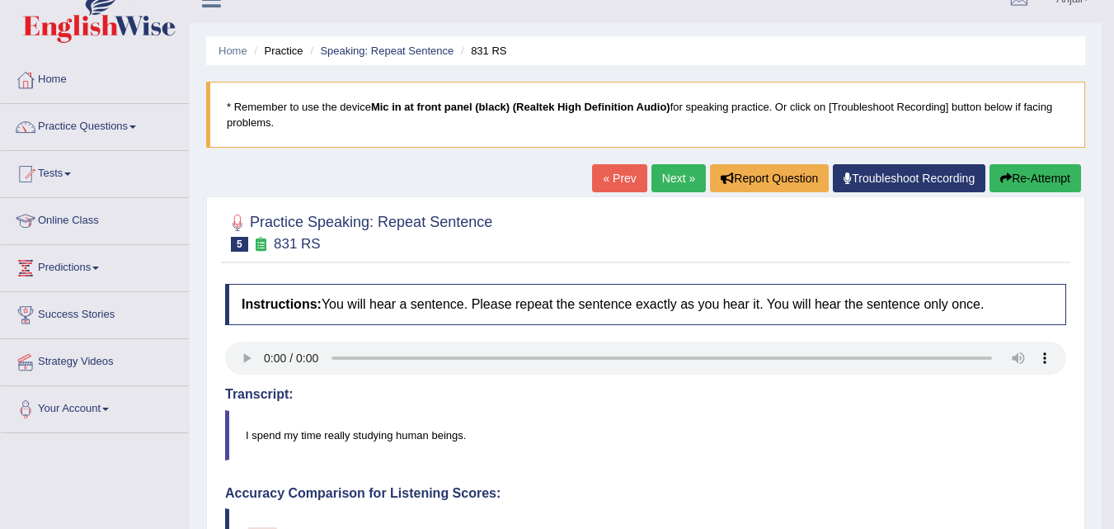
click at [657, 181] on link "Next »" at bounding box center [679, 178] width 54 height 28
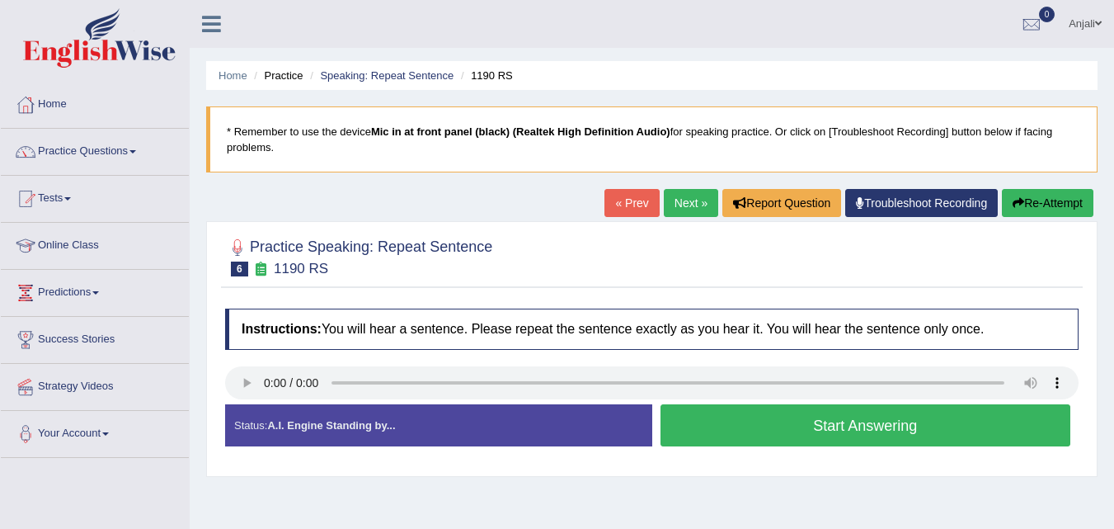
click at [747, 429] on button "Start Answering" at bounding box center [866, 425] width 411 height 42
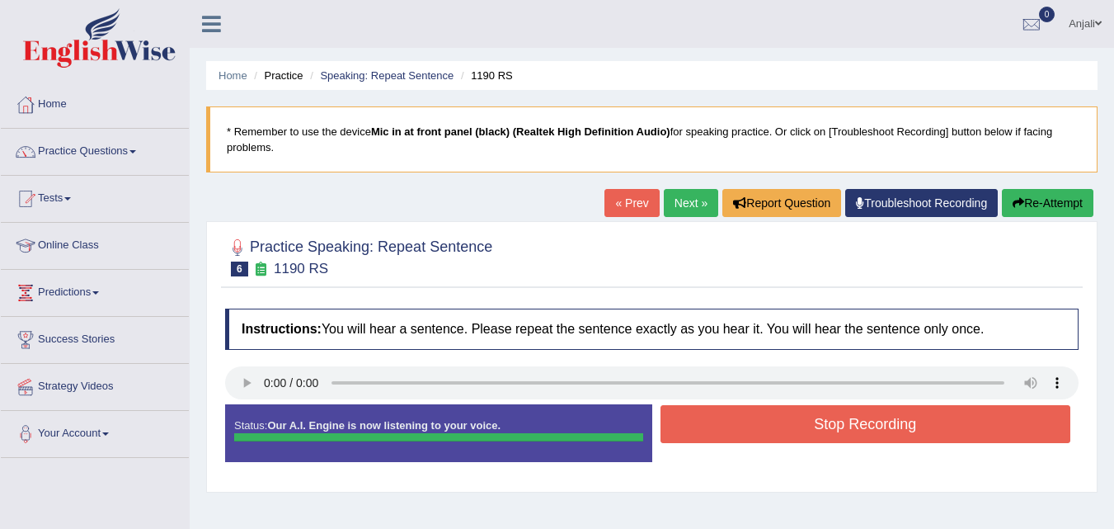
click at [842, 417] on button "Stop Recording" at bounding box center [866, 424] width 411 height 38
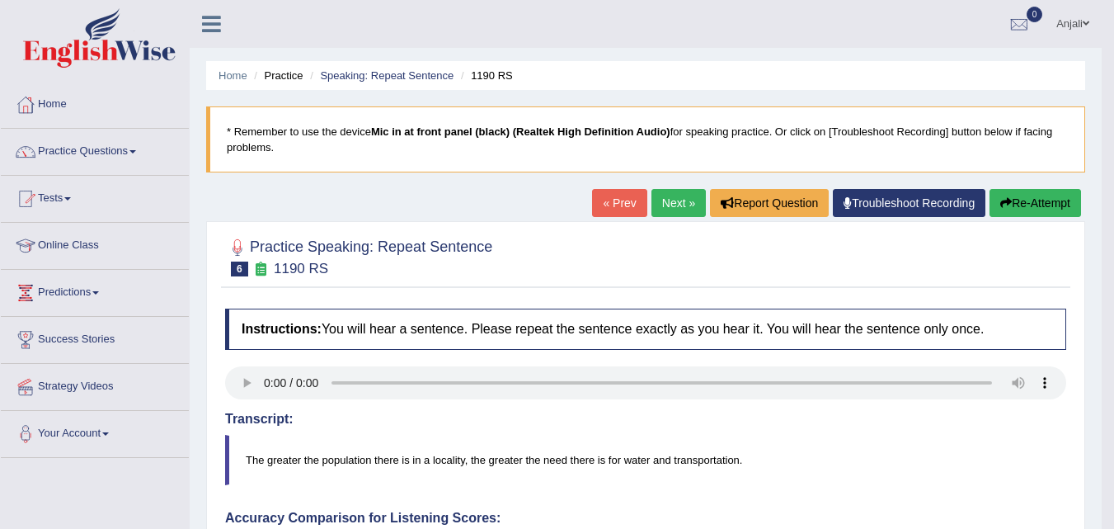
click at [679, 195] on link "Next »" at bounding box center [679, 203] width 54 height 28
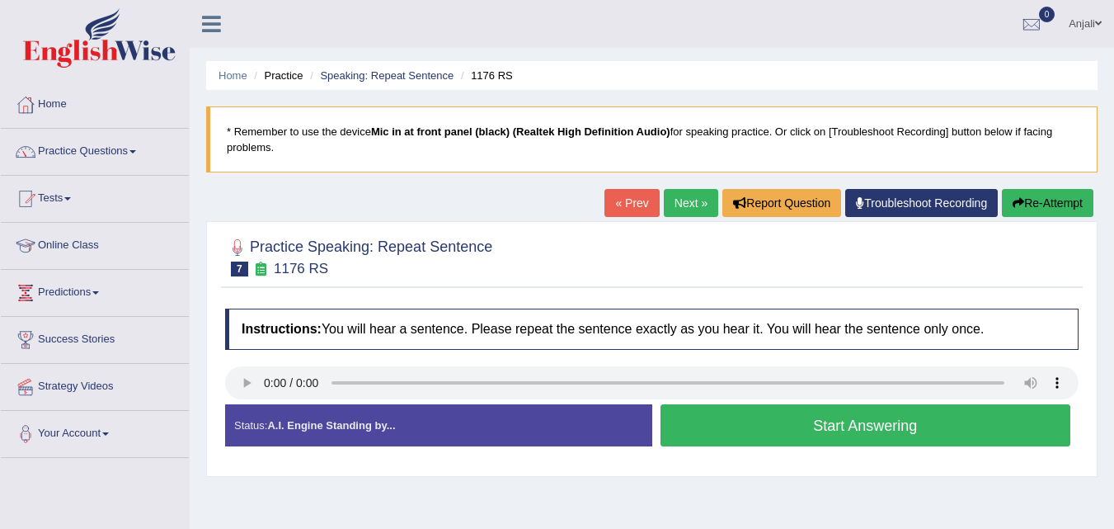
click at [837, 426] on button "Start Answering" at bounding box center [866, 425] width 411 height 42
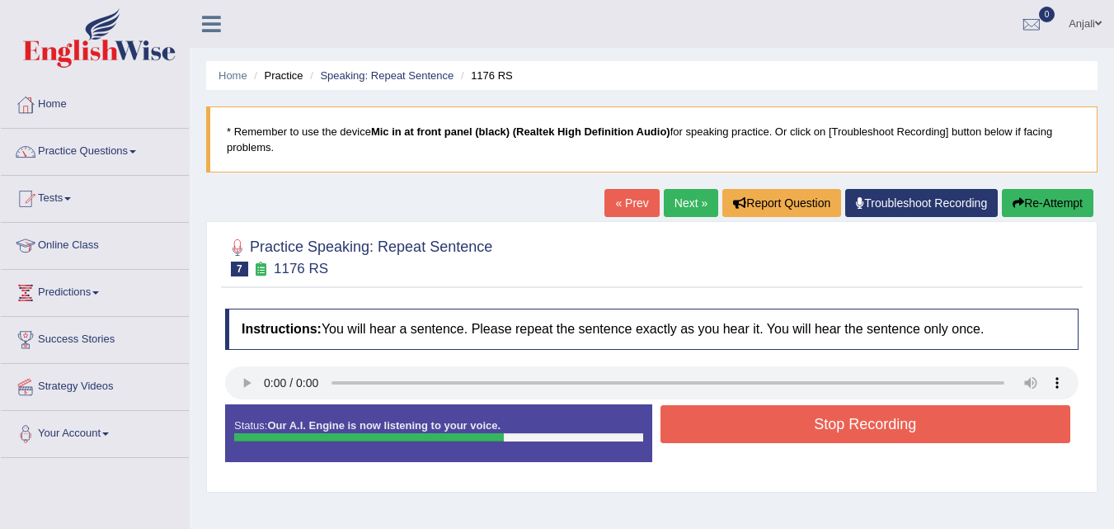
click at [837, 426] on button "Stop Recording" at bounding box center [866, 424] width 411 height 38
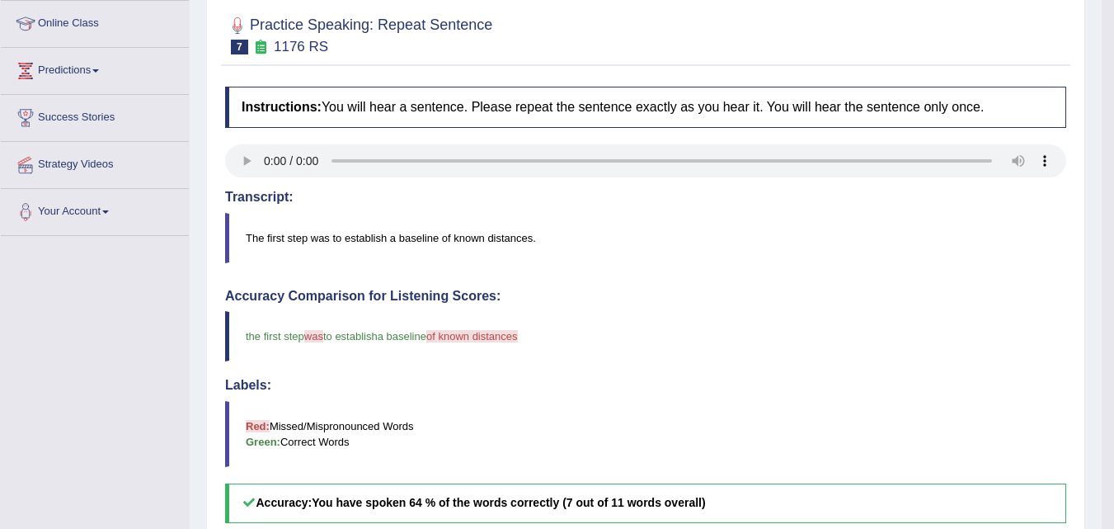
scroll to position [82, 0]
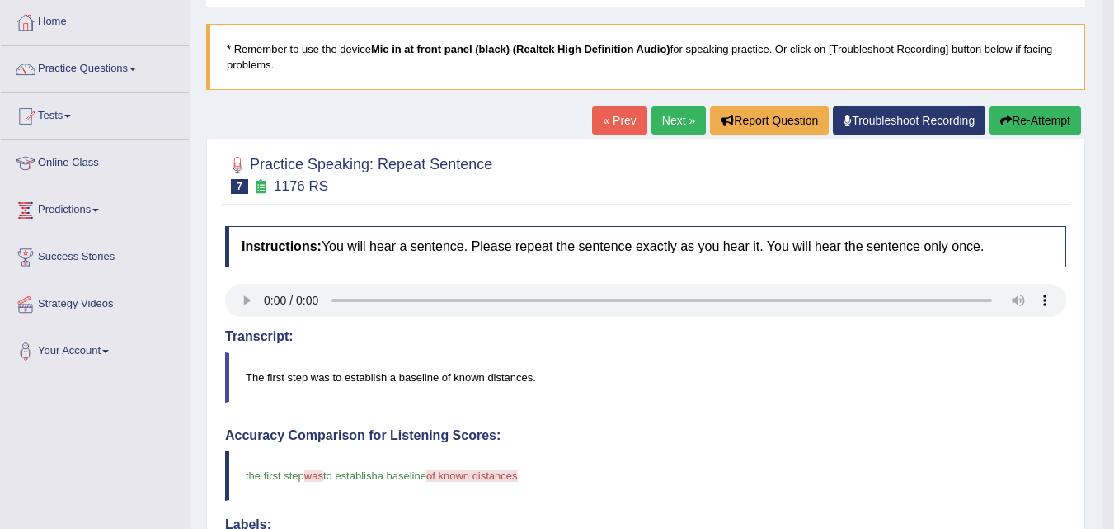
click at [684, 114] on link "Next »" at bounding box center [679, 120] width 54 height 28
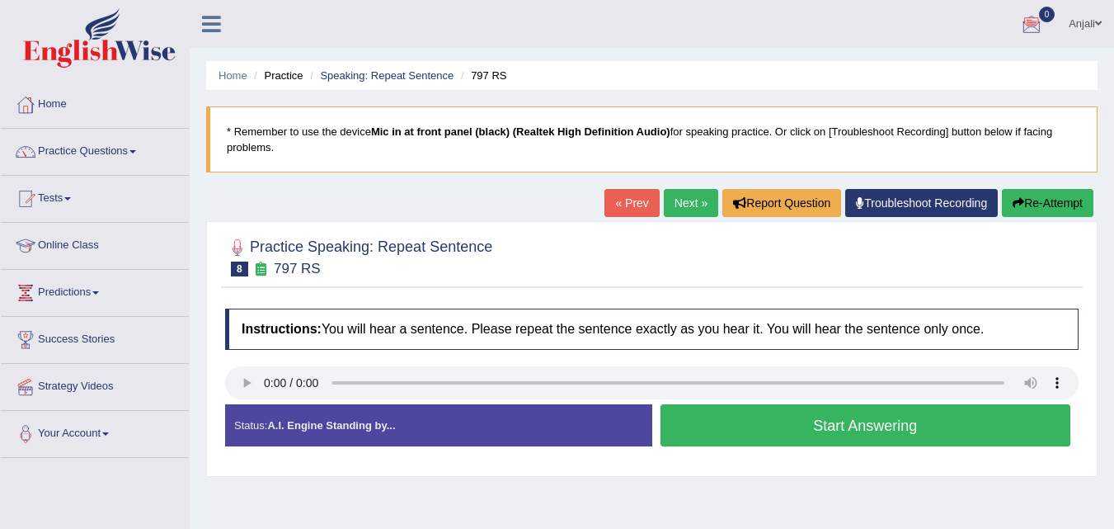
click at [837, 425] on button "Start Answering" at bounding box center [866, 425] width 411 height 42
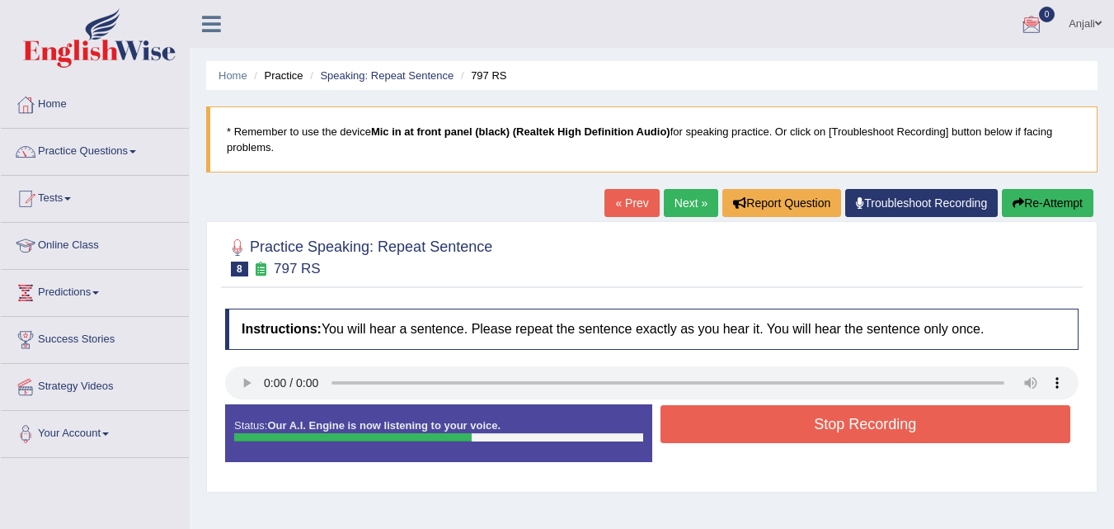
click at [837, 427] on button "Stop Recording" at bounding box center [866, 424] width 411 height 38
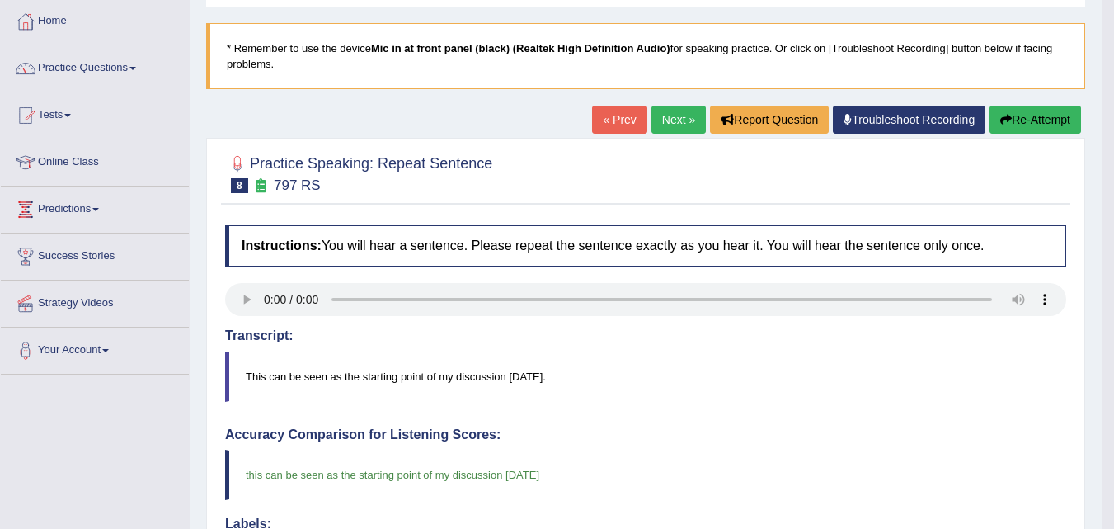
scroll to position [82, 0]
click at [679, 125] on link "Next »" at bounding box center [679, 120] width 54 height 28
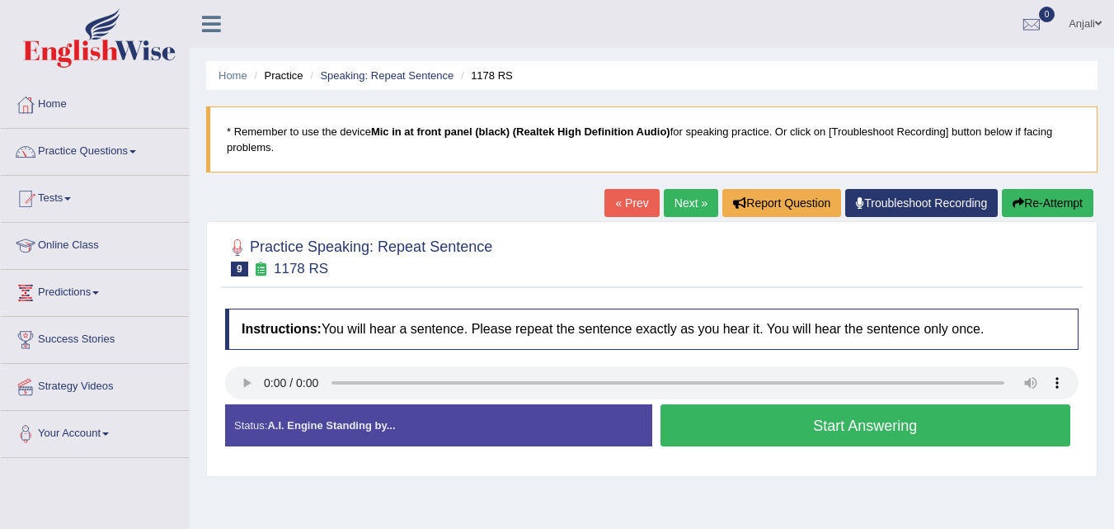
click at [812, 431] on button "Start Answering" at bounding box center [866, 425] width 411 height 42
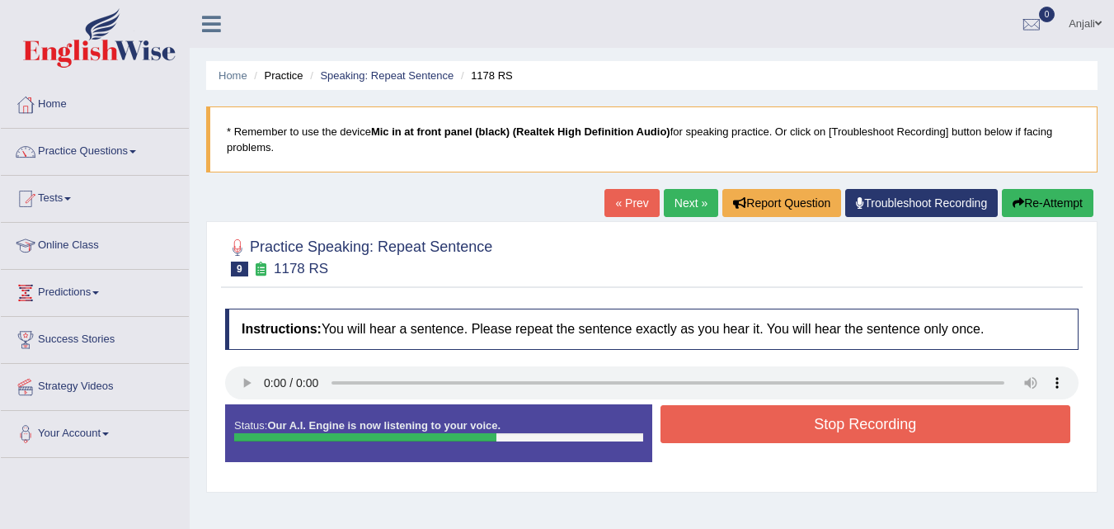
click at [812, 431] on button "Stop Recording" at bounding box center [866, 424] width 411 height 38
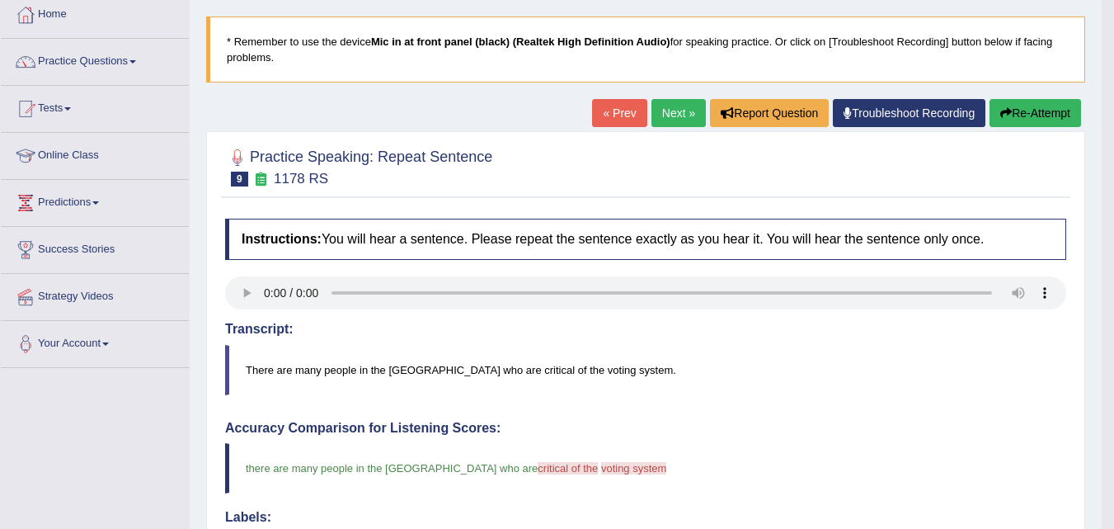
scroll to position [82, 0]
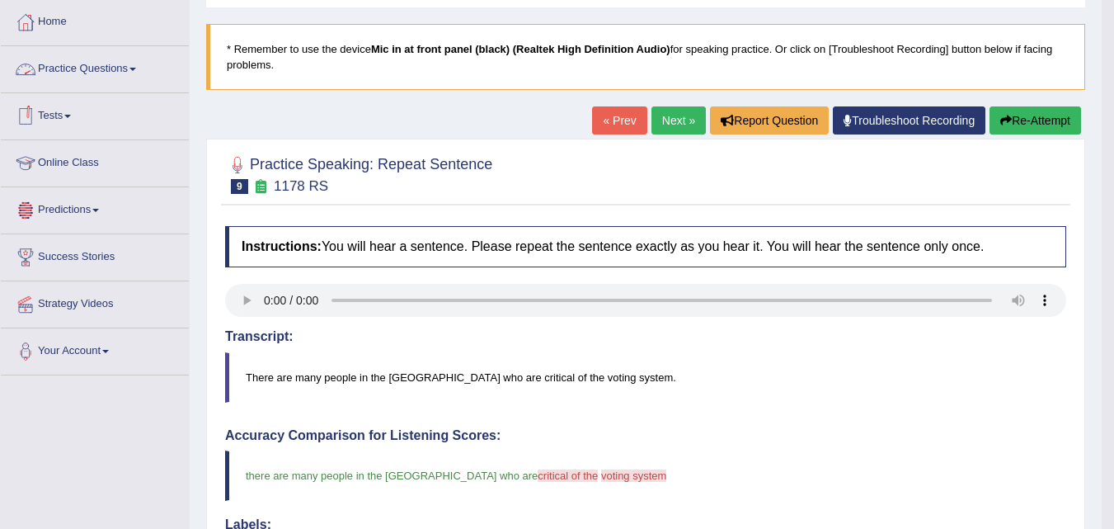
click at [134, 69] on link "Practice Questions" at bounding box center [95, 66] width 188 height 41
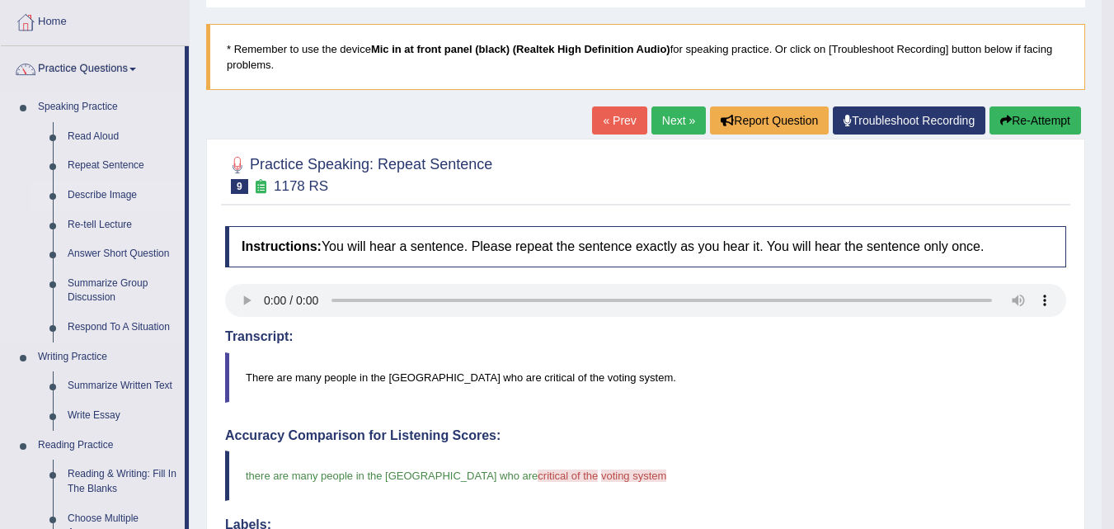
click at [94, 195] on link "Describe Image" at bounding box center [122, 196] width 125 height 30
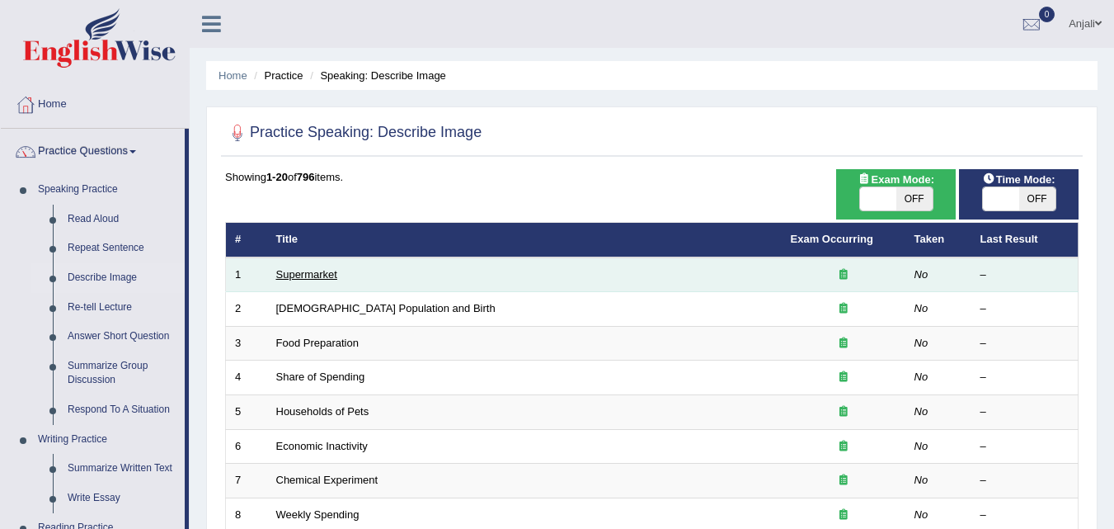
click at [309, 272] on link "Supermarket" at bounding box center [306, 274] width 61 height 12
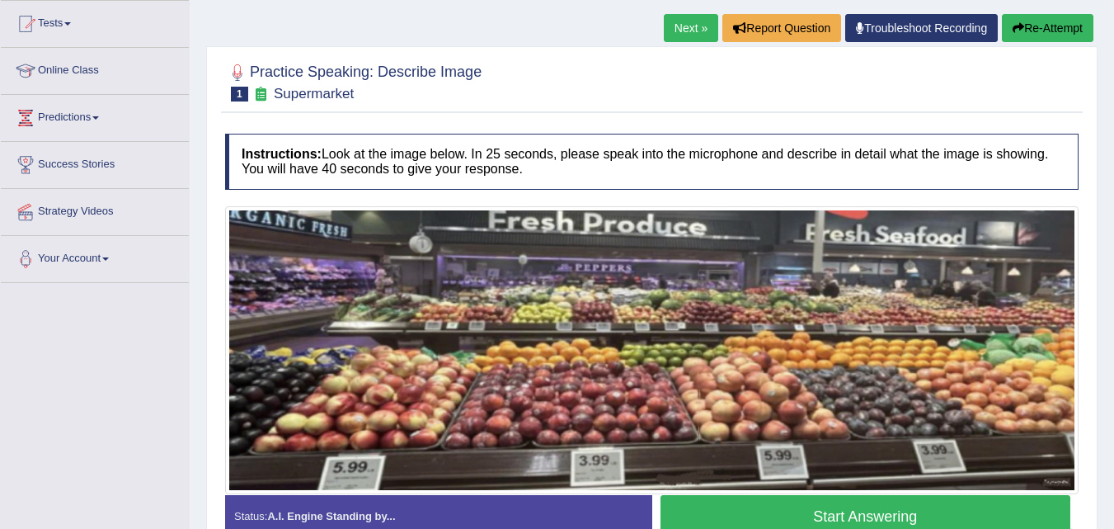
scroll to position [247, 0]
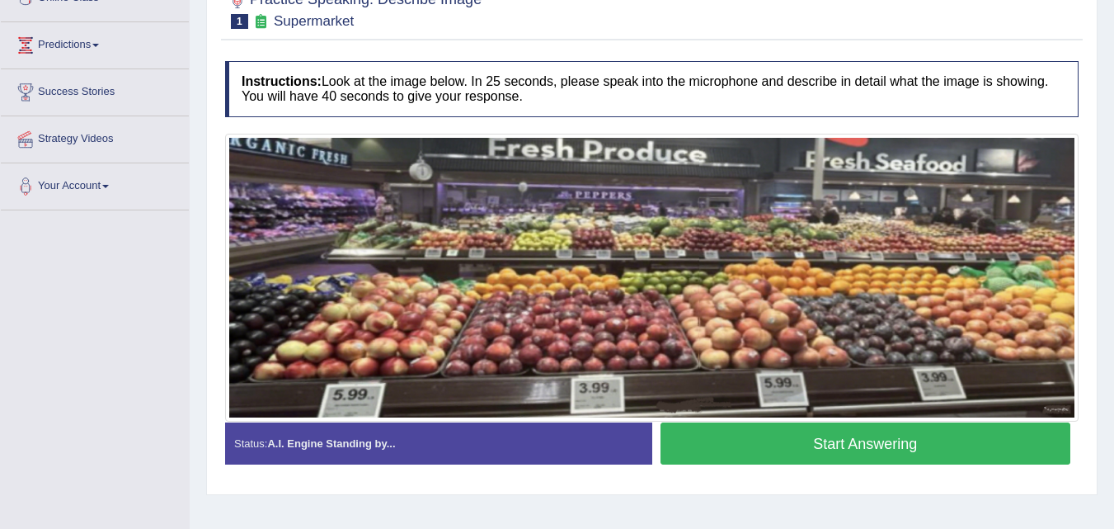
click at [810, 438] on button "Start Answering" at bounding box center [866, 443] width 411 height 42
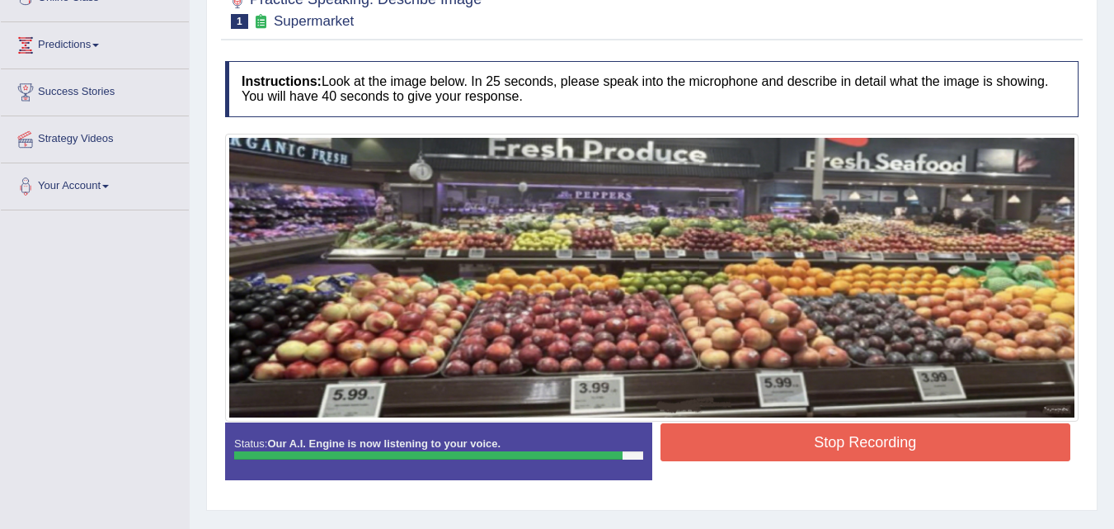
click at [861, 431] on button "Stop Recording" at bounding box center [866, 442] width 411 height 38
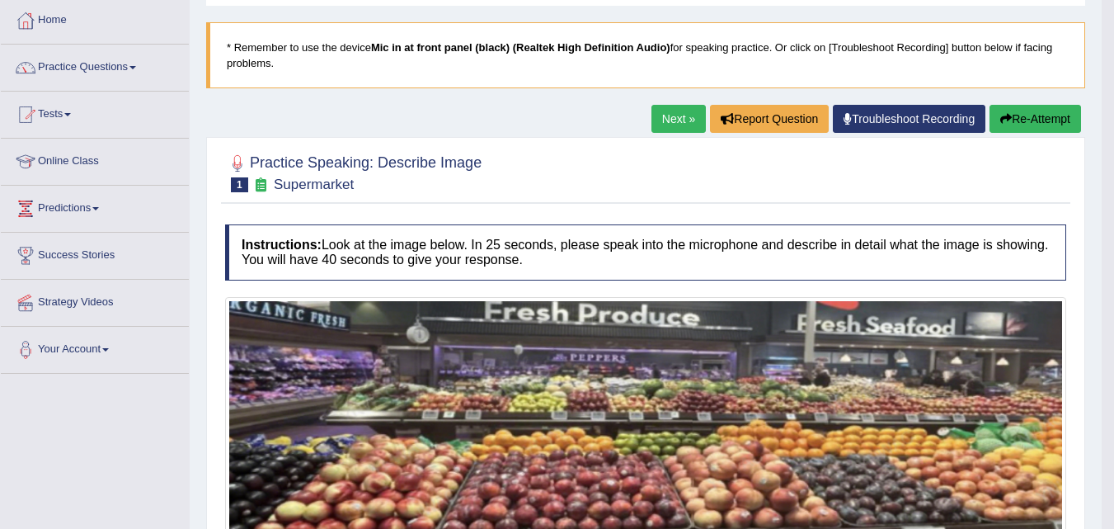
scroll to position [82, 0]
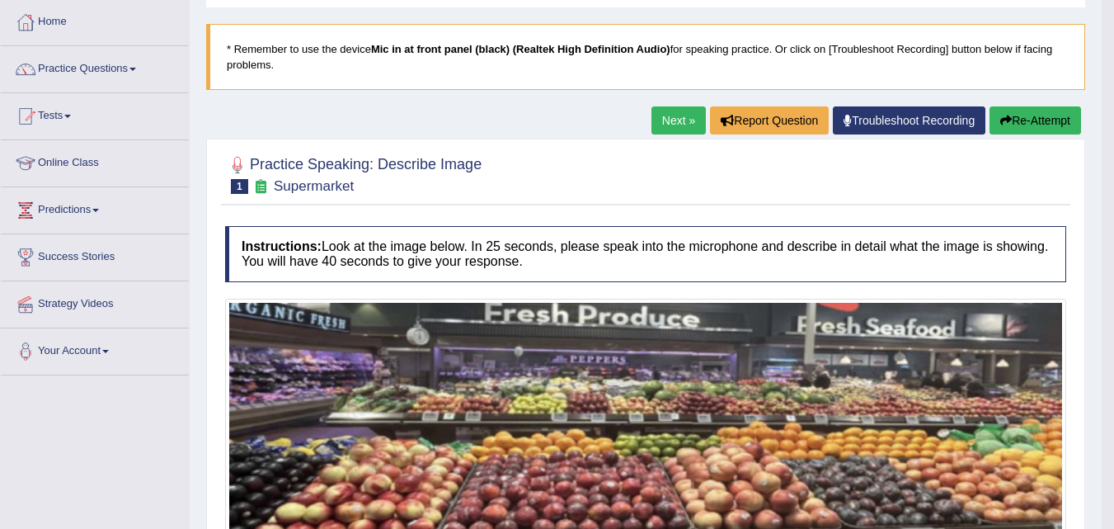
click at [668, 119] on link "Next »" at bounding box center [679, 120] width 54 height 28
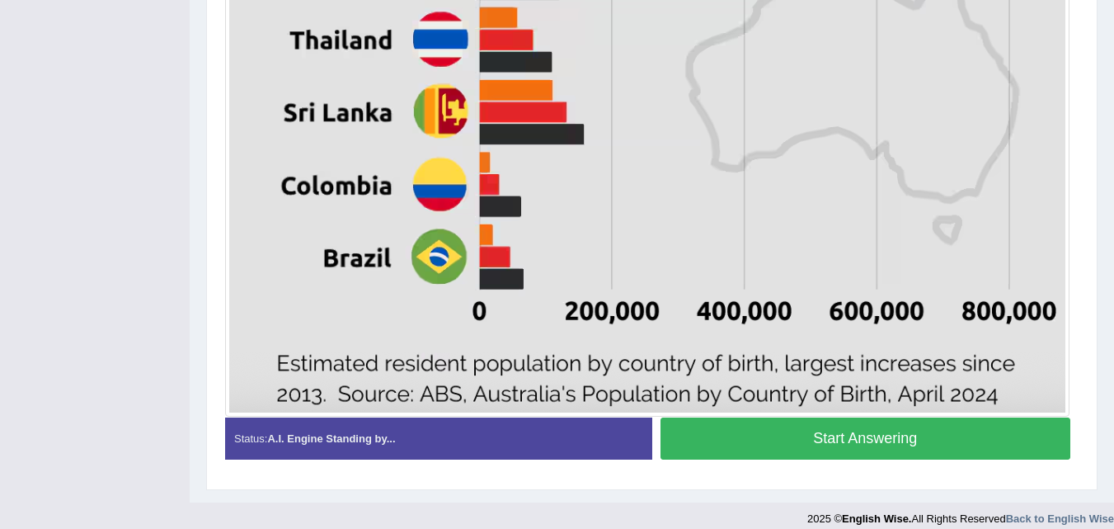
scroll to position [1053, 0]
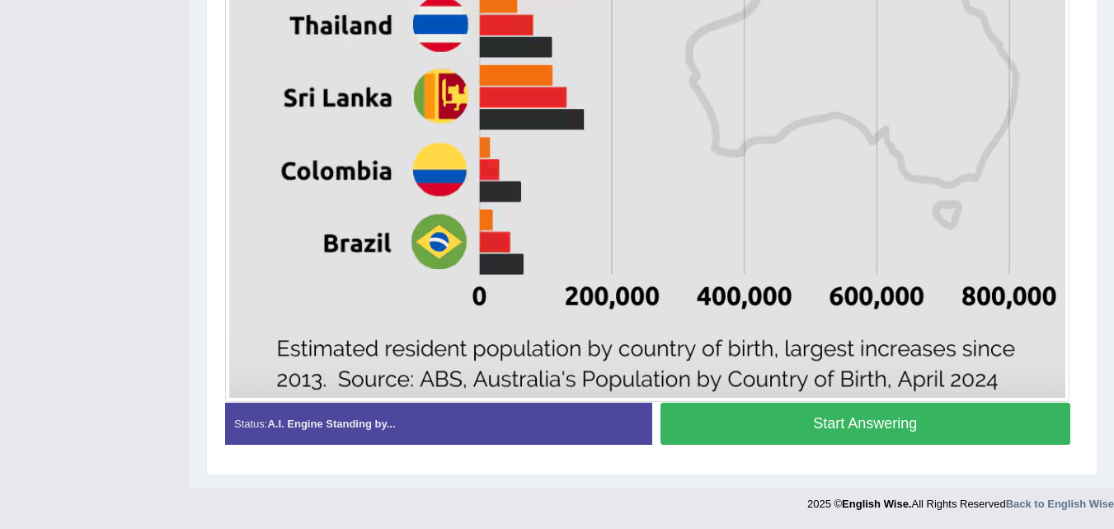
click at [870, 431] on button "Start Answering" at bounding box center [866, 423] width 411 height 42
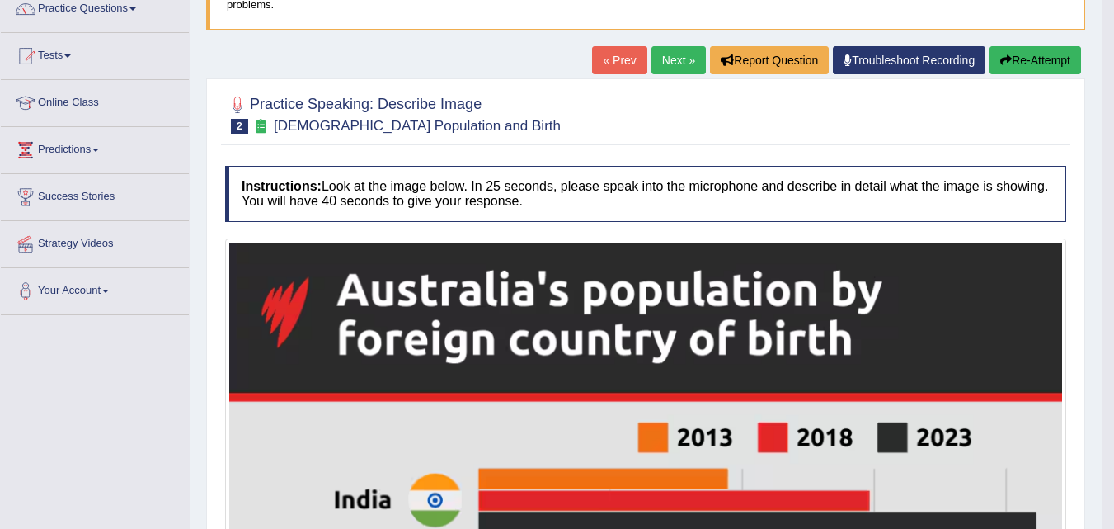
scroll to position [79, 0]
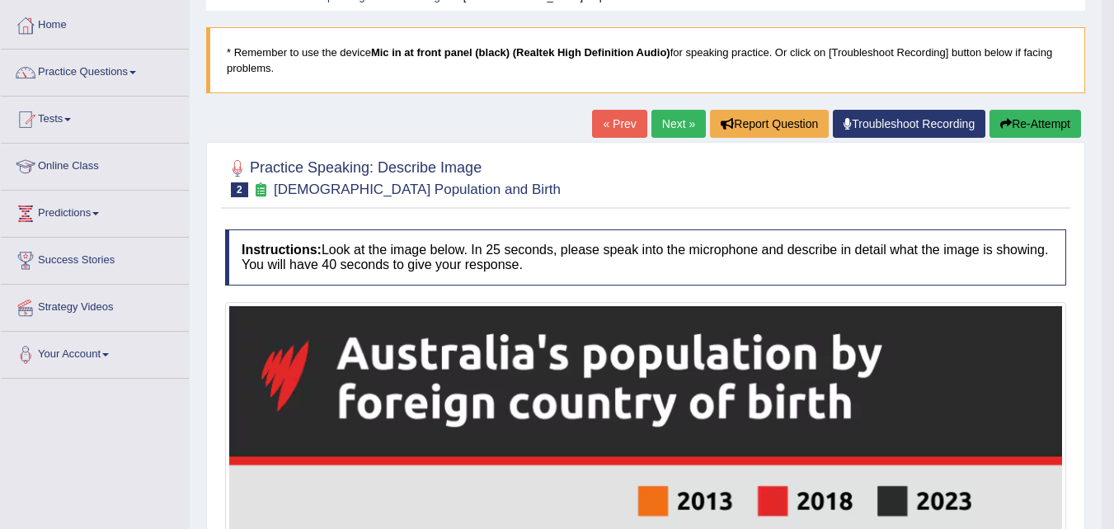
click at [667, 114] on link "Next »" at bounding box center [679, 124] width 54 height 28
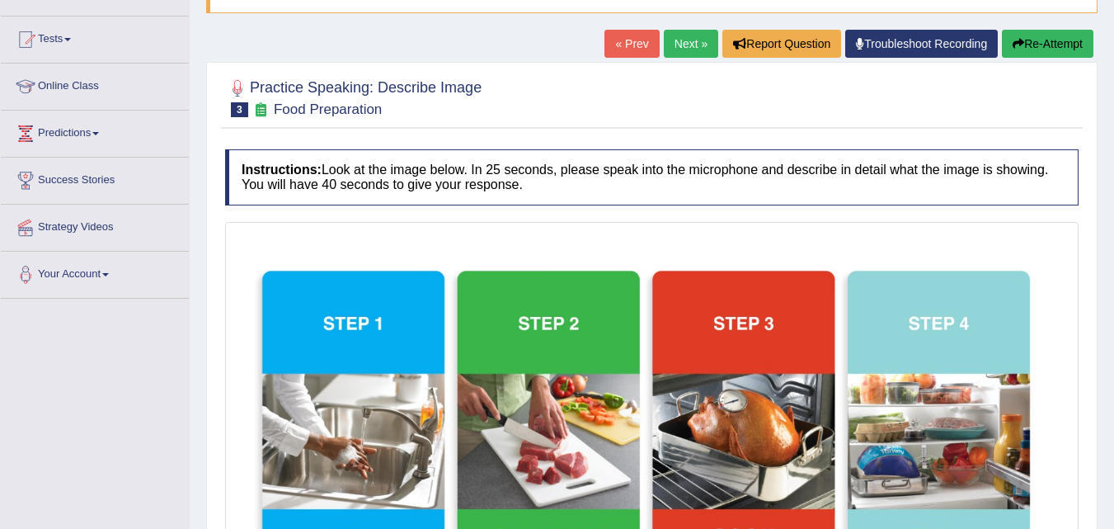
scroll to position [407, 0]
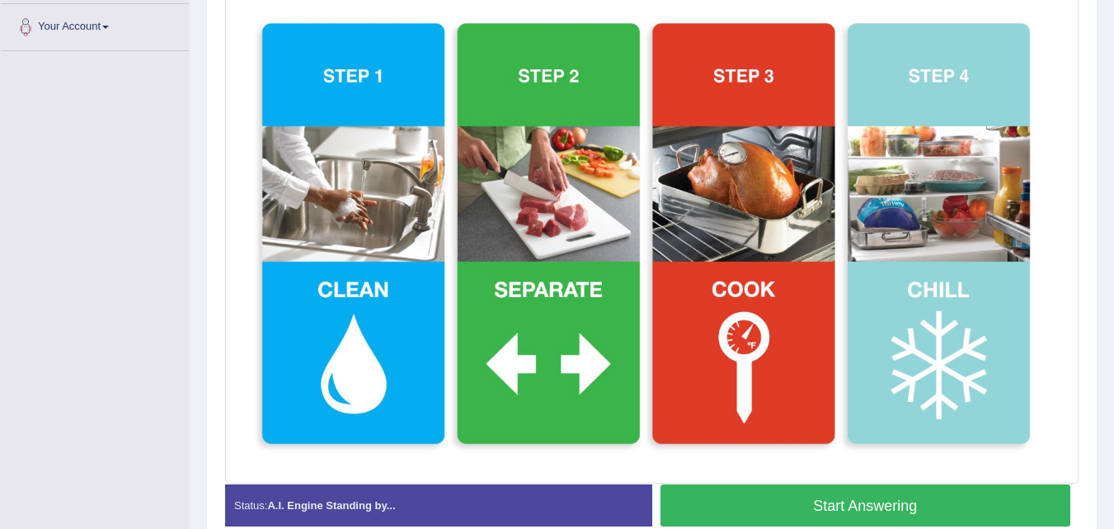
click at [765, 488] on button "Start Answering" at bounding box center [866, 505] width 411 height 42
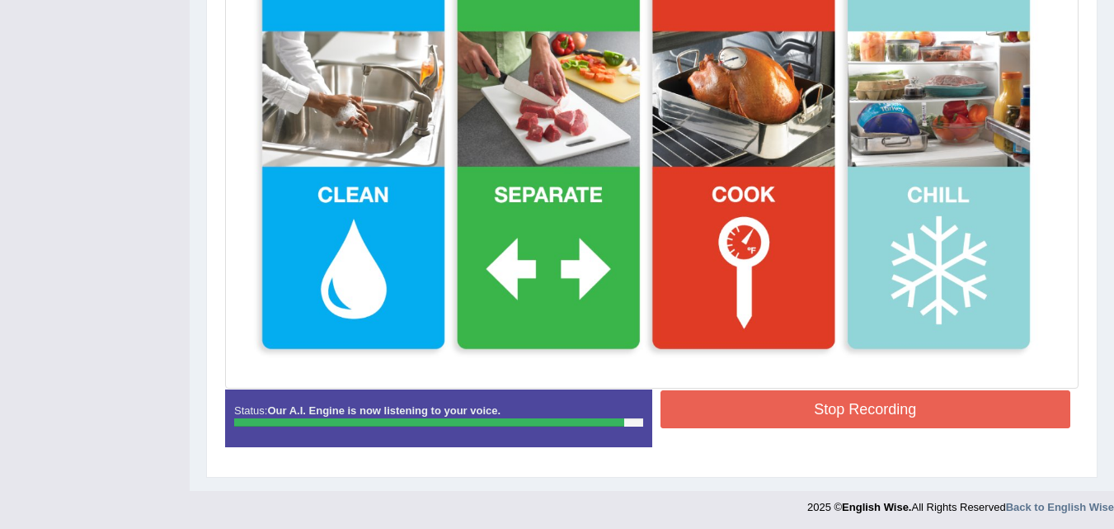
scroll to position [505, 0]
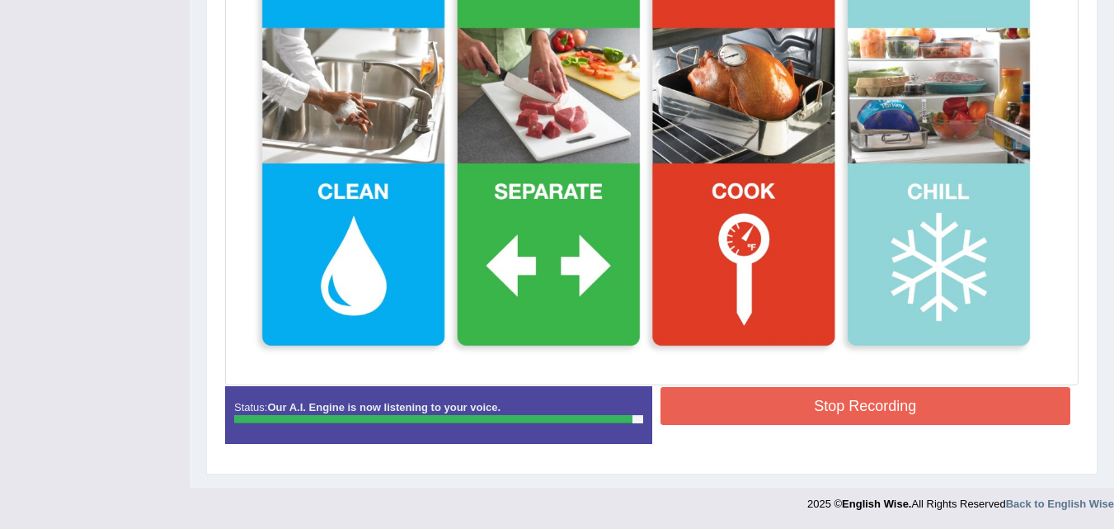
click at [823, 400] on button "Stop Recording" at bounding box center [866, 406] width 411 height 38
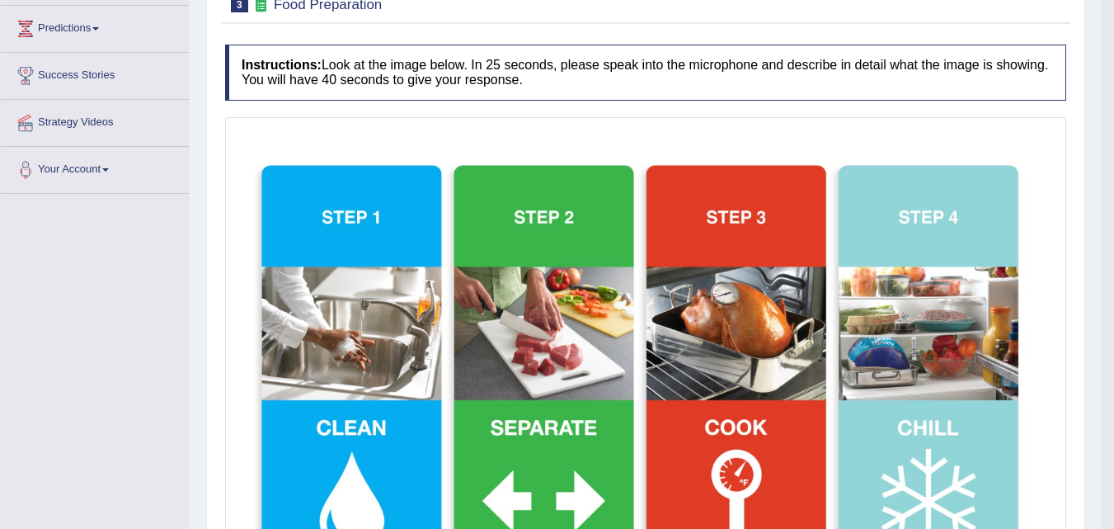
scroll to position [171, 0]
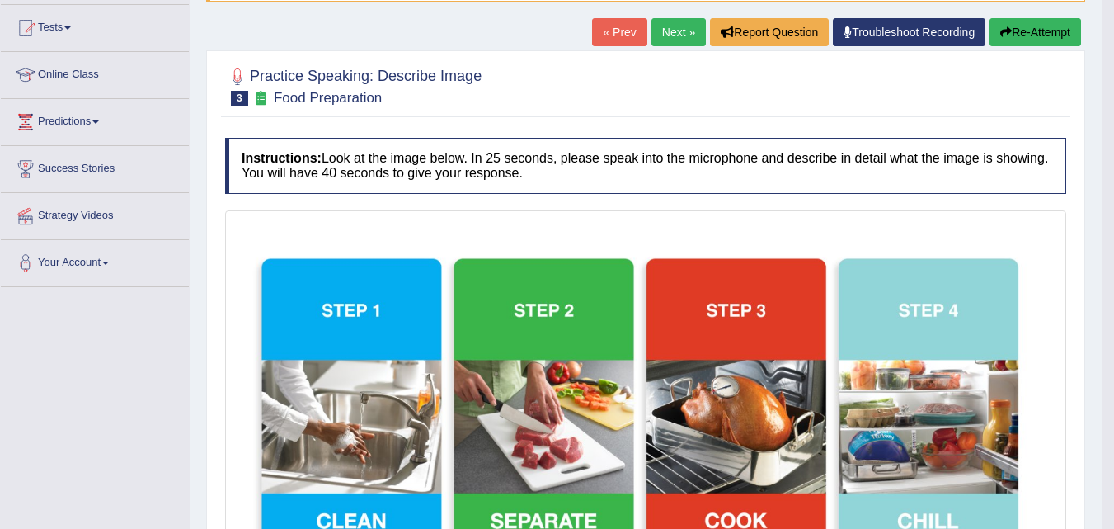
click at [678, 38] on link "Next »" at bounding box center [679, 32] width 54 height 28
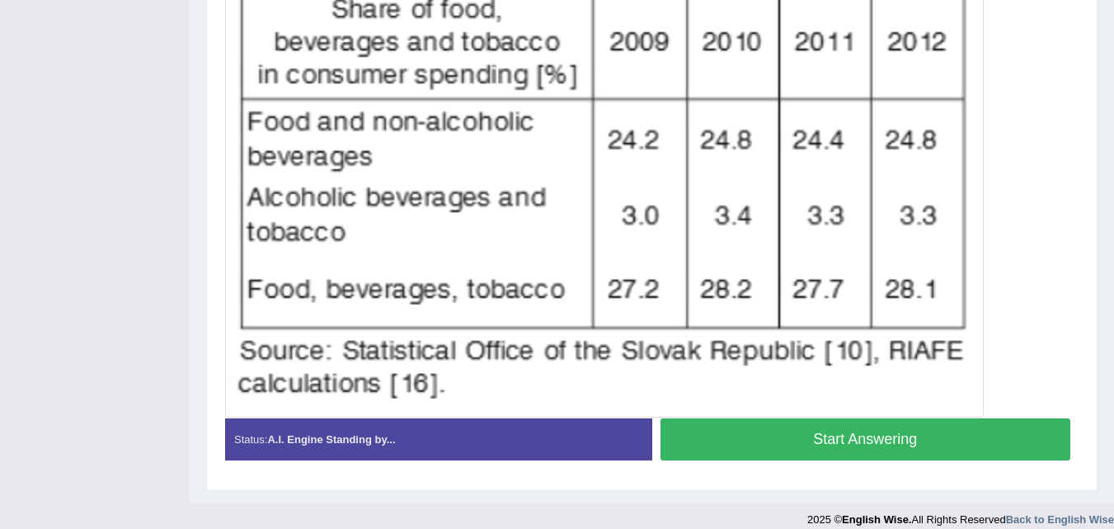
scroll to position [522, 0]
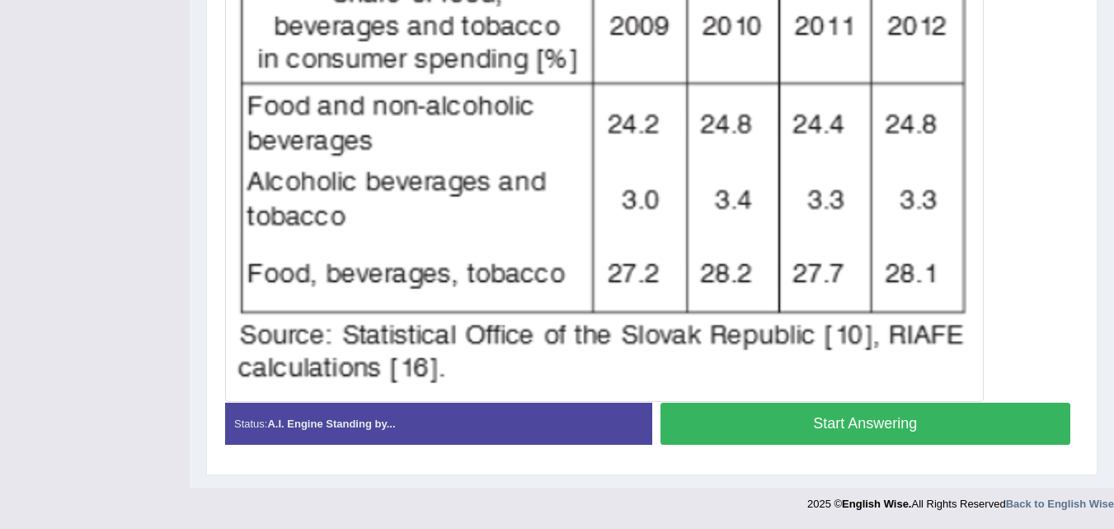
click at [732, 414] on button "Start Answering" at bounding box center [866, 423] width 411 height 42
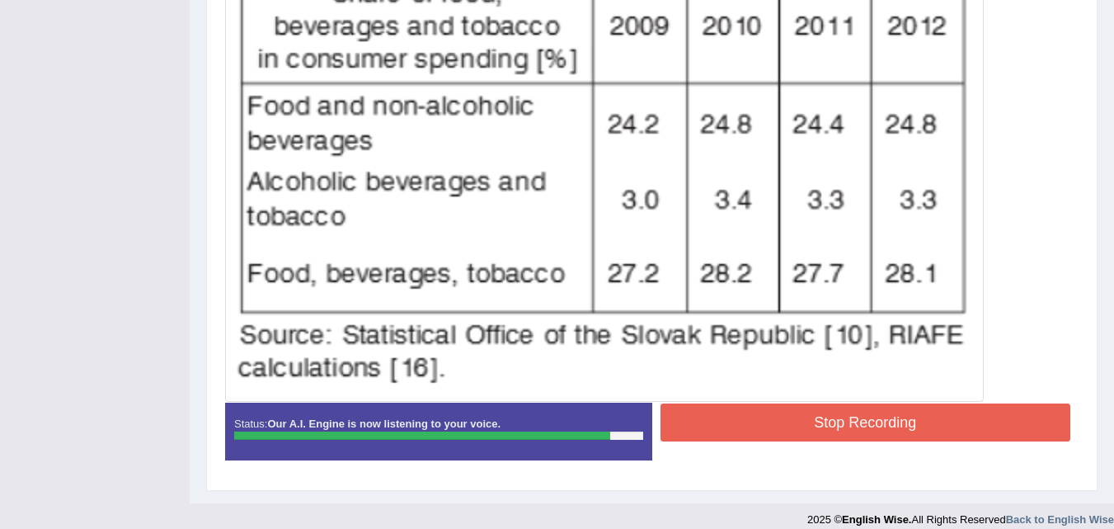
click at [775, 404] on button "Stop Recording" at bounding box center [866, 422] width 411 height 38
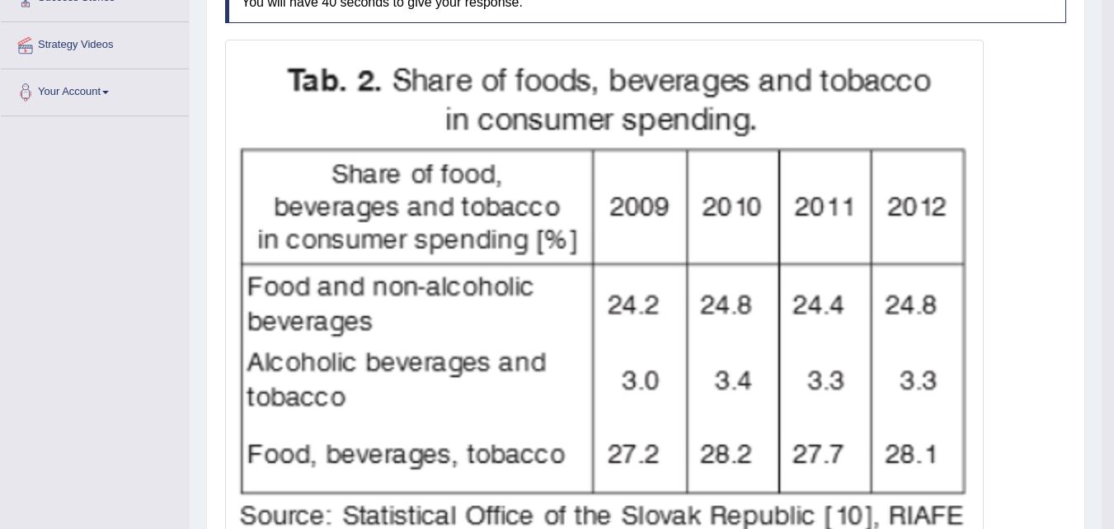
scroll to position [192, 0]
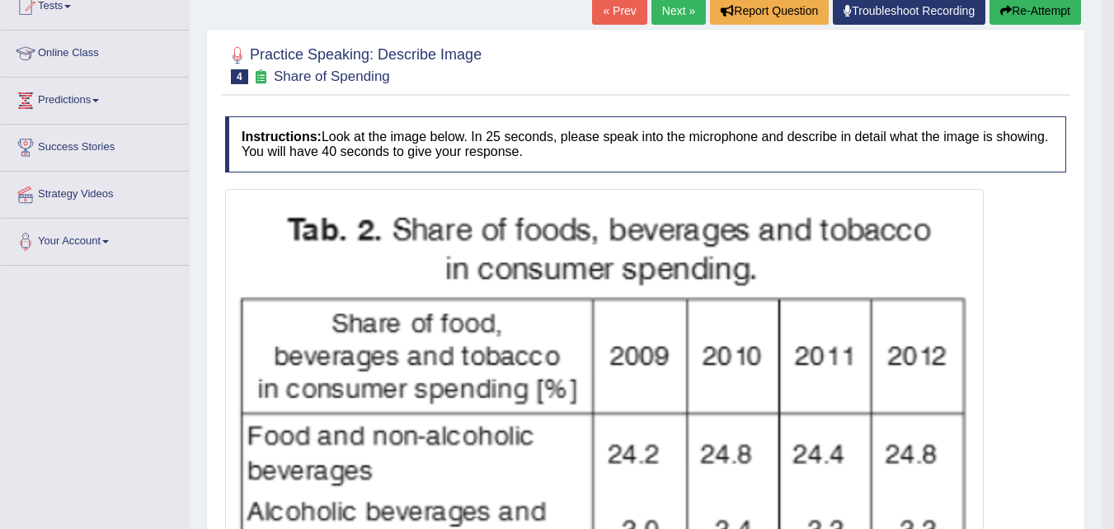
click at [671, 5] on link "Next »" at bounding box center [679, 11] width 54 height 28
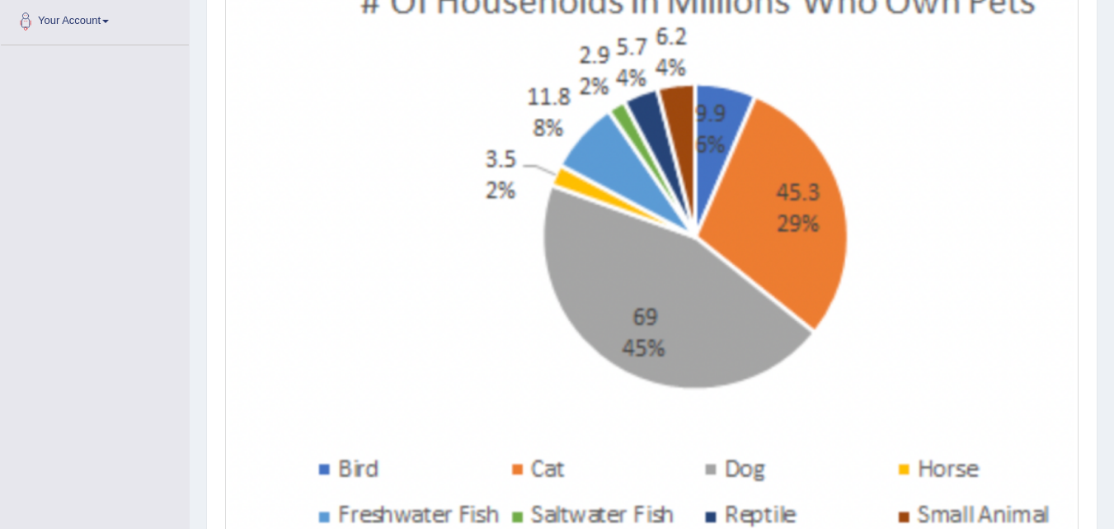
scroll to position [495, 0]
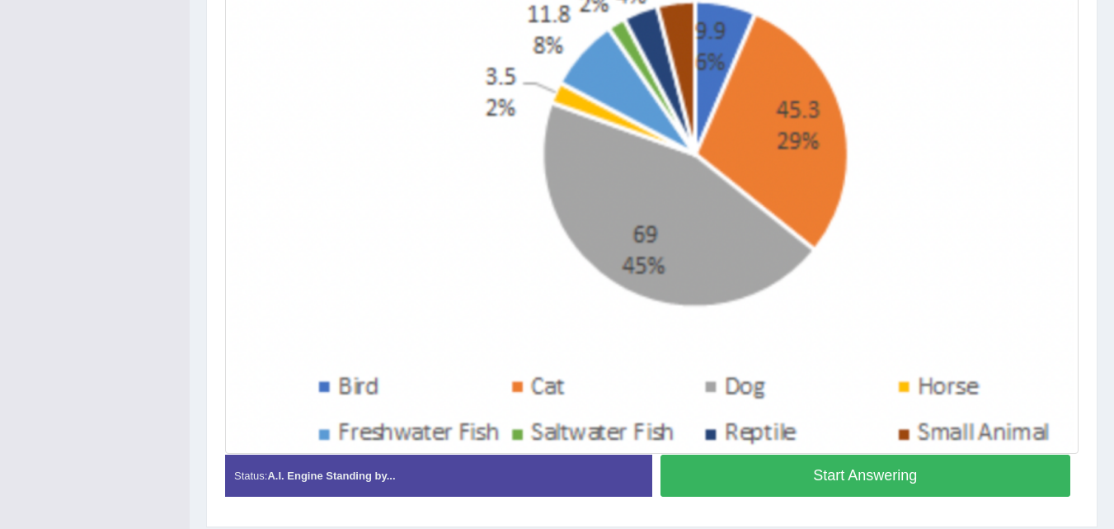
click at [798, 468] on button "Start Answering" at bounding box center [866, 475] width 411 height 42
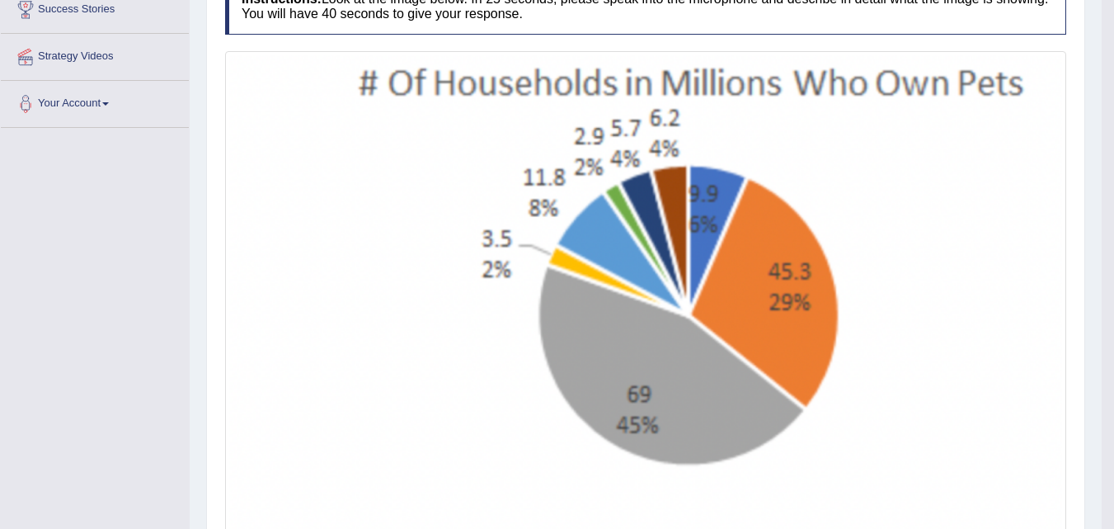
scroll to position [82, 0]
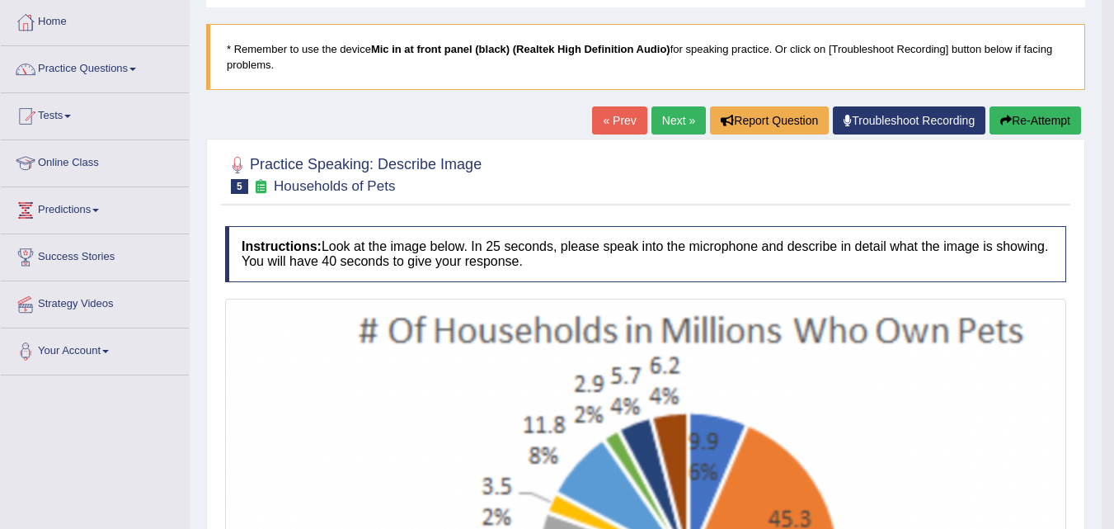
click at [652, 115] on link "Next »" at bounding box center [679, 120] width 54 height 28
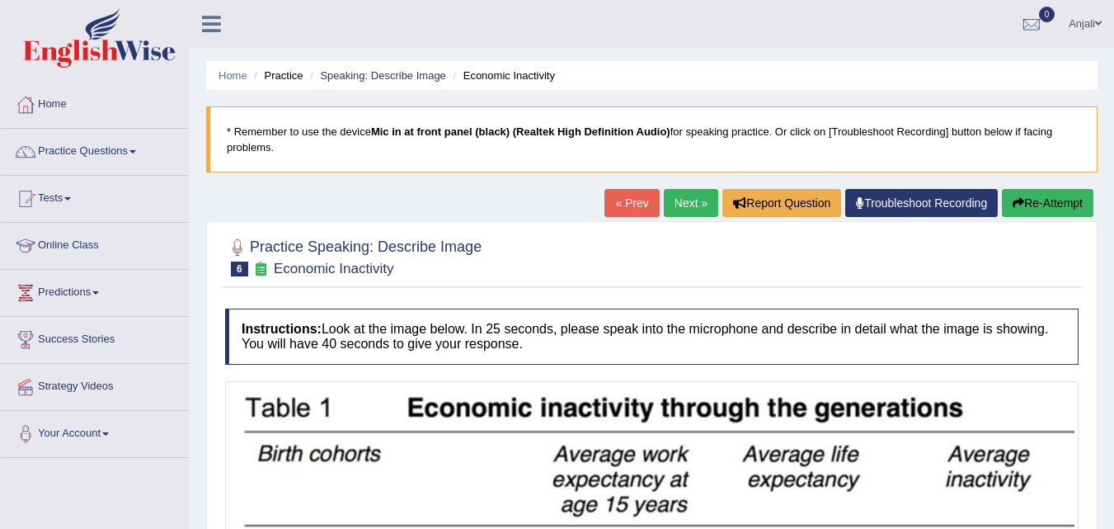
click at [688, 197] on link "Next »" at bounding box center [691, 203] width 54 height 28
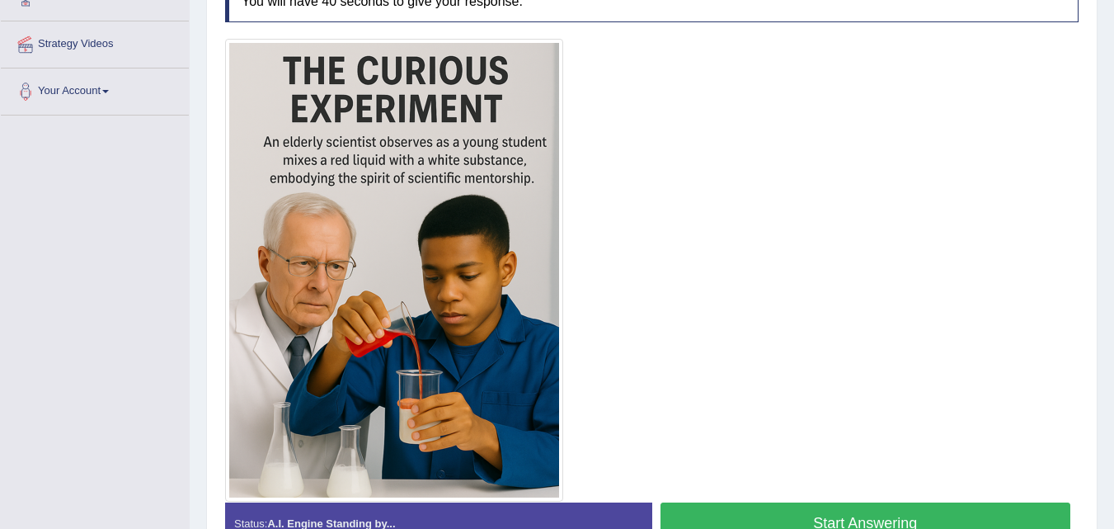
scroll to position [360, 0]
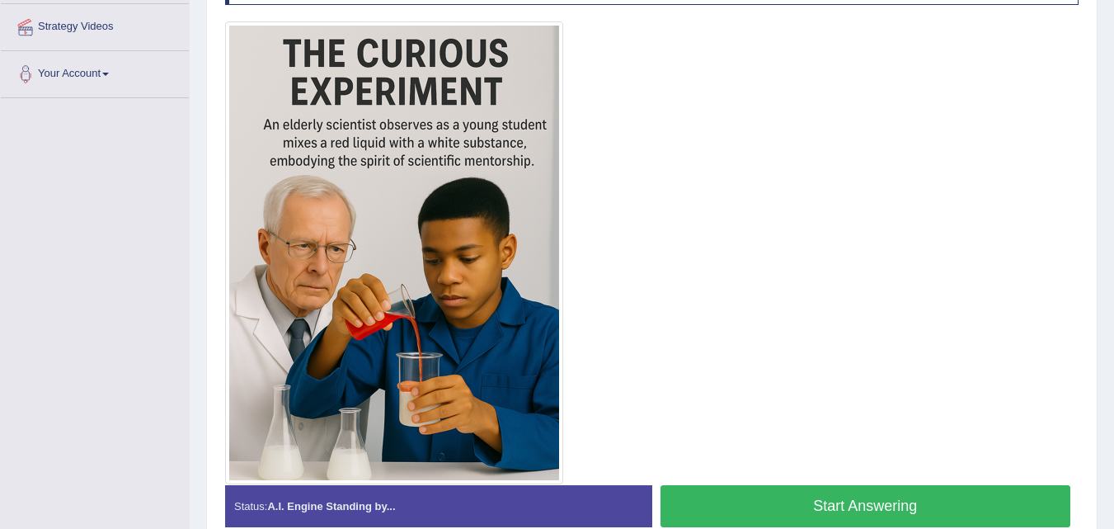
click at [727, 511] on button "Start Answering" at bounding box center [866, 506] width 411 height 42
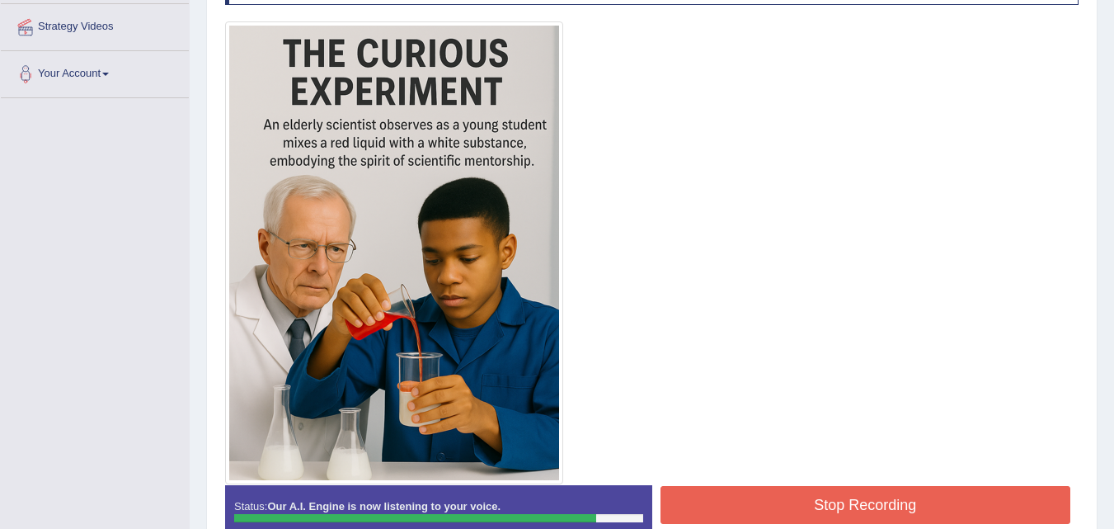
click at [756, 490] on button "Stop Recording" at bounding box center [866, 505] width 411 height 38
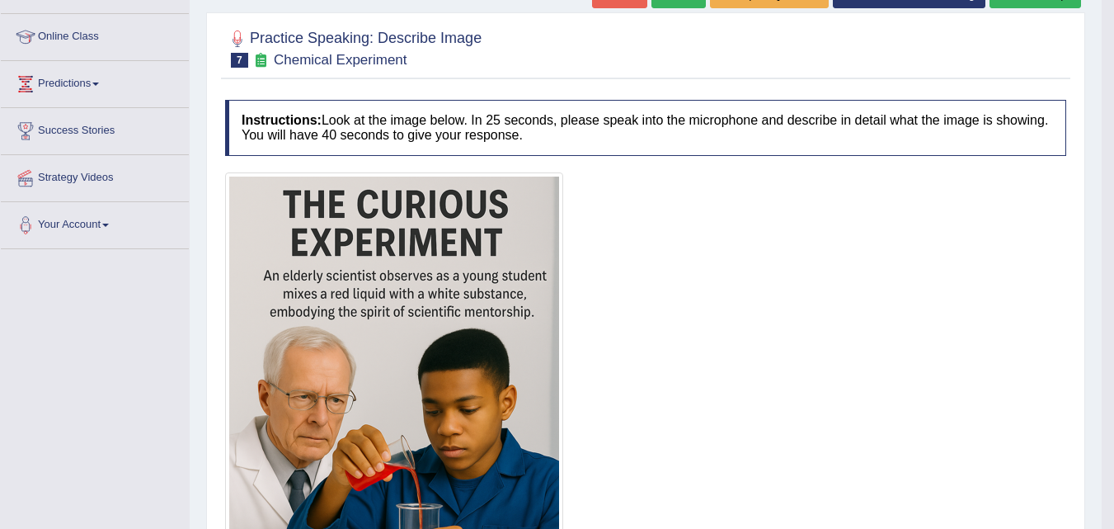
scroll to position [45, 0]
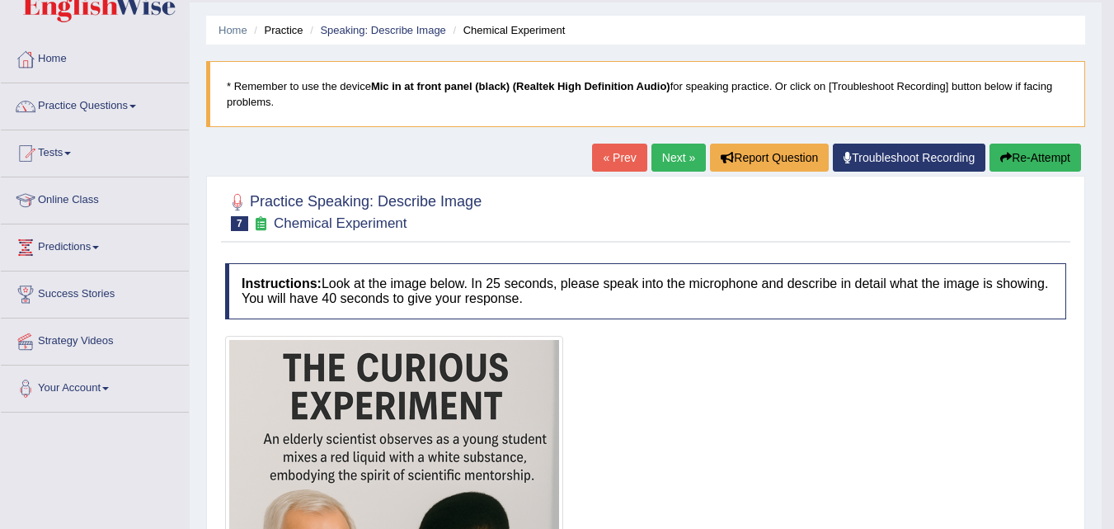
click at [1025, 153] on button "Re-Attempt" at bounding box center [1036, 158] width 92 height 28
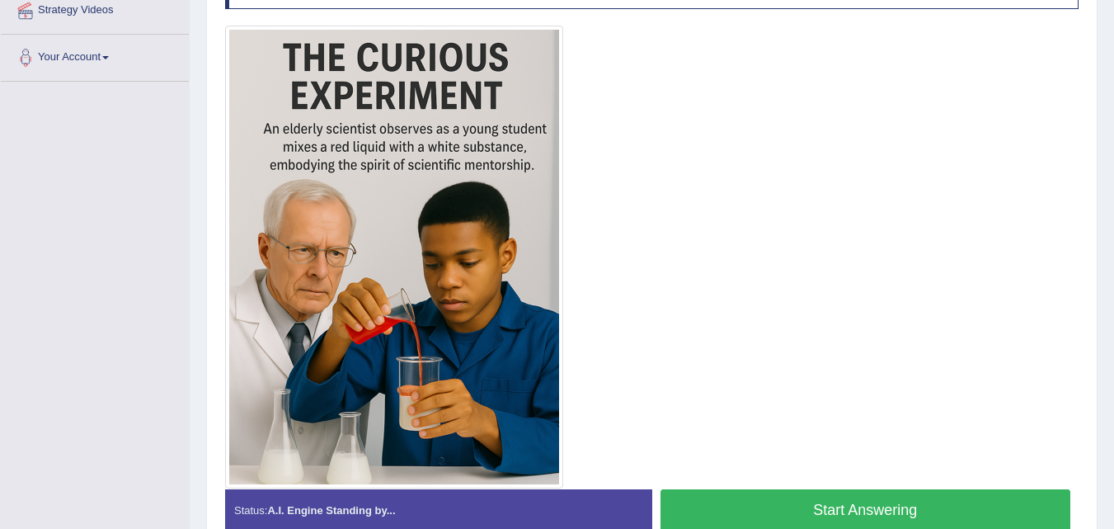
scroll to position [458, 0]
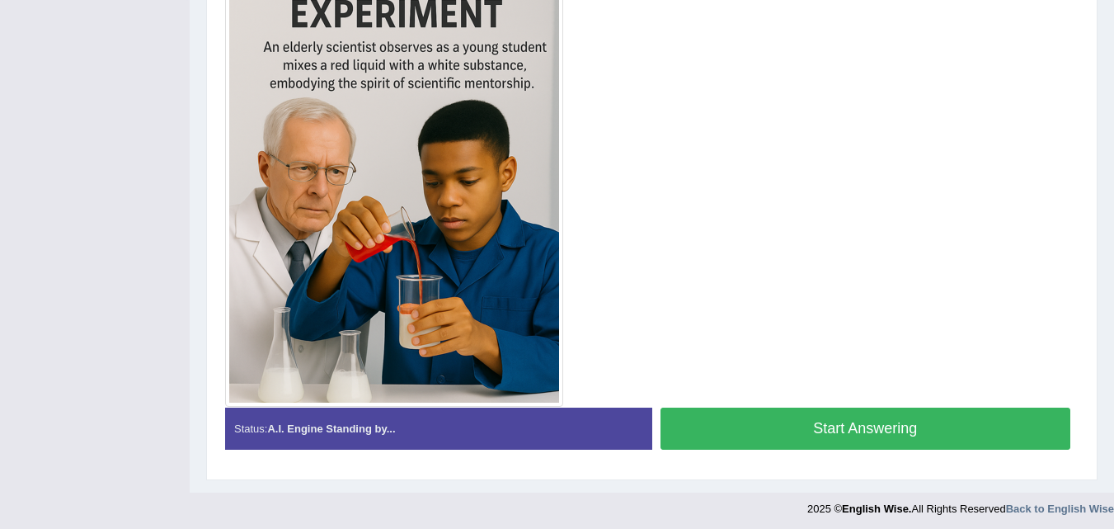
click at [827, 430] on button "Start Answering" at bounding box center [866, 428] width 411 height 42
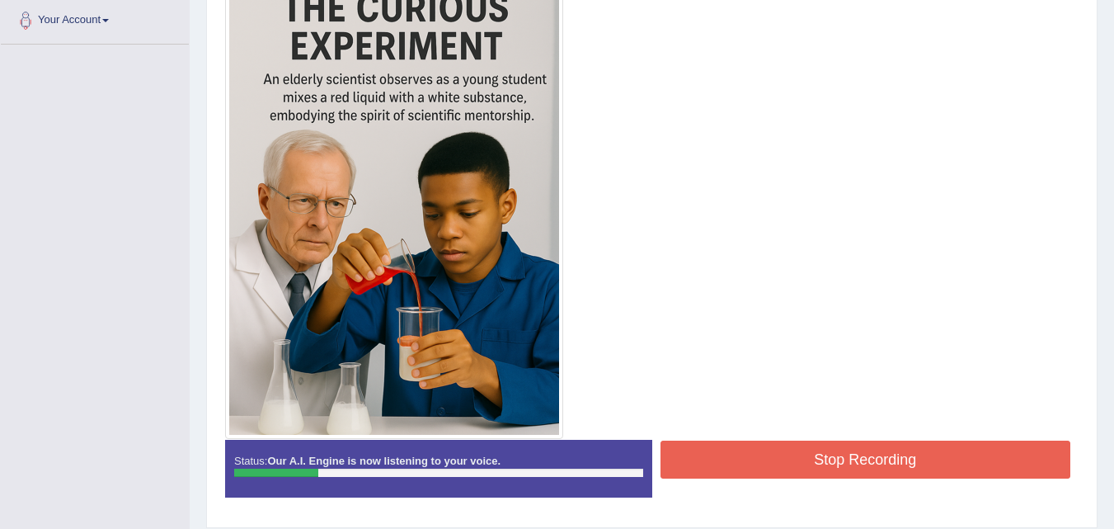
scroll to position [450, 0]
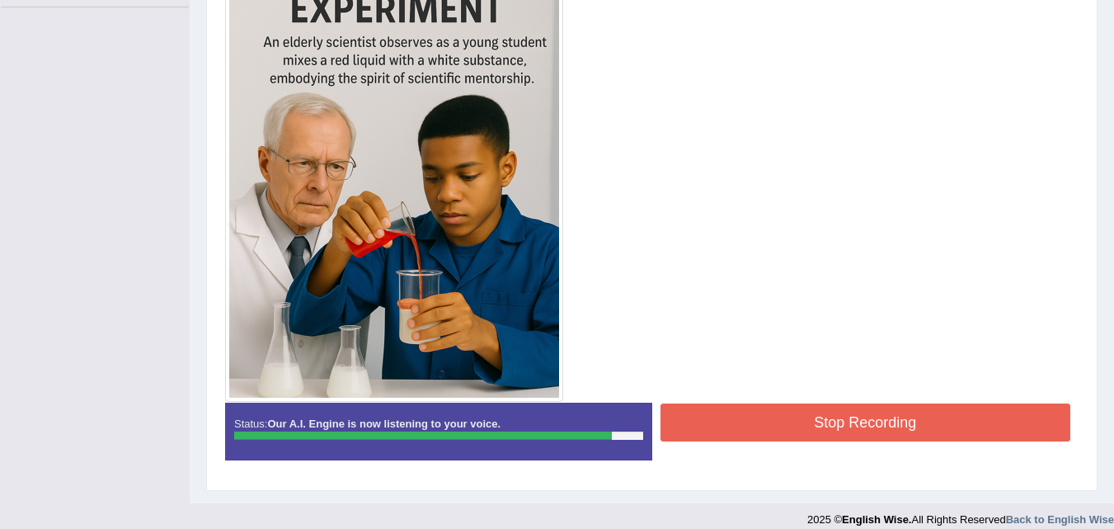
click at [751, 426] on button "Stop Recording" at bounding box center [866, 422] width 411 height 38
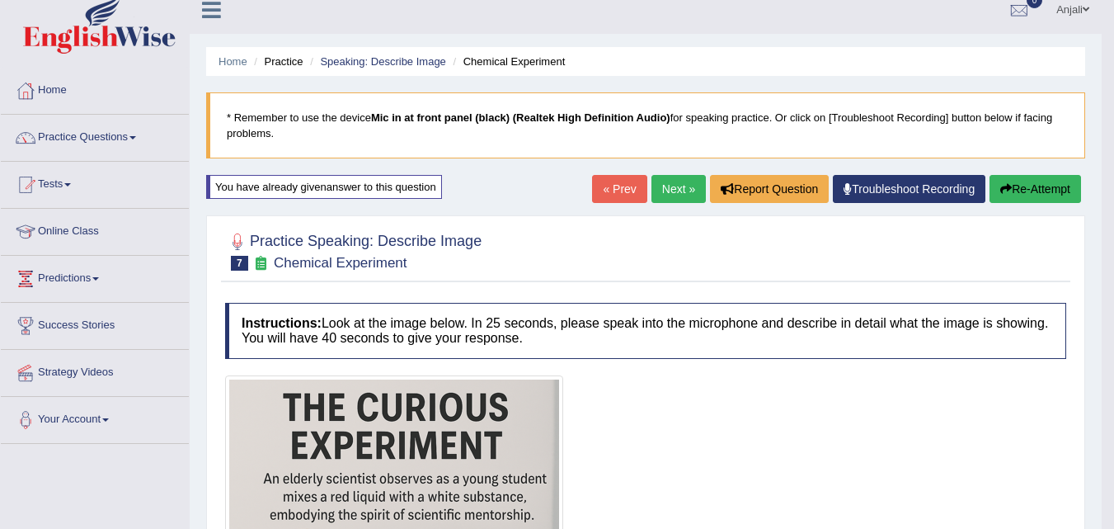
scroll to position [0, 0]
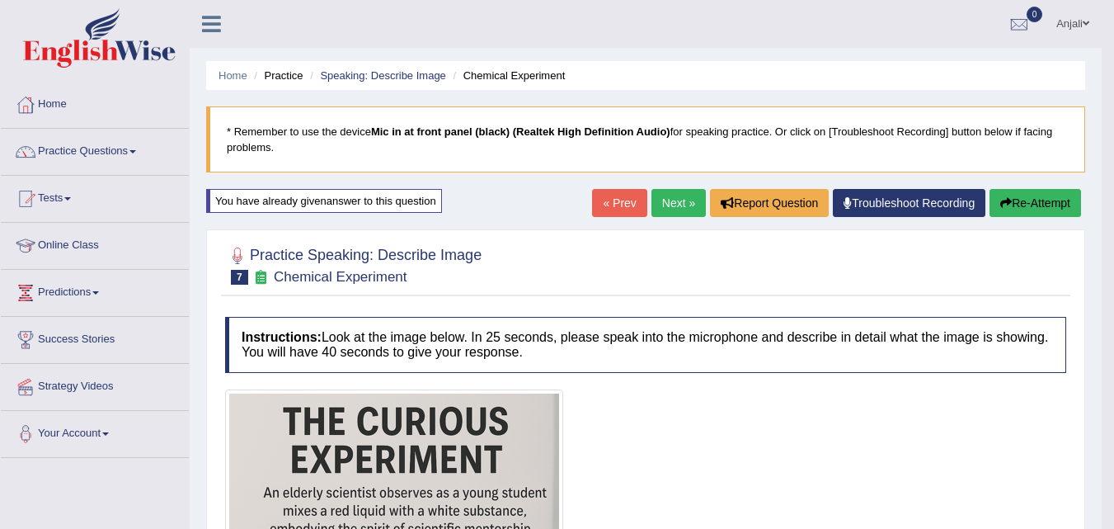
click at [670, 196] on link "Next »" at bounding box center [679, 203] width 54 height 28
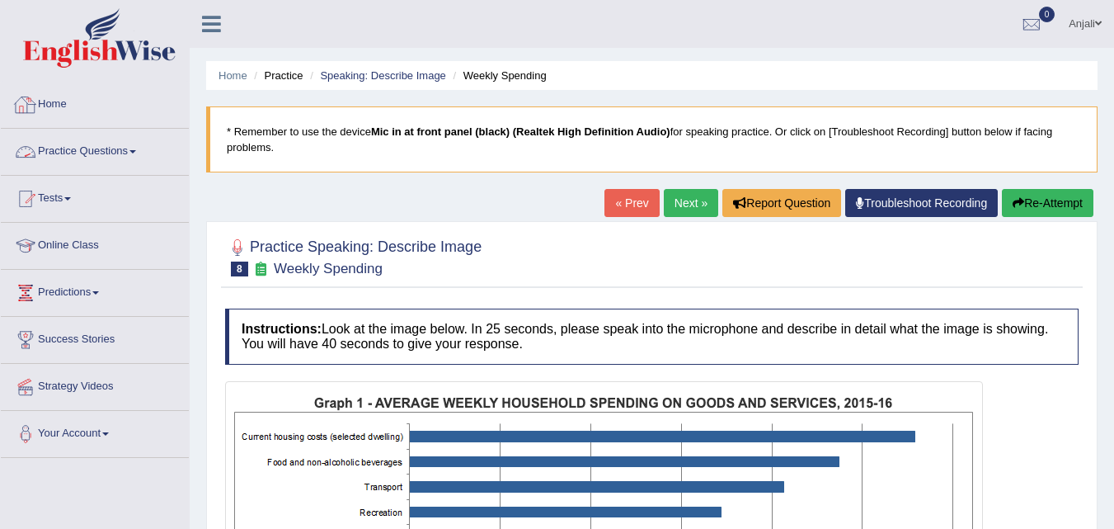
click at [93, 158] on link "Practice Questions" at bounding box center [95, 149] width 188 height 41
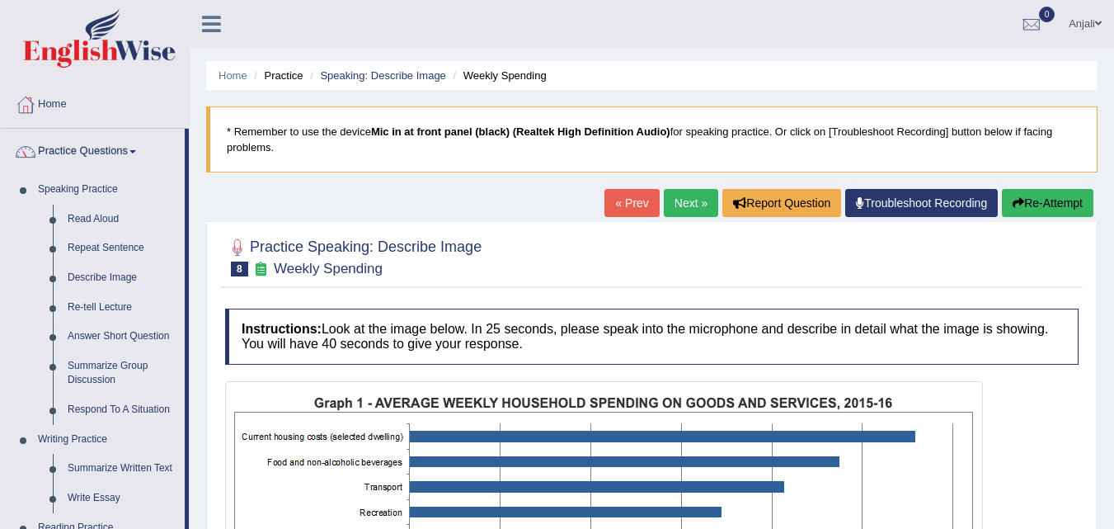
click at [92, 305] on link "Re-tell Lecture" at bounding box center [122, 308] width 125 height 30
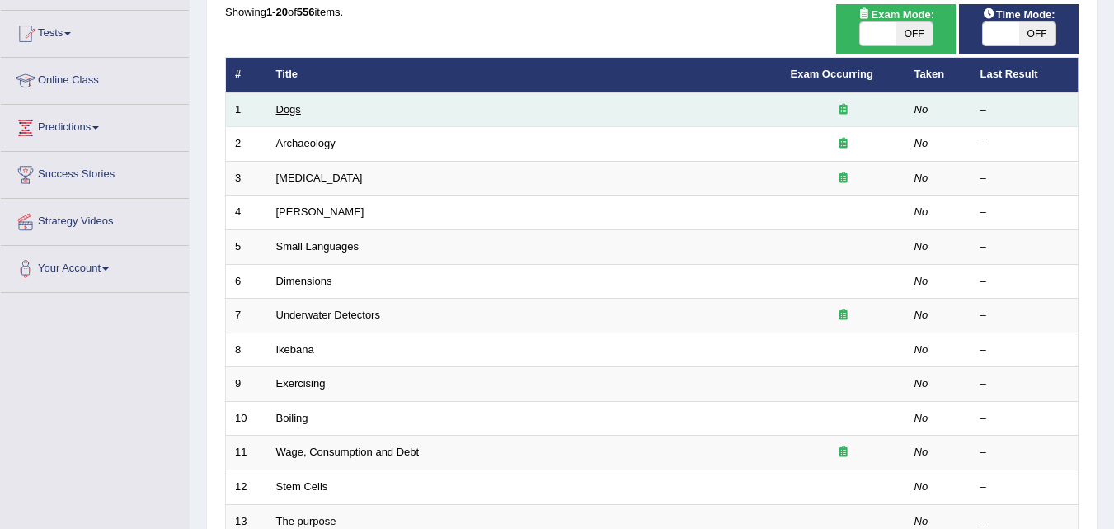
click at [278, 113] on link "Dogs" at bounding box center [288, 109] width 25 height 12
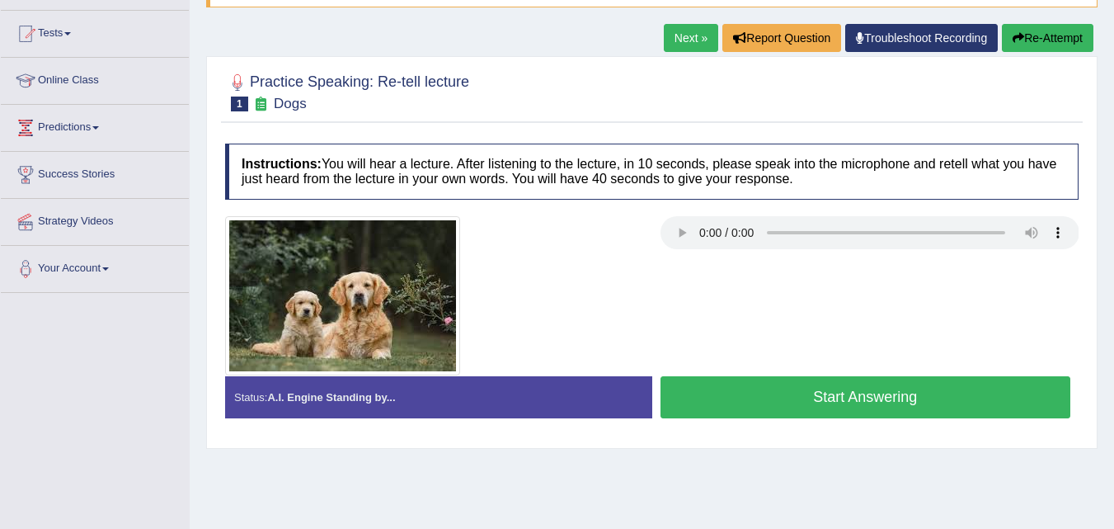
click at [890, 401] on button "Start Answering" at bounding box center [866, 397] width 411 height 42
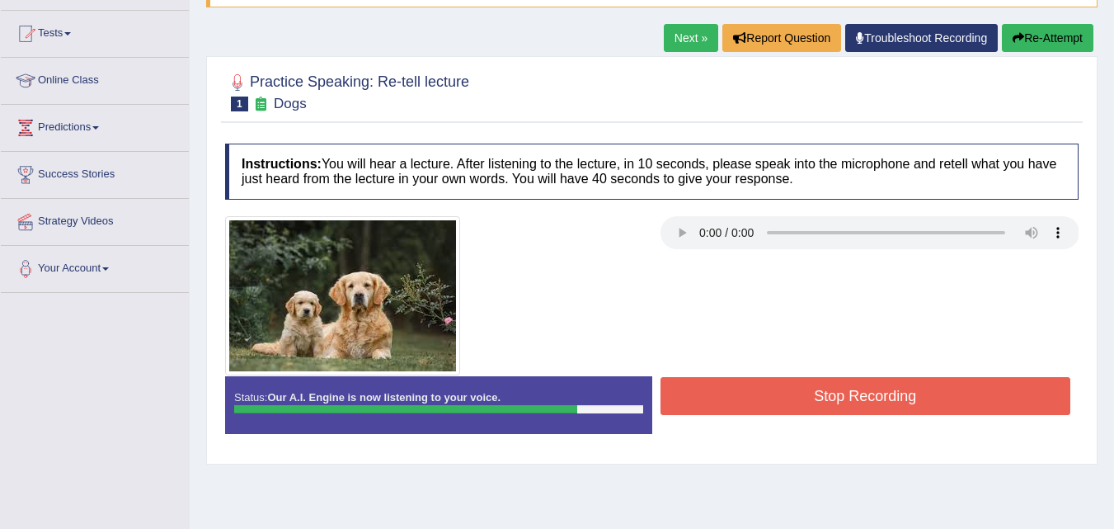
click at [891, 399] on button "Stop Recording" at bounding box center [866, 396] width 411 height 38
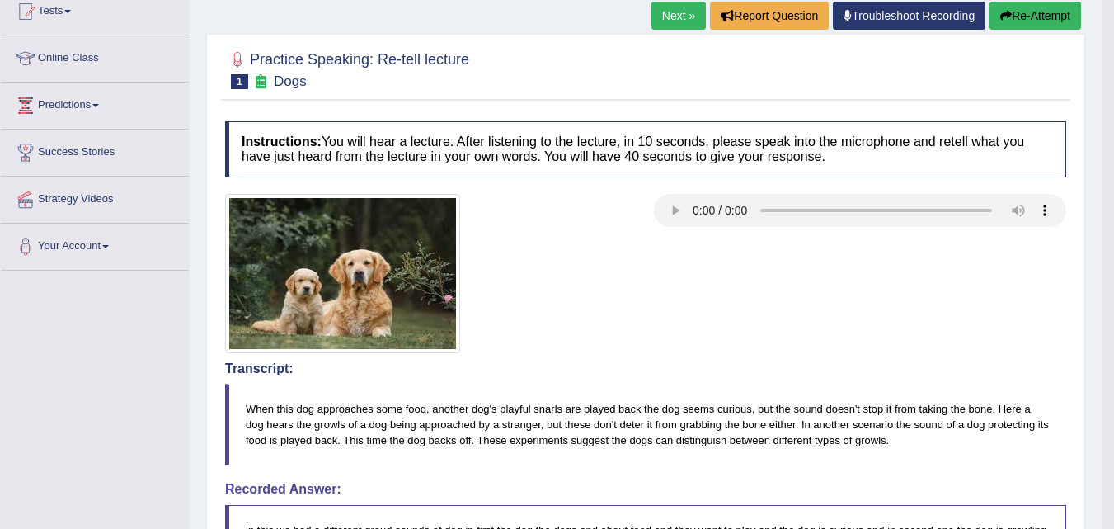
scroll to position [165, 0]
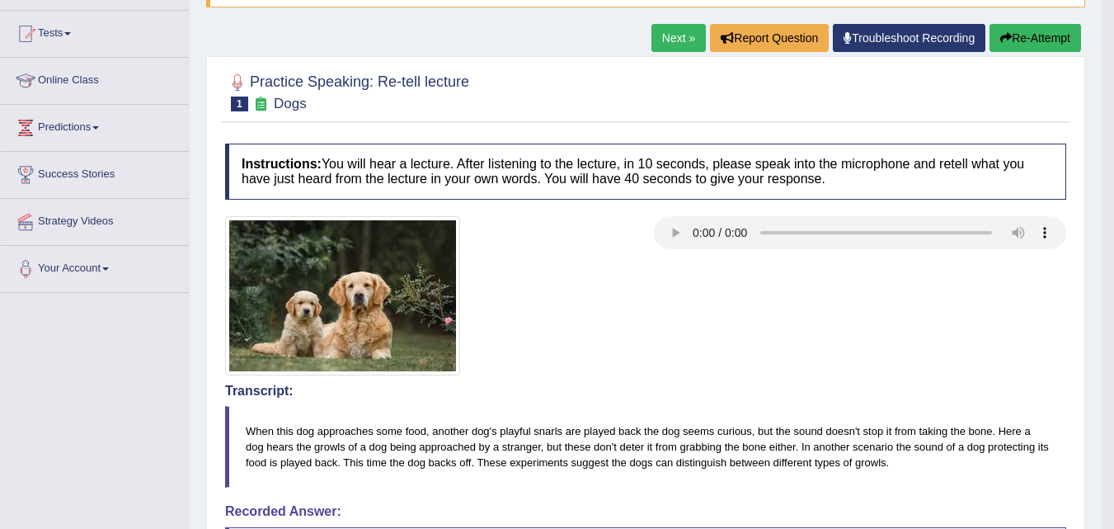
click at [666, 35] on link "Next »" at bounding box center [679, 38] width 54 height 28
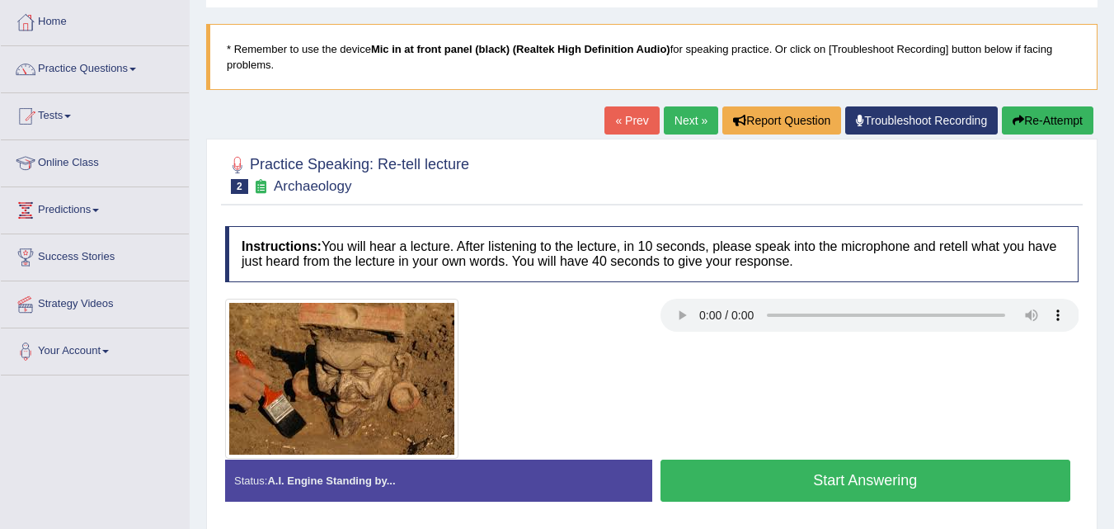
click at [677, 125] on link "Next »" at bounding box center [691, 120] width 54 height 28
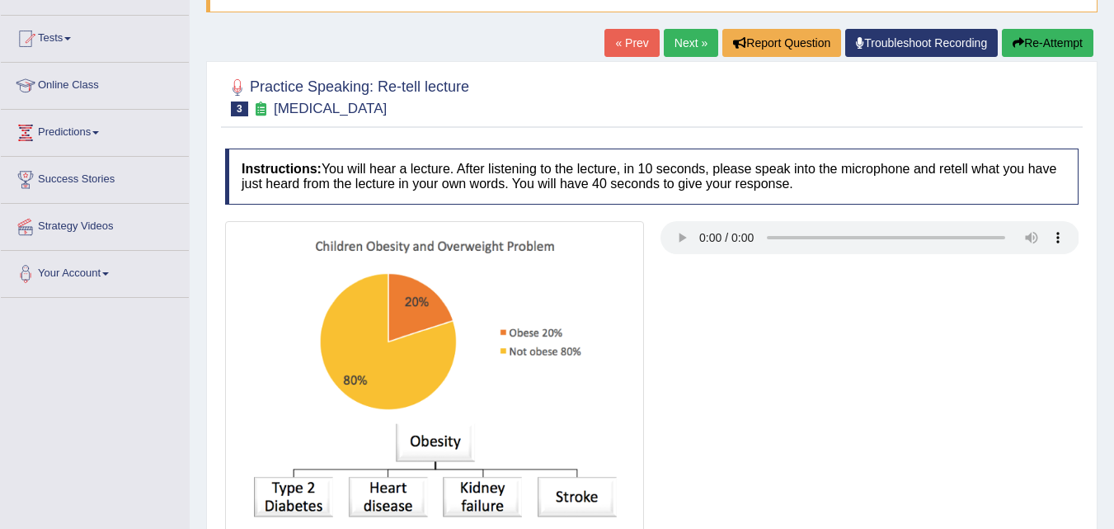
scroll to position [82, 0]
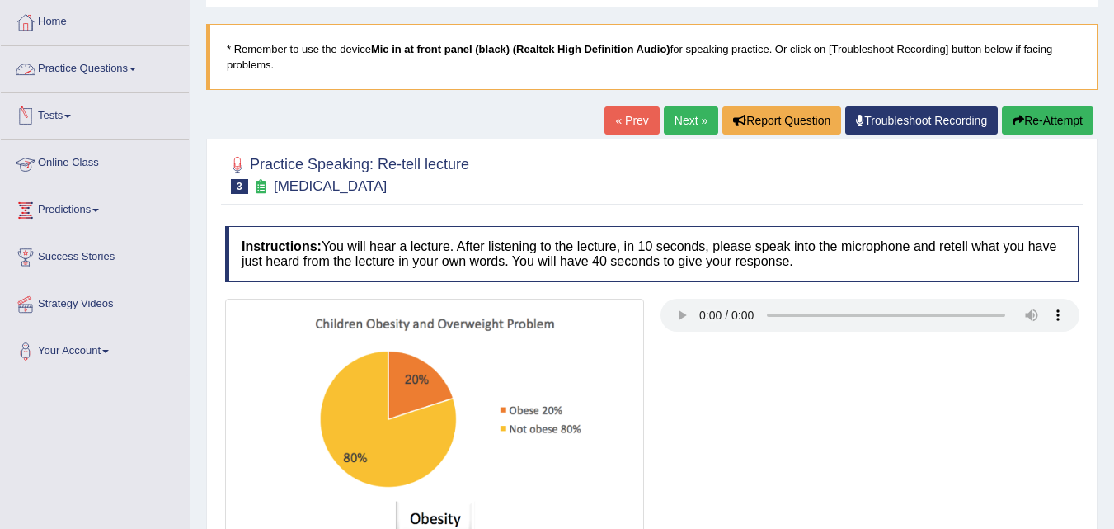
click at [104, 68] on link "Practice Questions" at bounding box center [95, 66] width 188 height 41
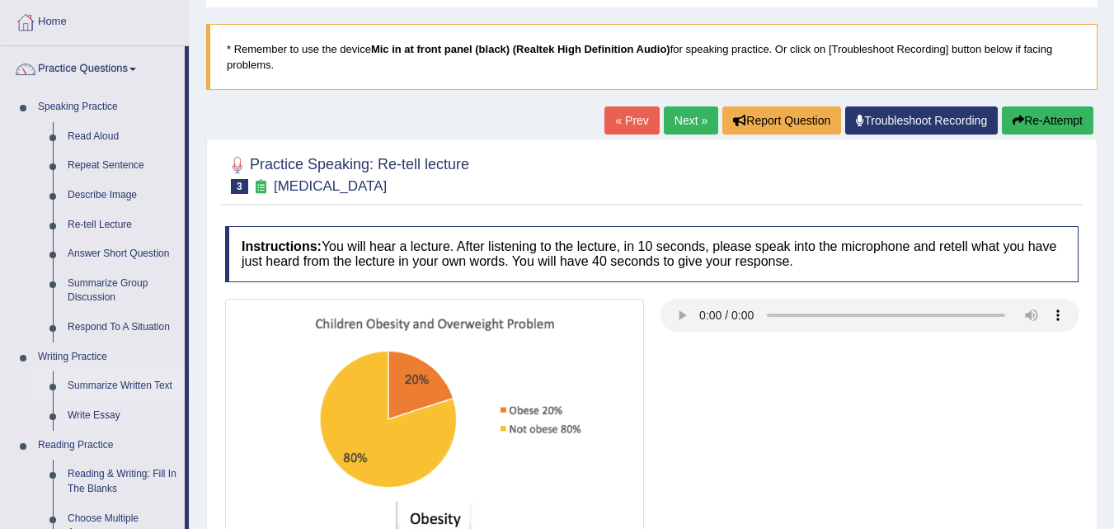
click at [110, 382] on link "Summarize Written Text" at bounding box center [122, 386] width 125 height 30
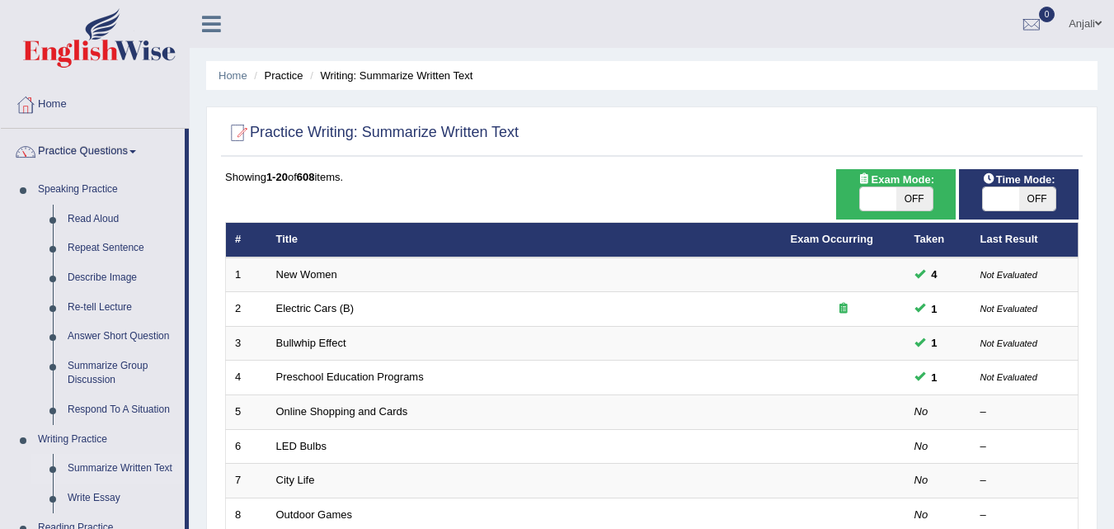
click at [117, 483] on link "Write Essay" at bounding box center [122, 498] width 125 height 30
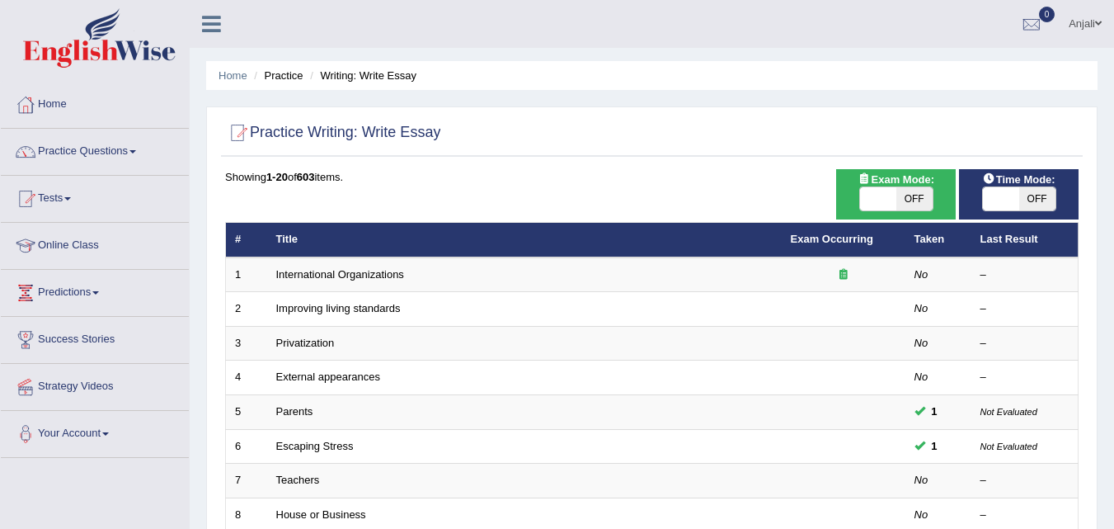
scroll to position [165, 0]
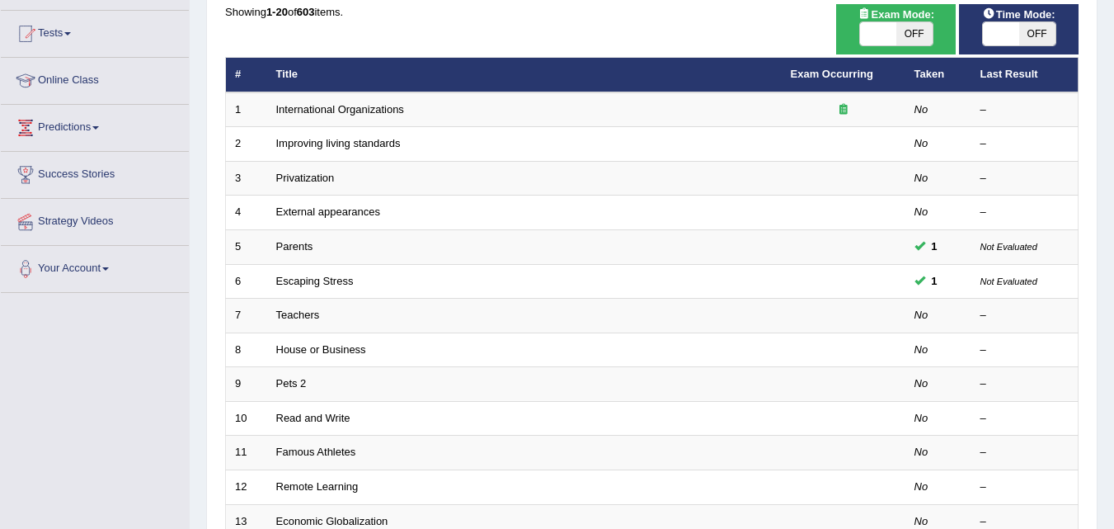
click at [318, 246] on td "Parents" at bounding box center [524, 247] width 515 height 35
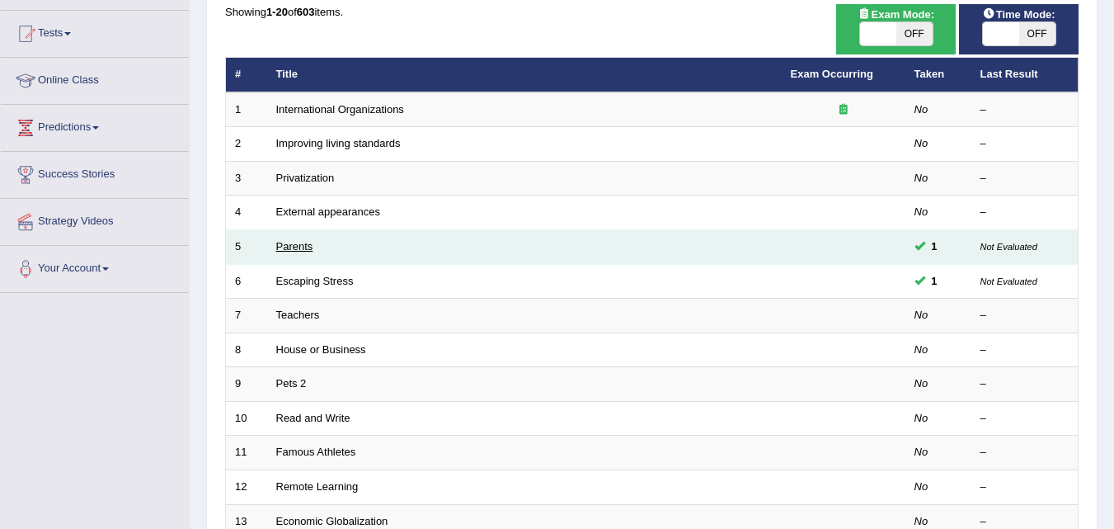
click at [294, 249] on link "Parents" at bounding box center [294, 246] width 37 height 12
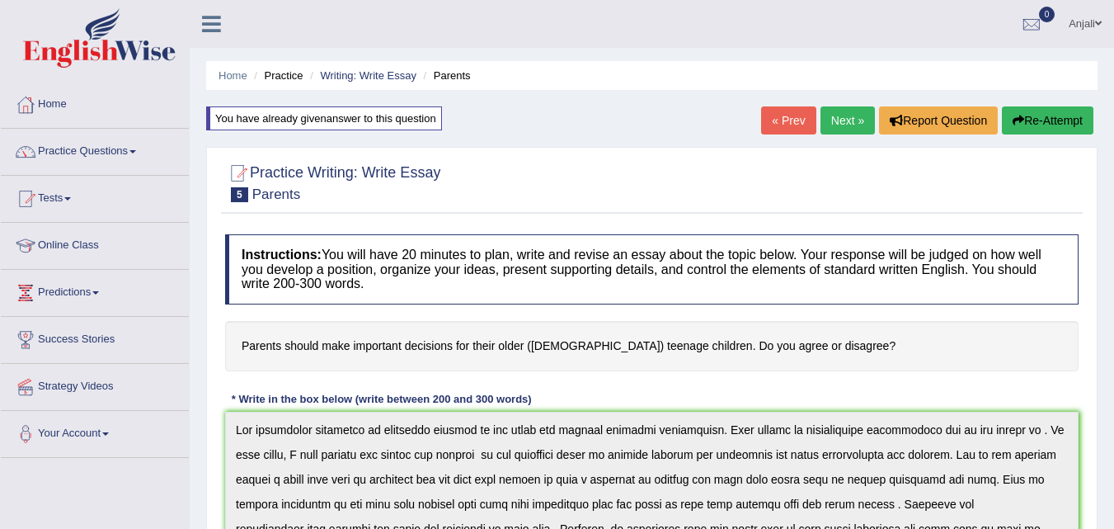
click at [835, 125] on link "Next »" at bounding box center [848, 120] width 54 height 28
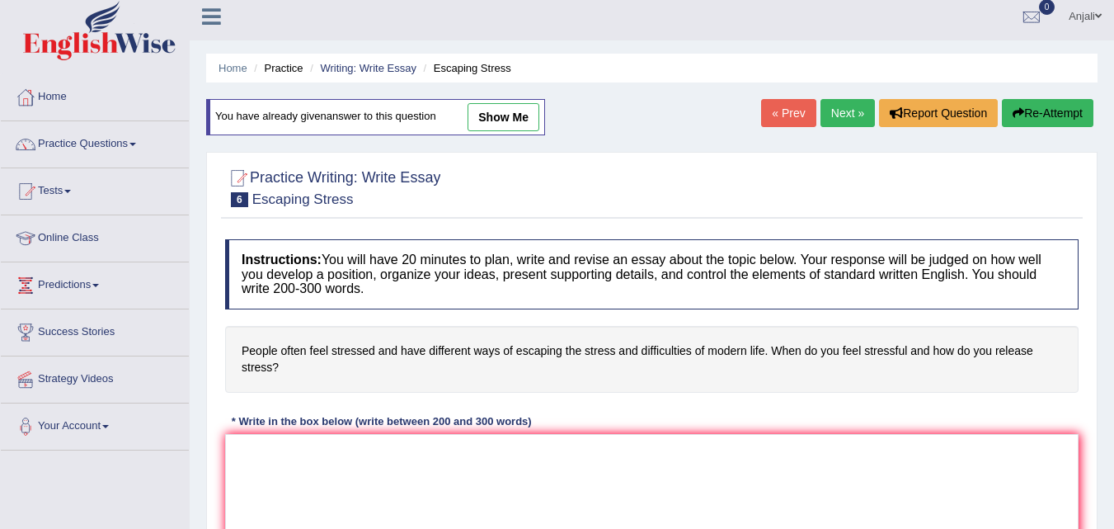
click at [515, 117] on link "show me" at bounding box center [504, 117] width 72 height 28
type textarea "The increasing influence of stress on our lives has ignited numerous discussion…"
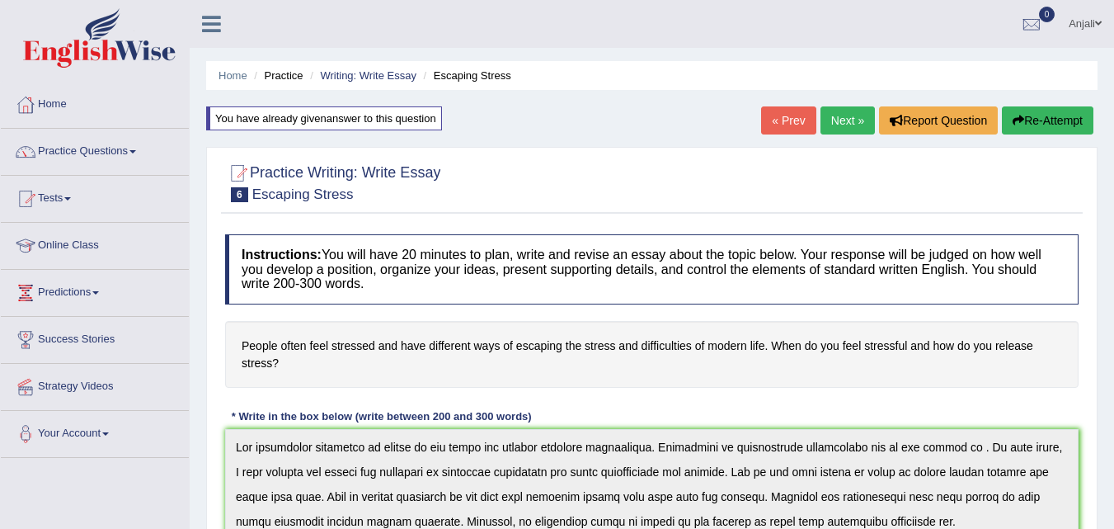
click at [784, 115] on link "« Prev" at bounding box center [788, 120] width 54 height 28
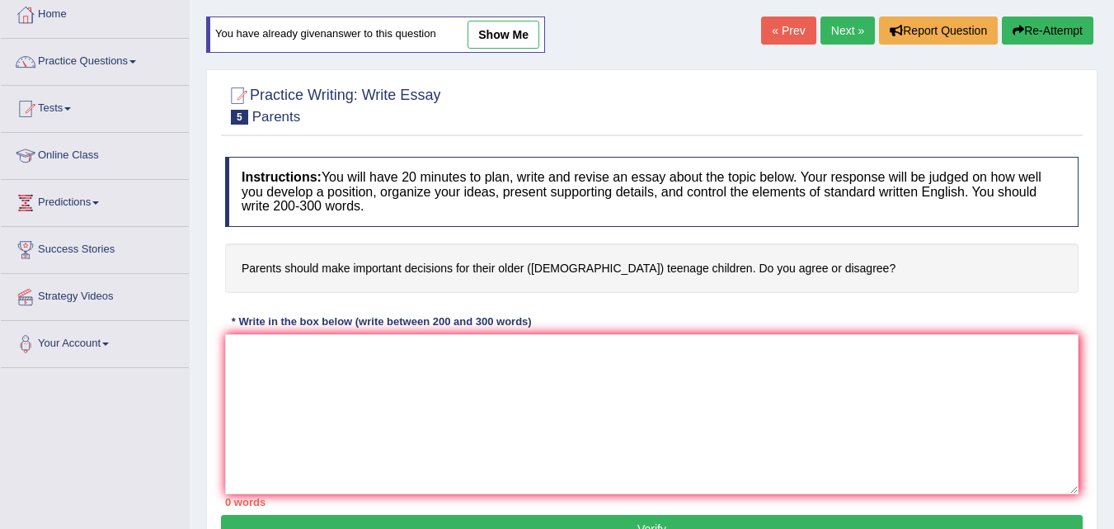
click at [499, 40] on link "show me" at bounding box center [504, 35] width 72 height 28
type textarea "The increasing influence of parentral control on our lives has ignited numerous…"
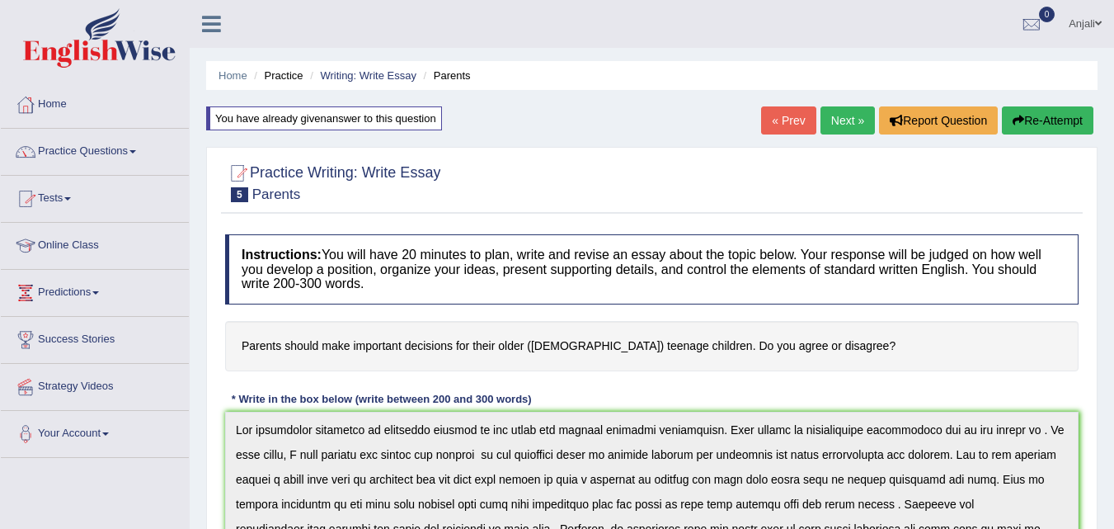
click at [90, 153] on link "Practice Questions" at bounding box center [95, 149] width 188 height 41
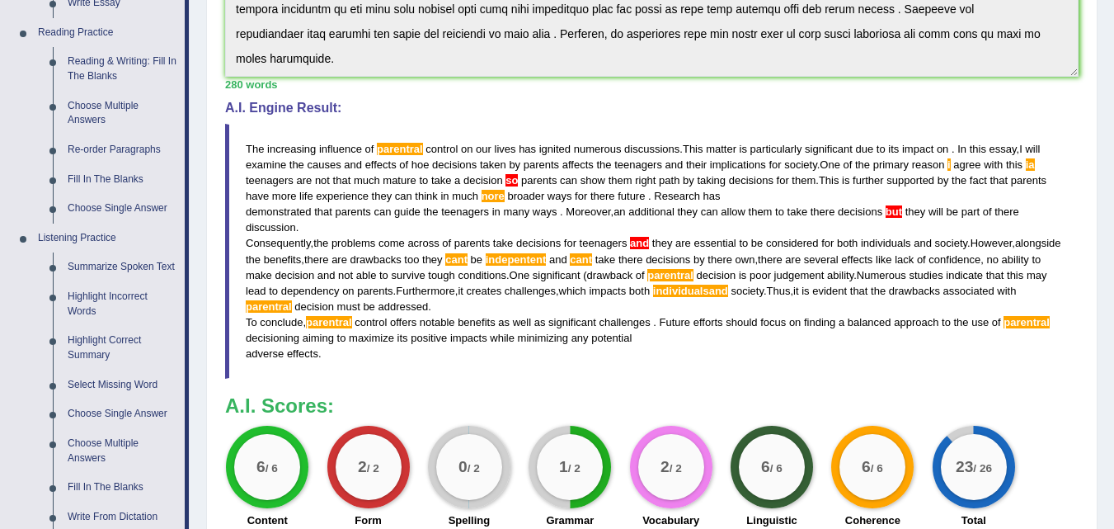
scroll to position [660, 0]
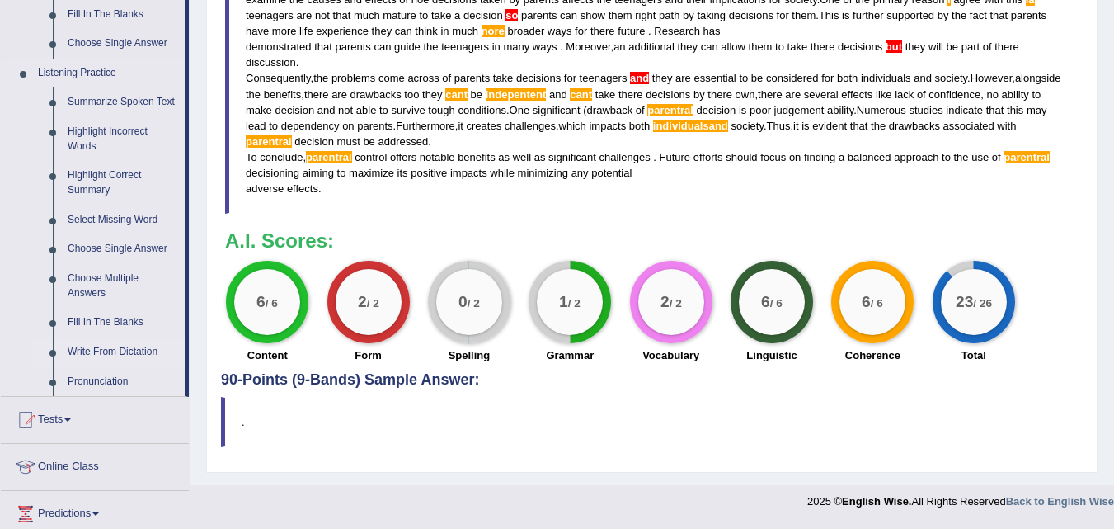
click at [120, 345] on link "Write From Dictation" at bounding box center [122, 352] width 125 height 30
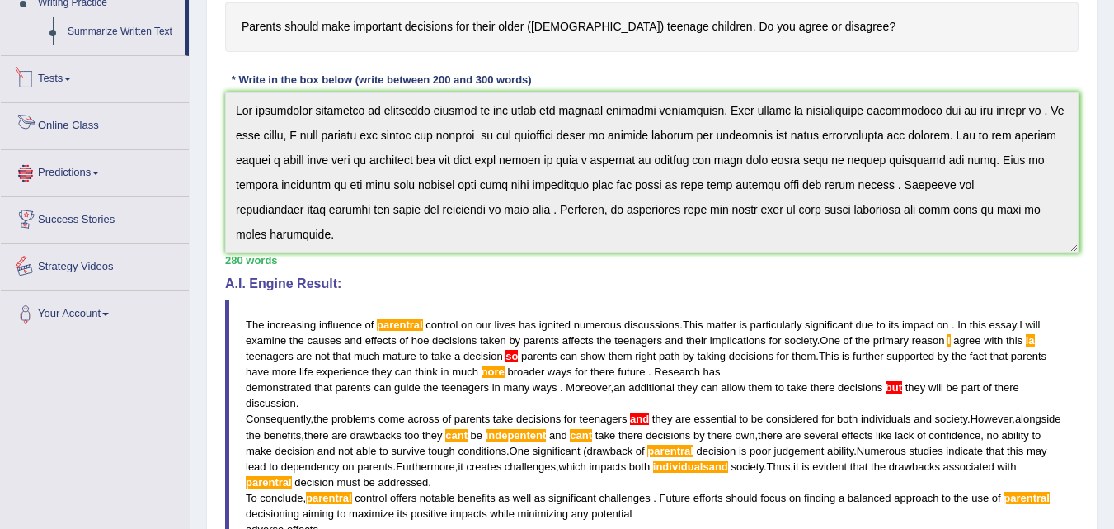
scroll to position [509, 0]
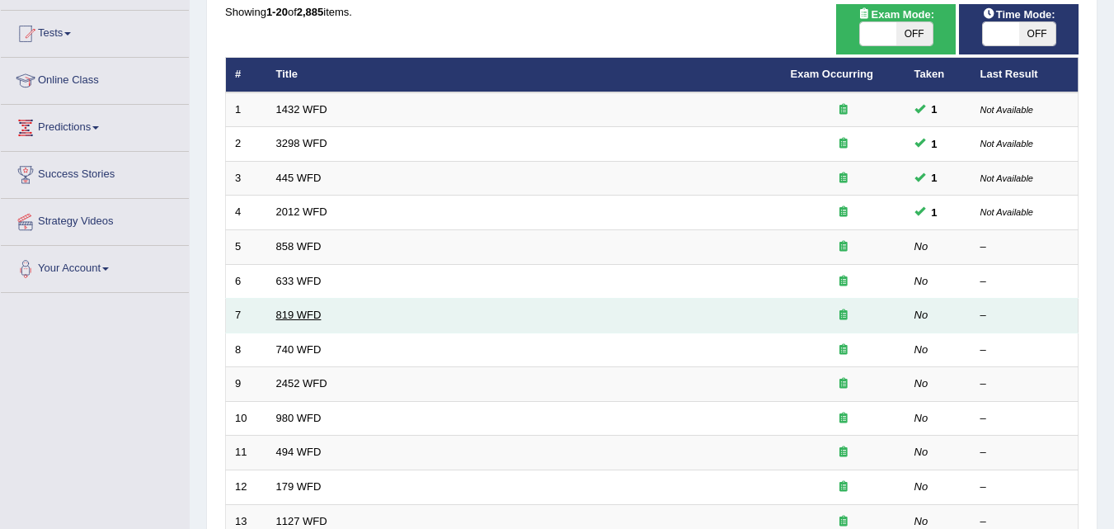
click at [304, 313] on link "819 WFD" at bounding box center [298, 314] width 45 height 12
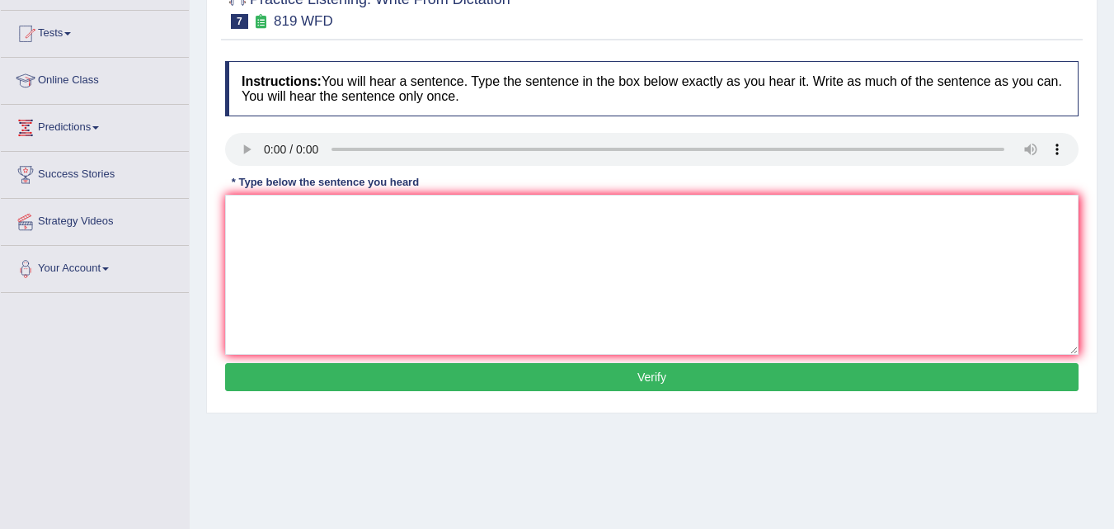
scroll to position [82, 0]
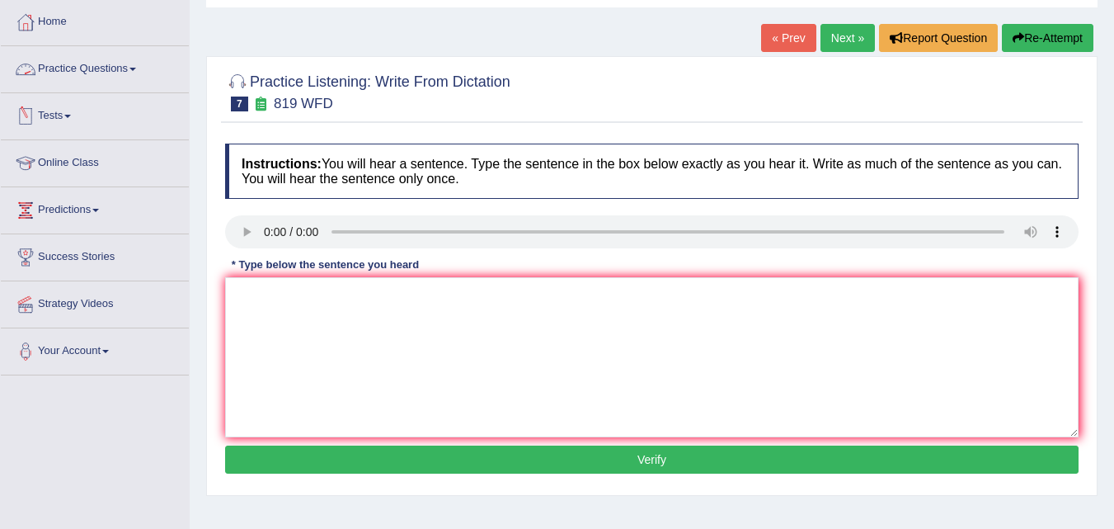
click at [59, 64] on link "Practice Questions" at bounding box center [95, 66] width 188 height 41
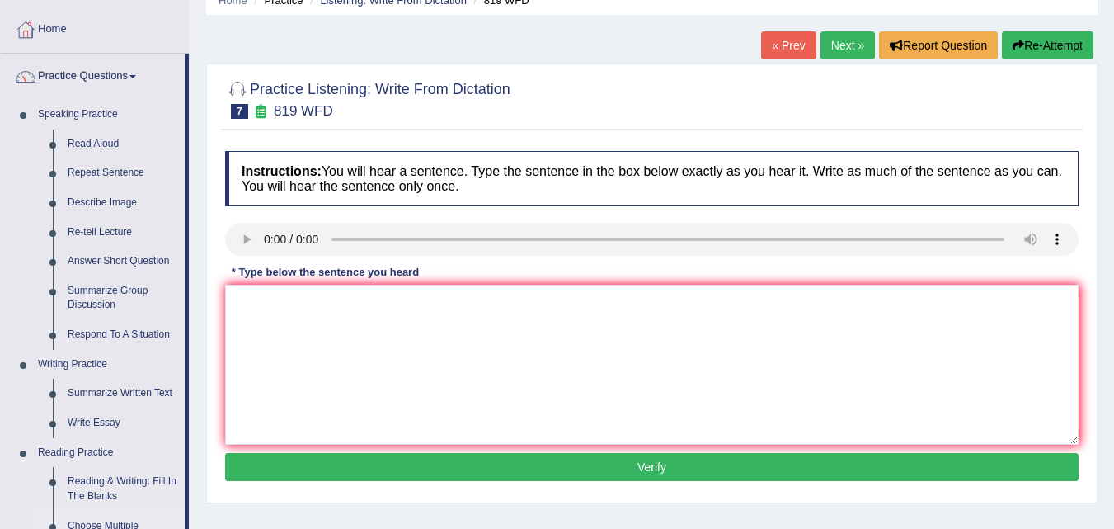
scroll to position [68, 0]
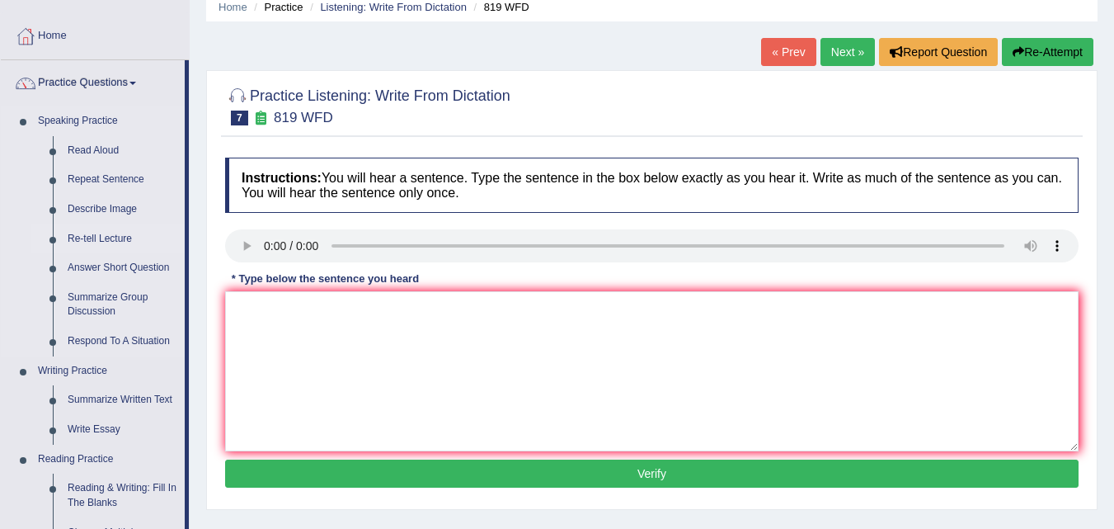
click at [89, 235] on link "Re-tell Lecture" at bounding box center [122, 239] width 125 height 30
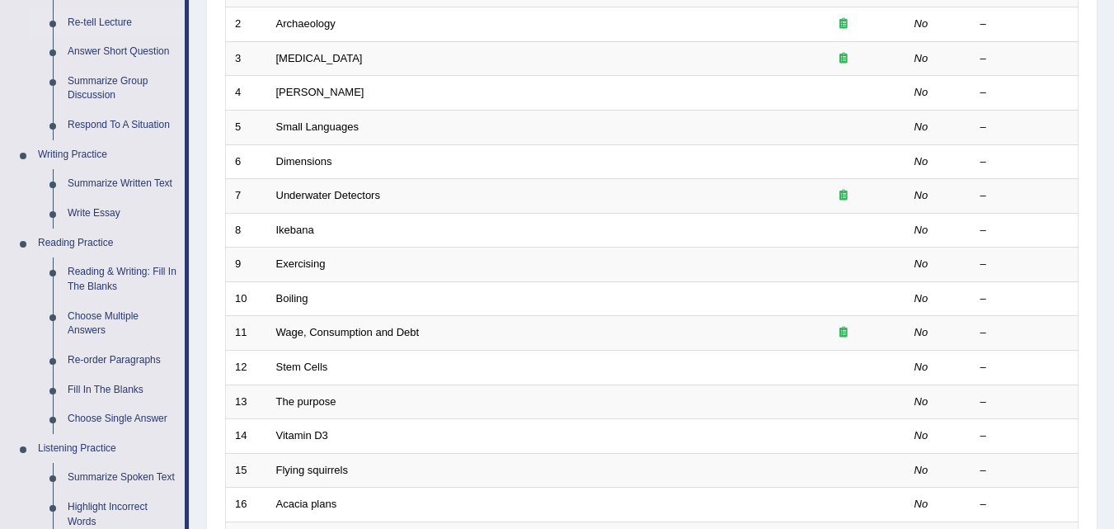
scroll to position [247, 0]
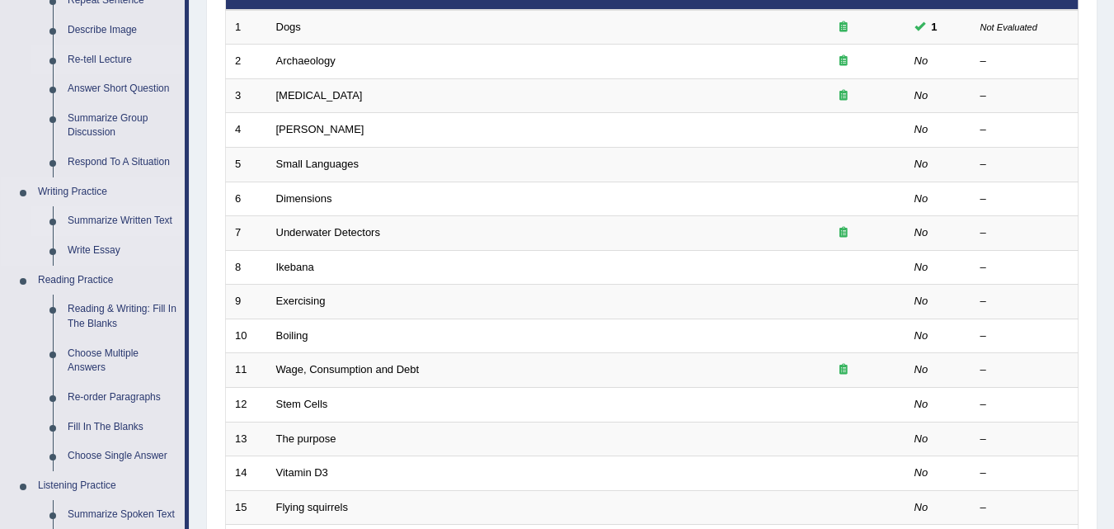
click at [92, 219] on link "Summarize Written Text" at bounding box center [122, 221] width 125 height 30
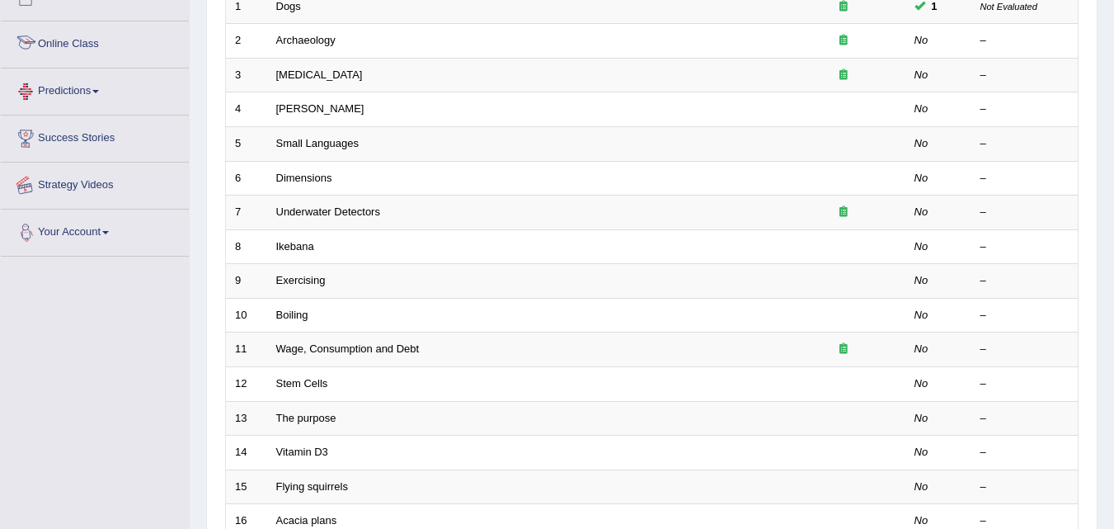
scroll to position [324, 0]
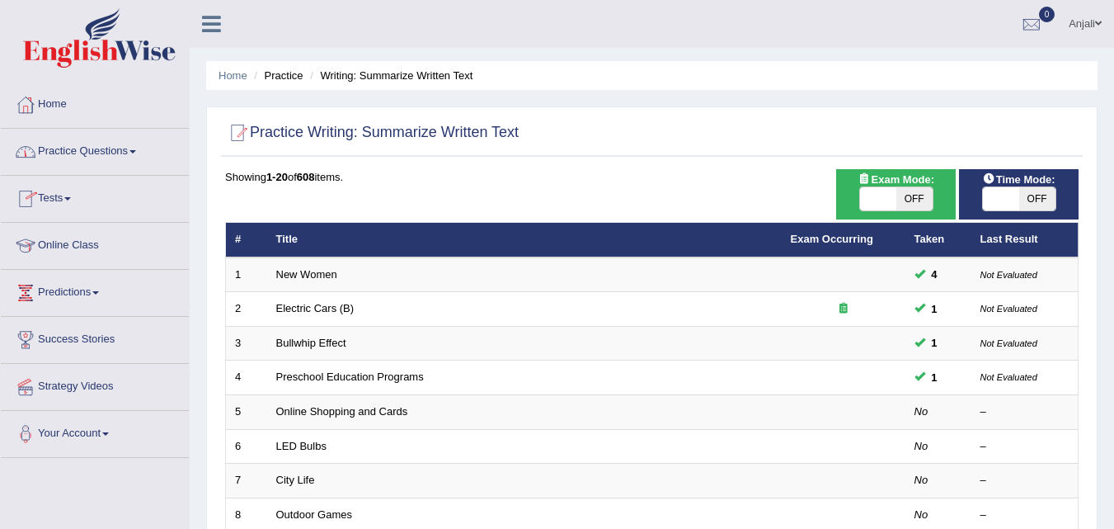
click at [123, 142] on link "Practice Questions" at bounding box center [95, 149] width 188 height 41
